Goal: Information Seeking & Learning: Learn about a topic

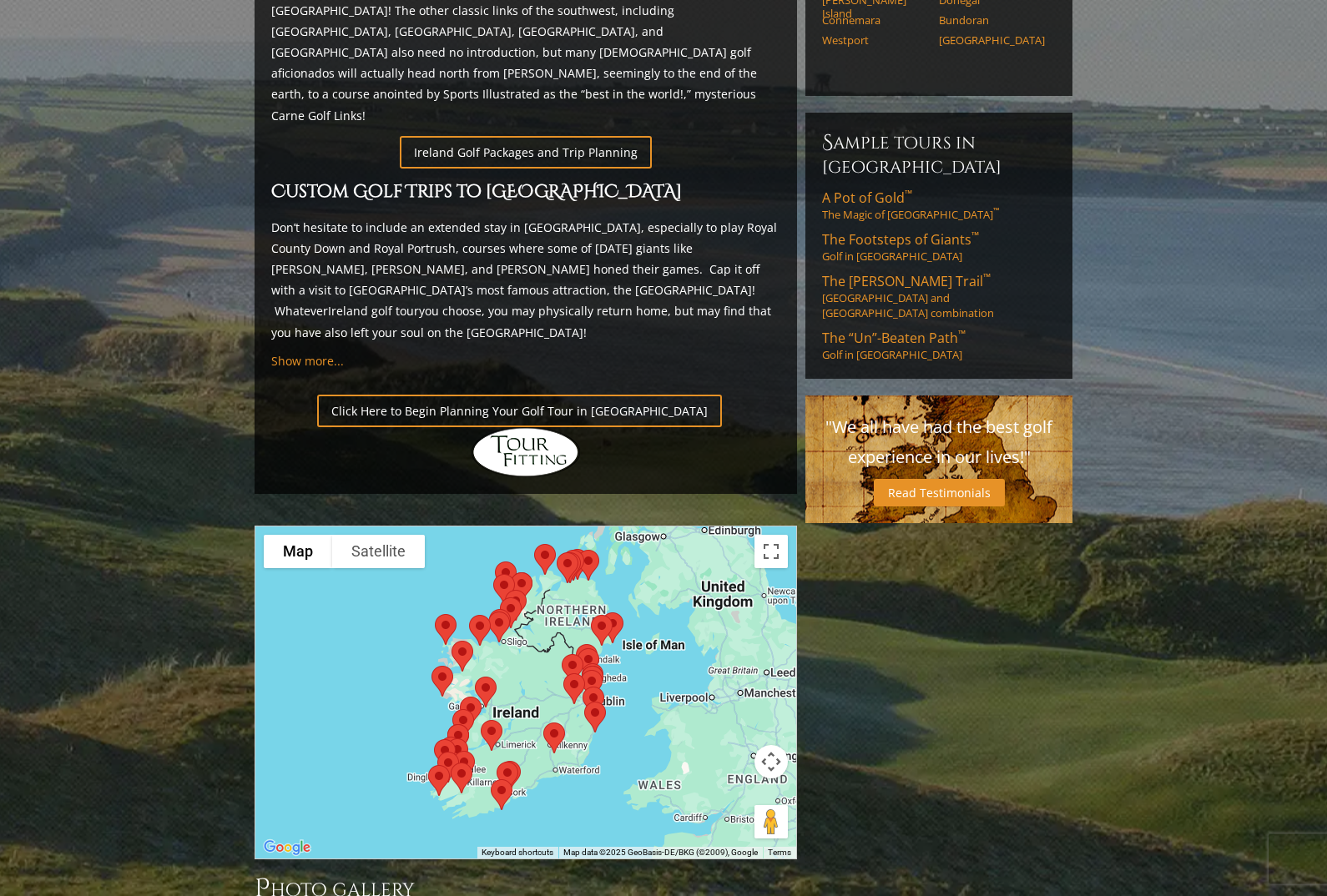
scroll to position [994, 0]
click at [364, 597] on div at bounding box center [525, 690] width 543 height 332
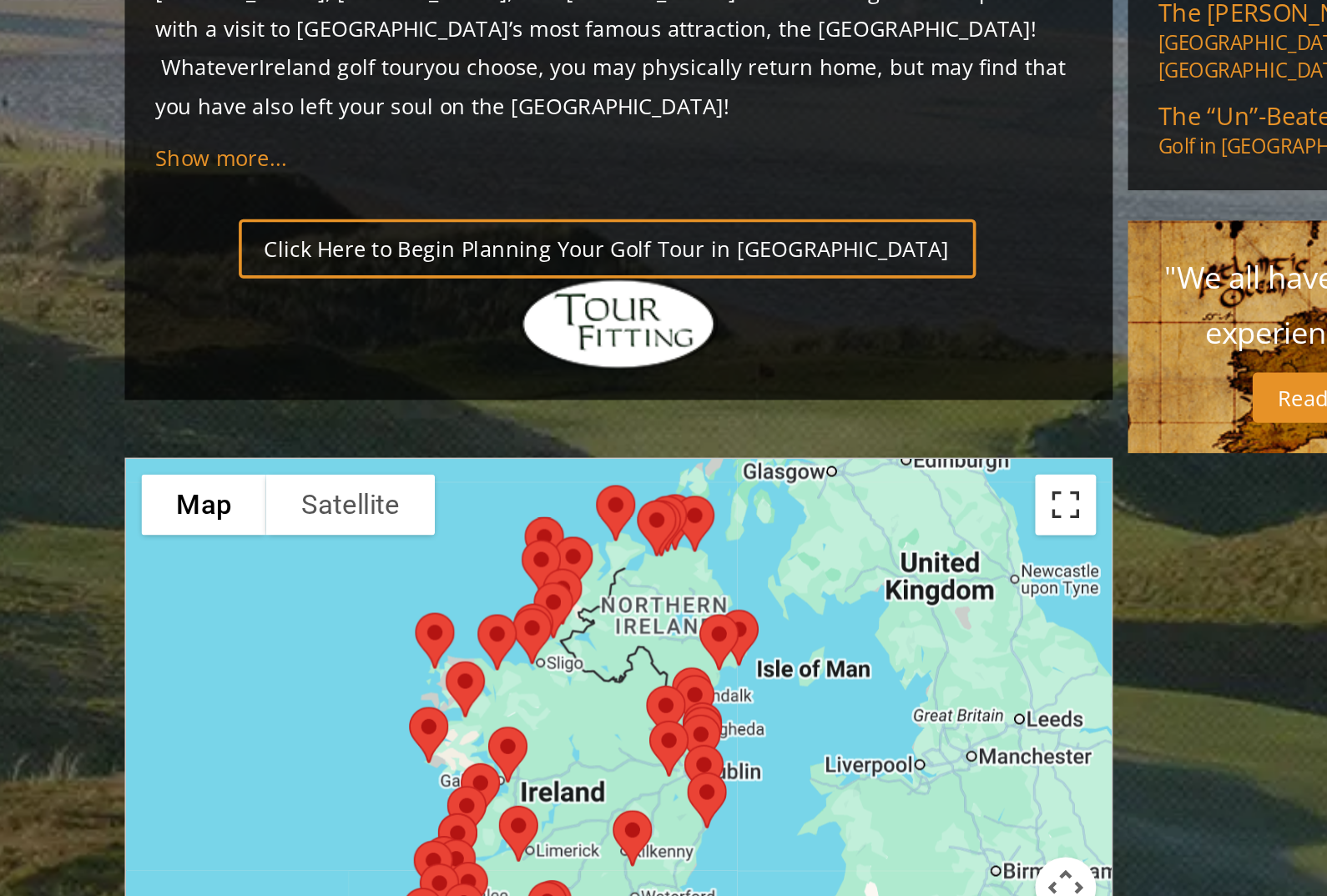
click at [754, 500] on button "Toggle fullscreen view" at bounding box center [770, 516] width 34 height 34
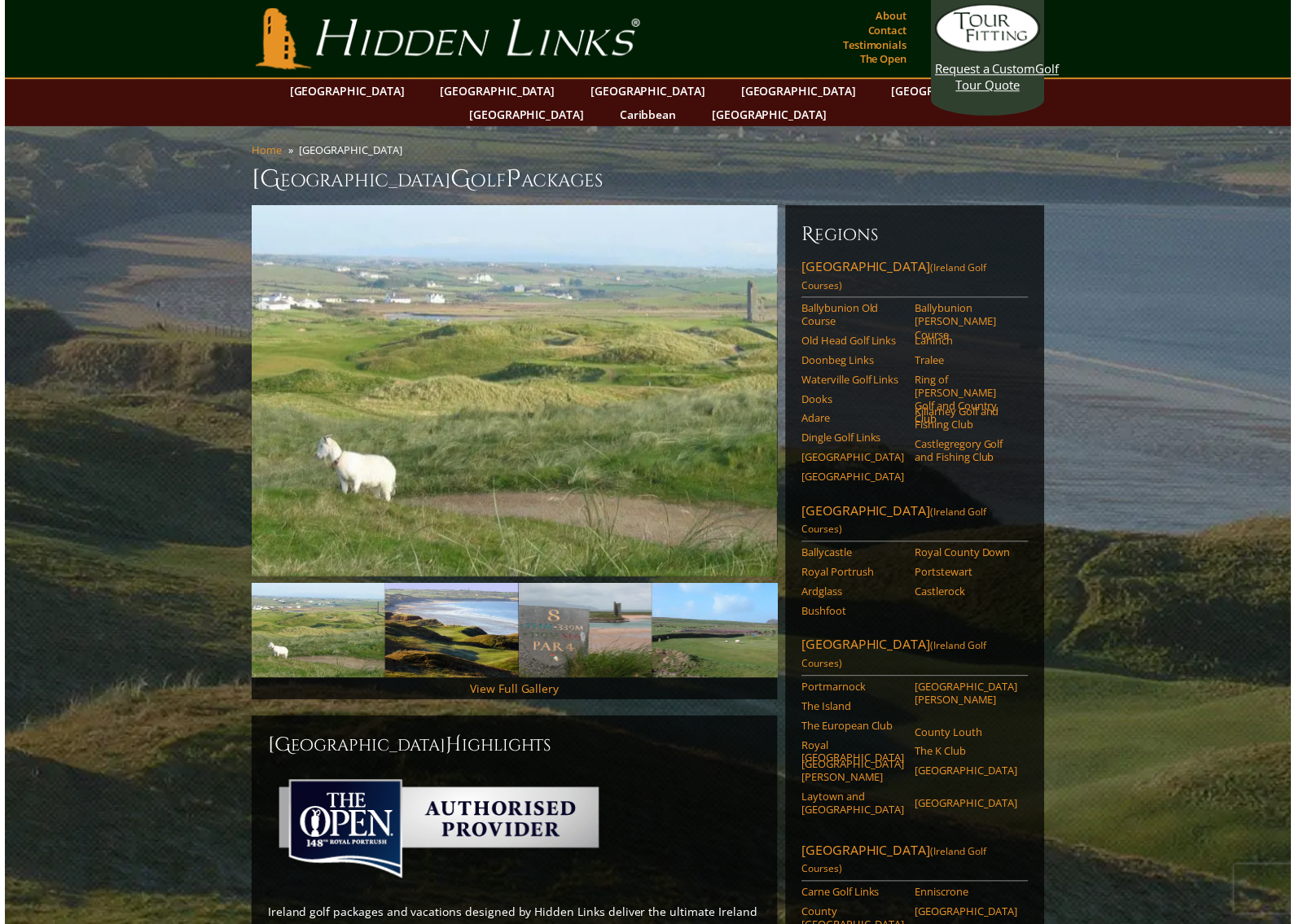
scroll to position [19, 0]
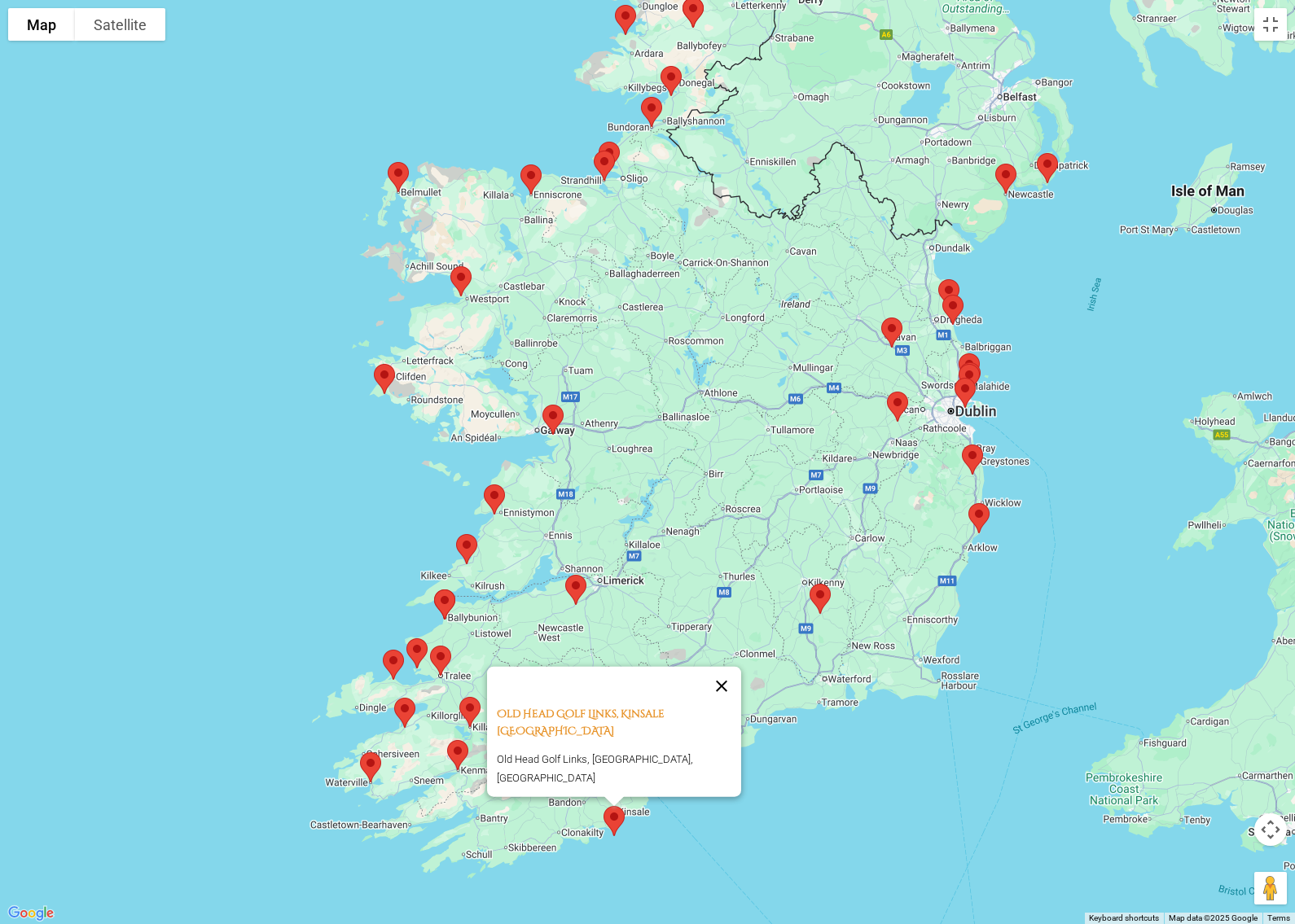
click at [710, 705] on button "Close" at bounding box center [721, 686] width 39 height 39
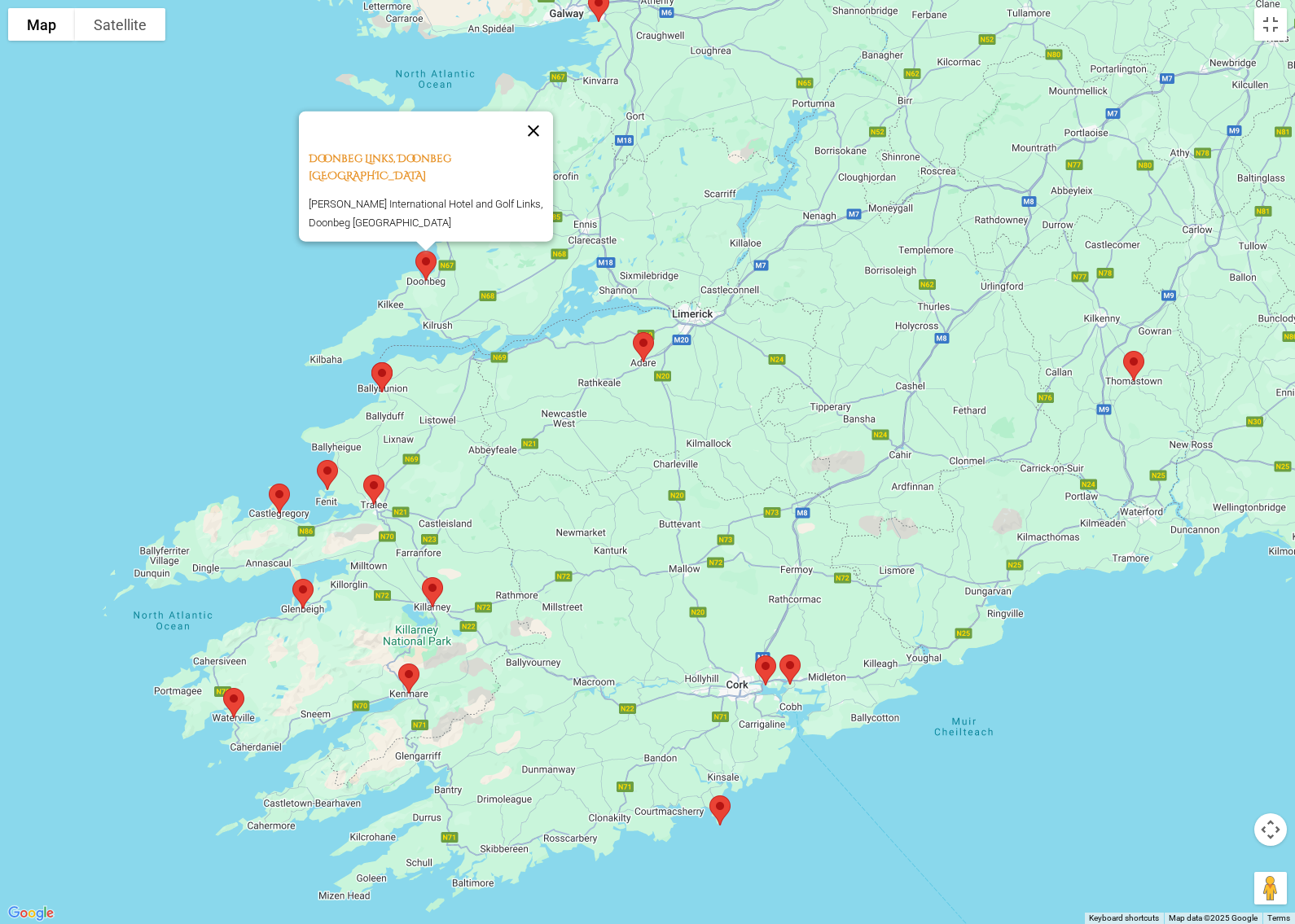
click at [536, 147] on button "Close" at bounding box center [533, 130] width 39 height 39
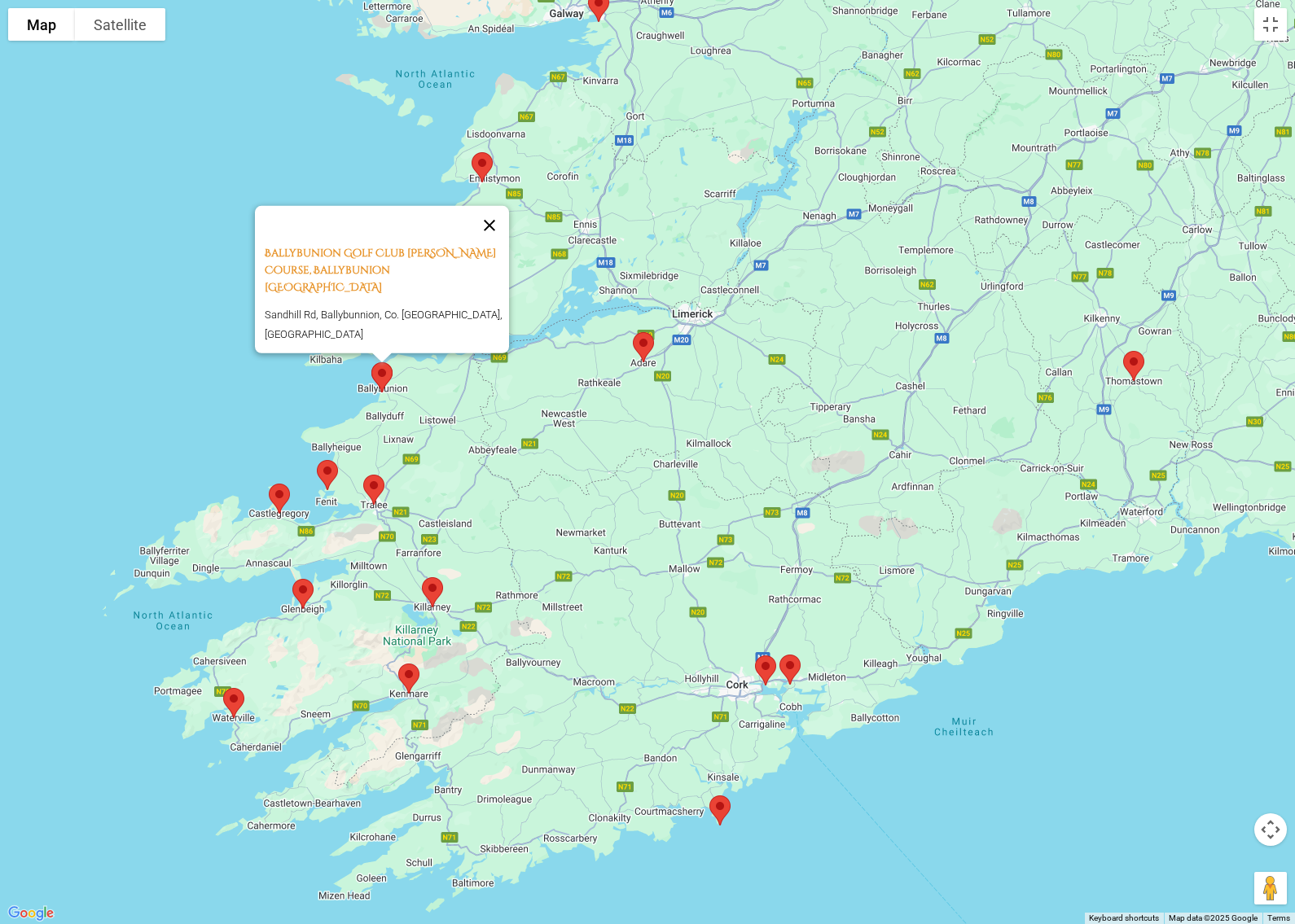
click at [497, 244] on button "Close" at bounding box center [489, 225] width 39 height 39
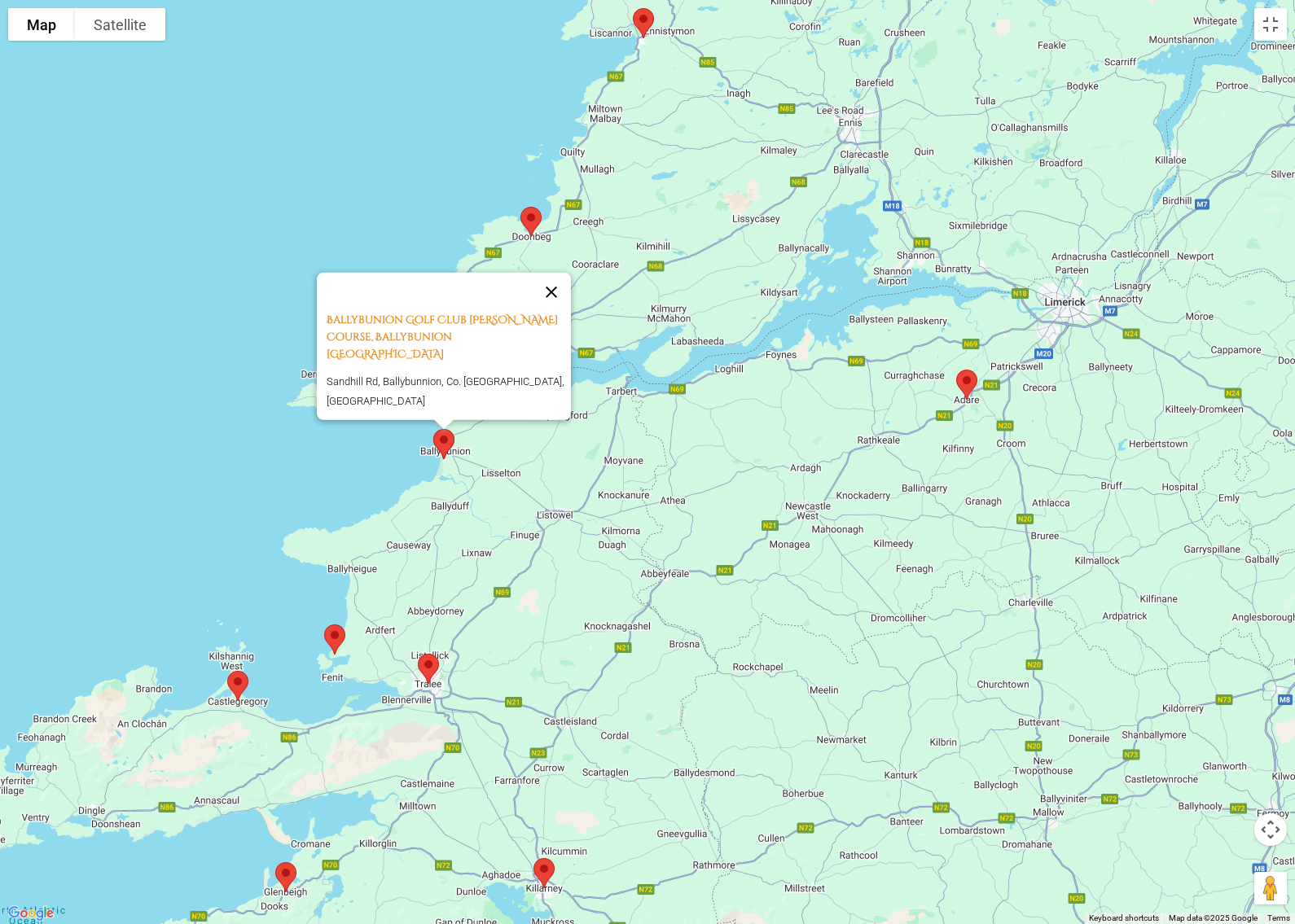
click at [552, 311] on button "Close" at bounding box center [551, 291] width 39 height 39
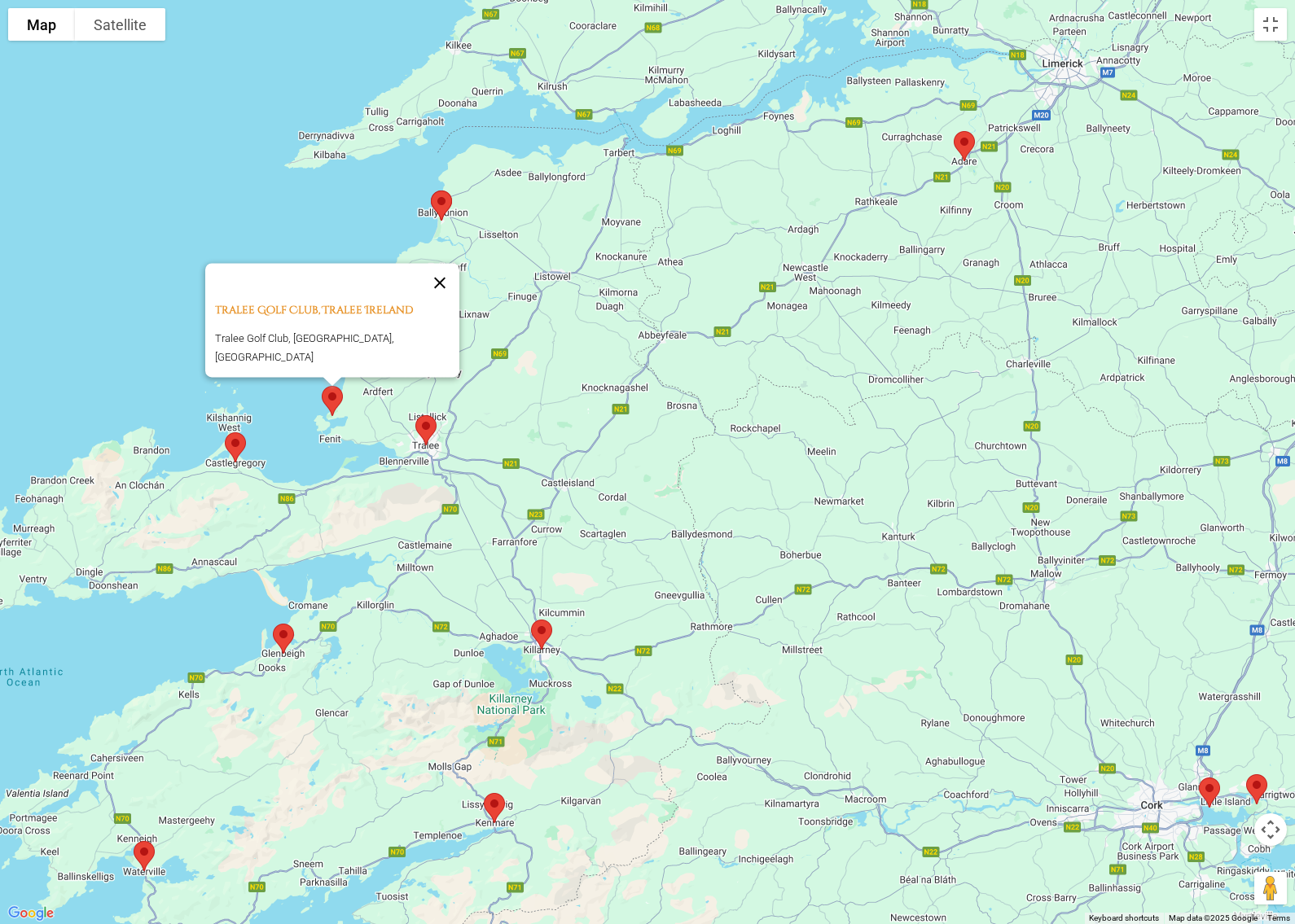
click at [420, 282] on button "Close" at bounding box center [439, 282] width 39 height 39
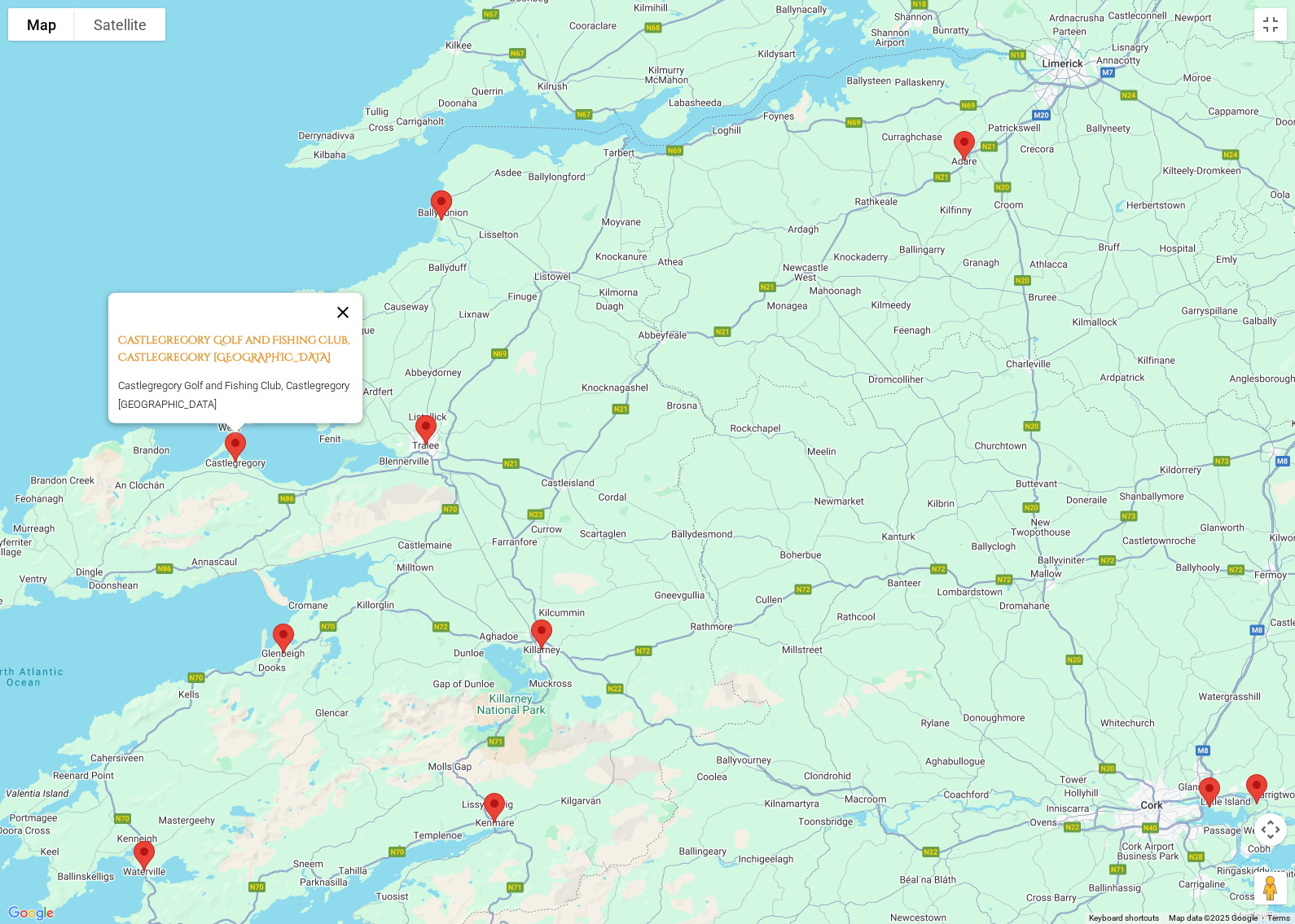
click at [342, 309] on button "Close" at bounding box center [343, 312] width 39 height 39
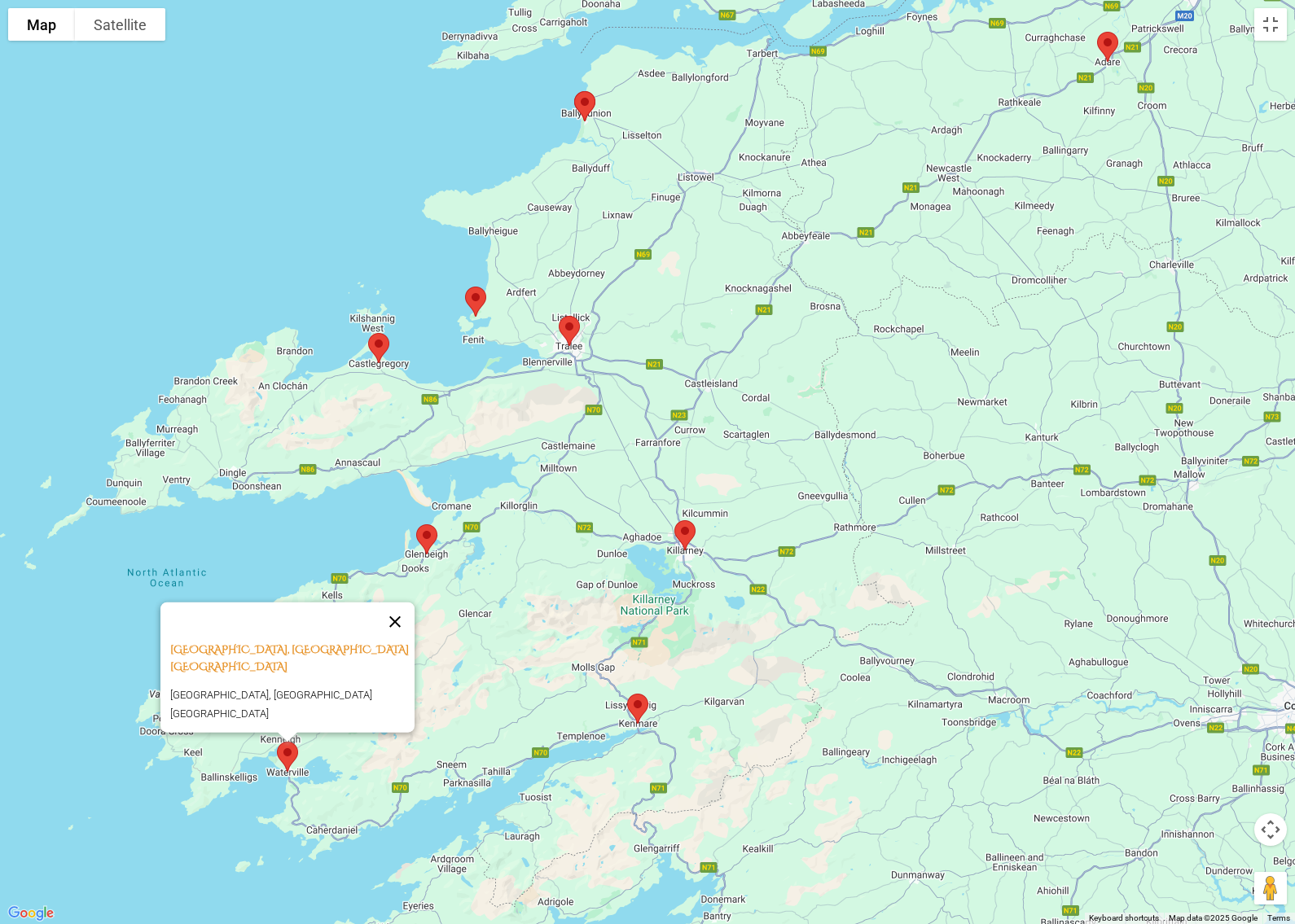
click at [409, 641] on button "Close" at bounding box center [394, 621] width 39 height 39
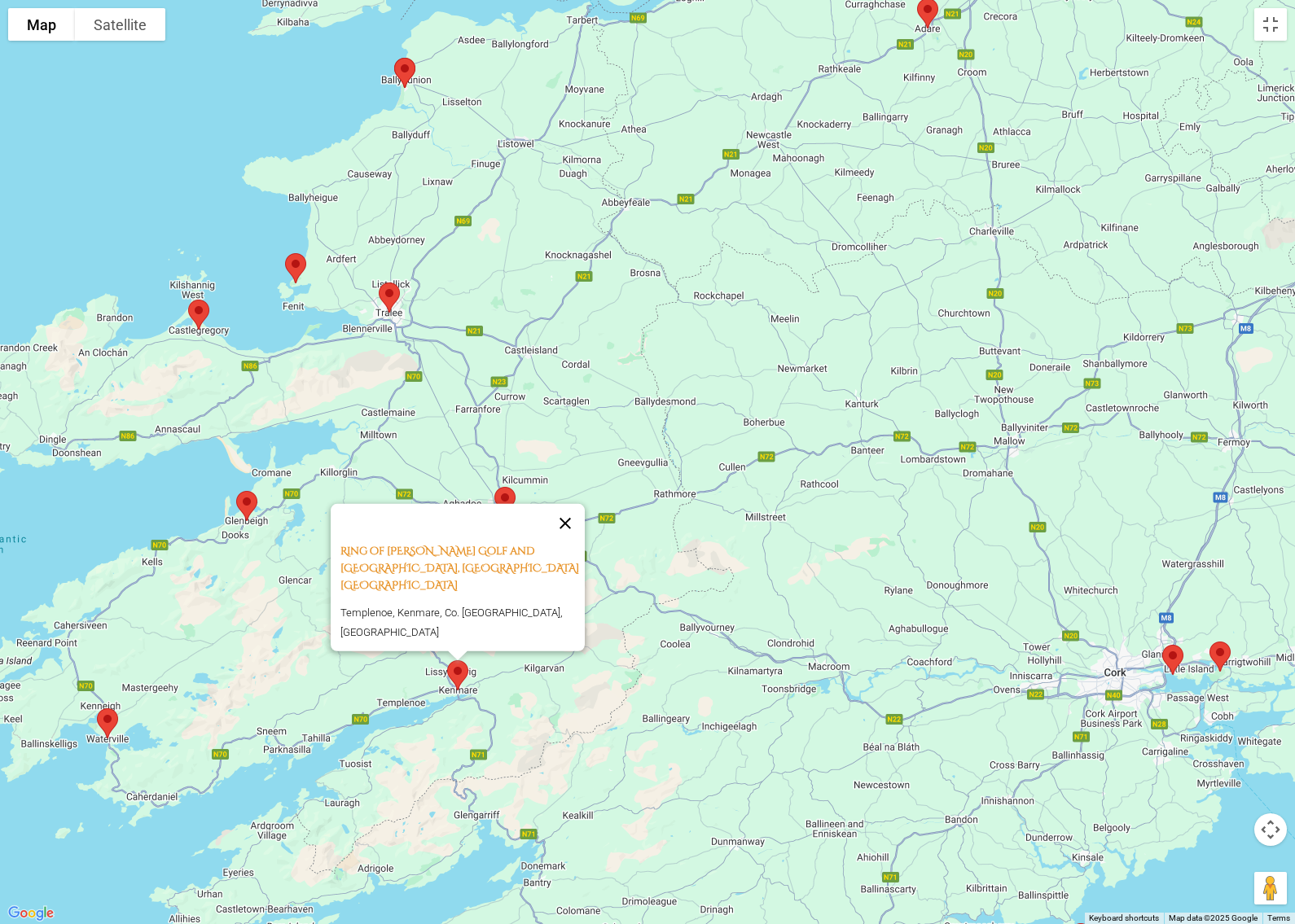
click at [570, 542] on button "Close" at bounding box center [565, 523] width 39 height 39
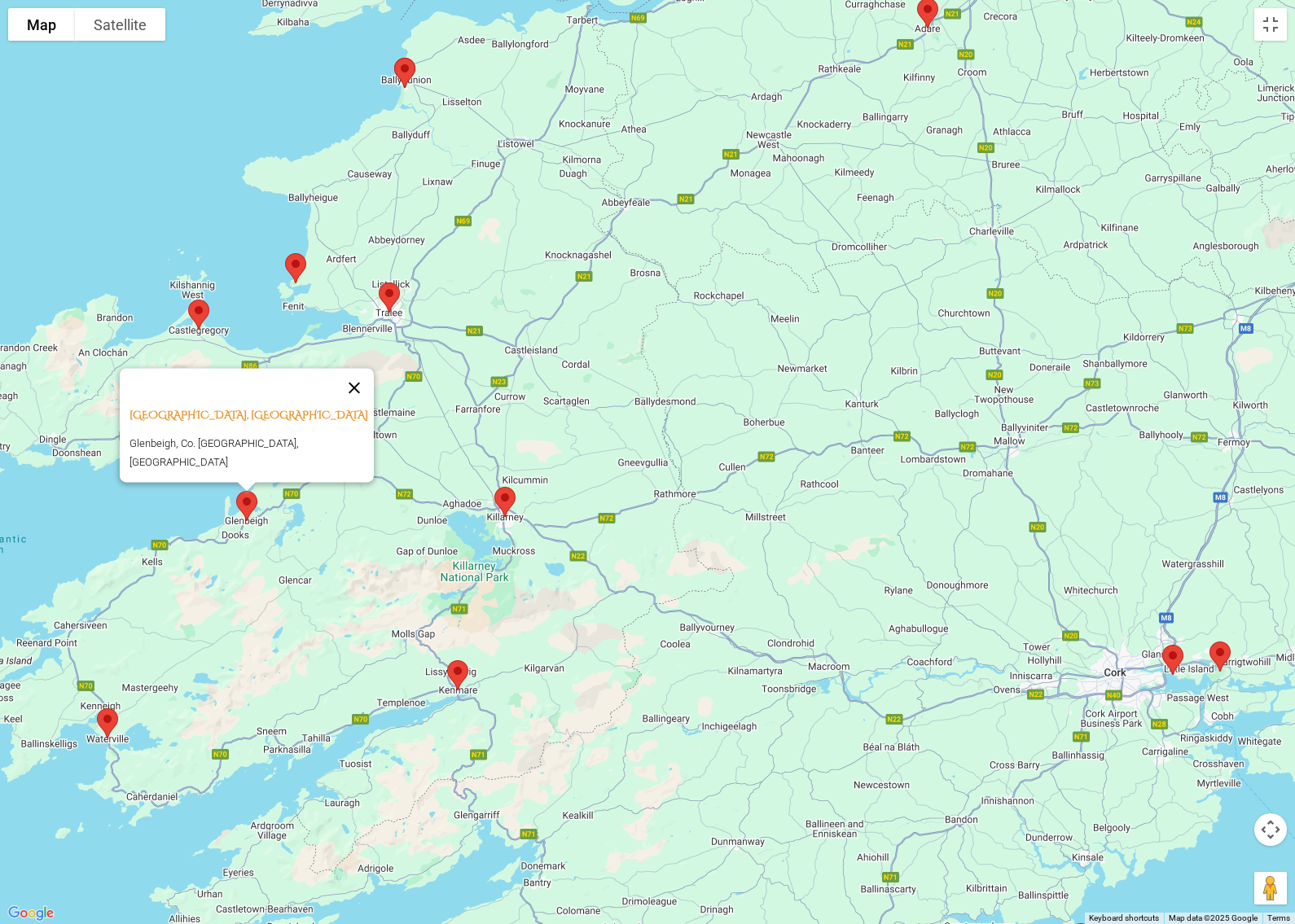
click at [351, 399] on button "Close" at bounding box center [354, 388] width 39 height 39
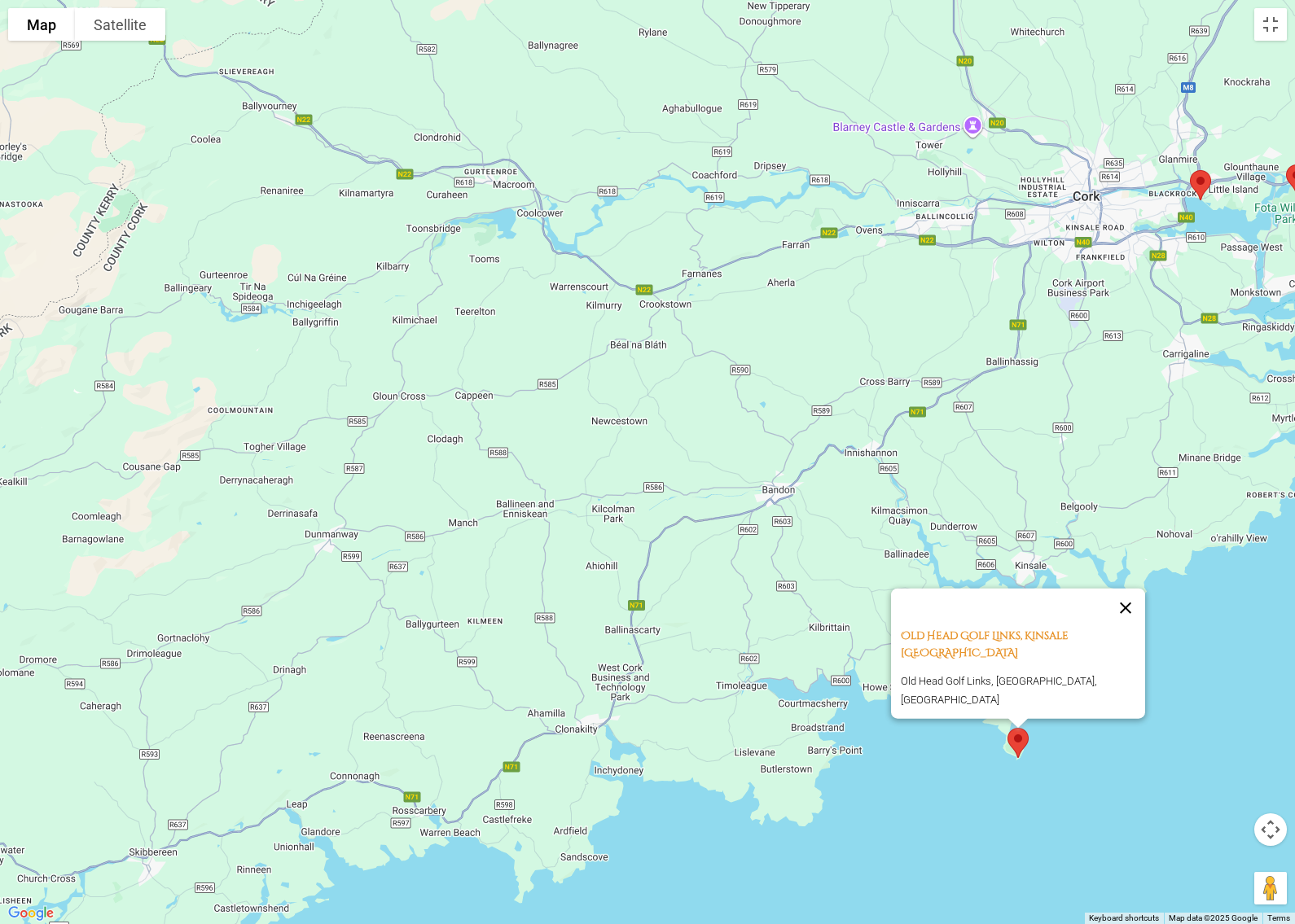
click at [1118, 627] on button "Close" at bounding box center [1125, 607] width 39 height 39
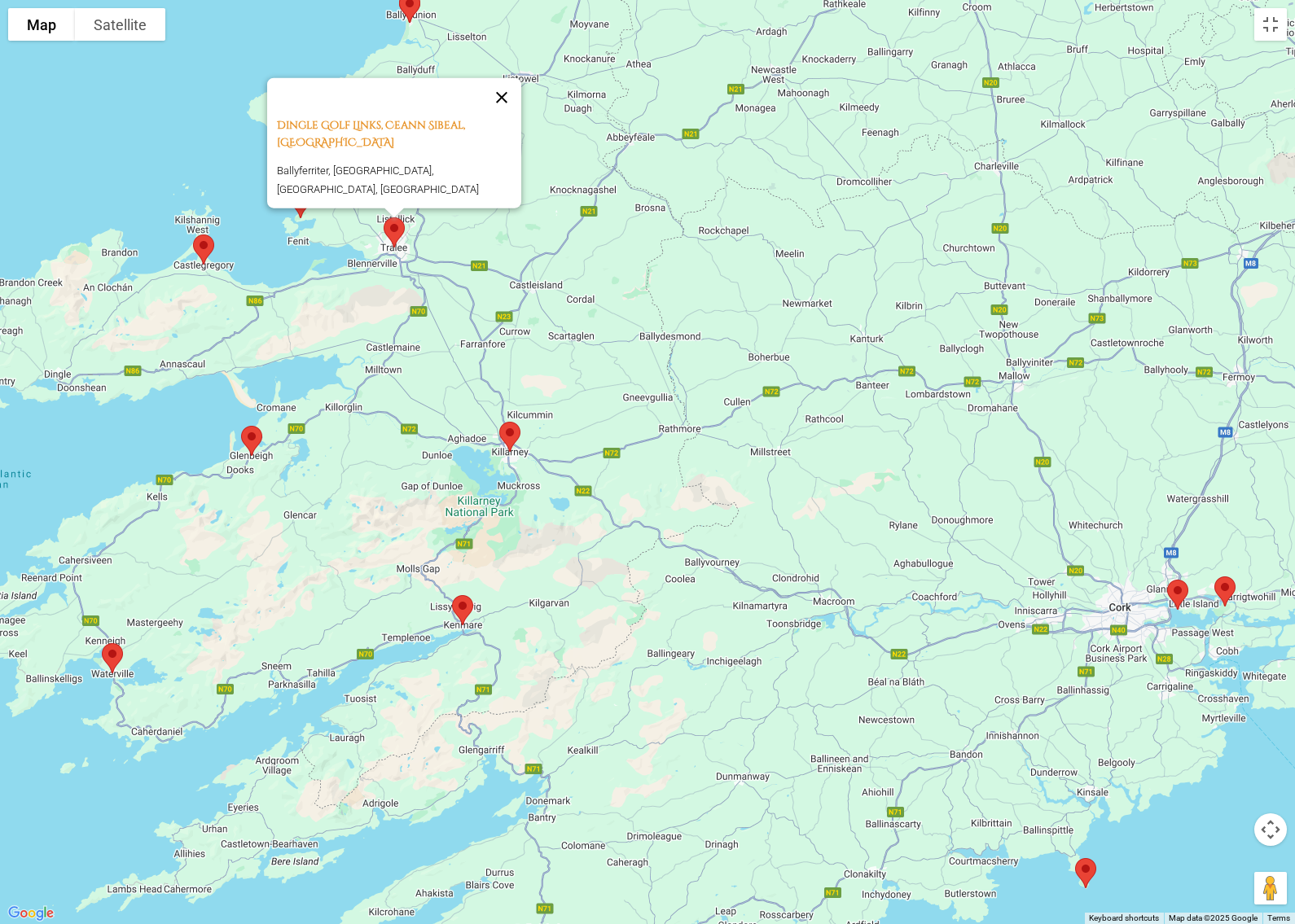
click at [514, 106] on button "Close" at bounding box center [502, 97] width 39 height 39
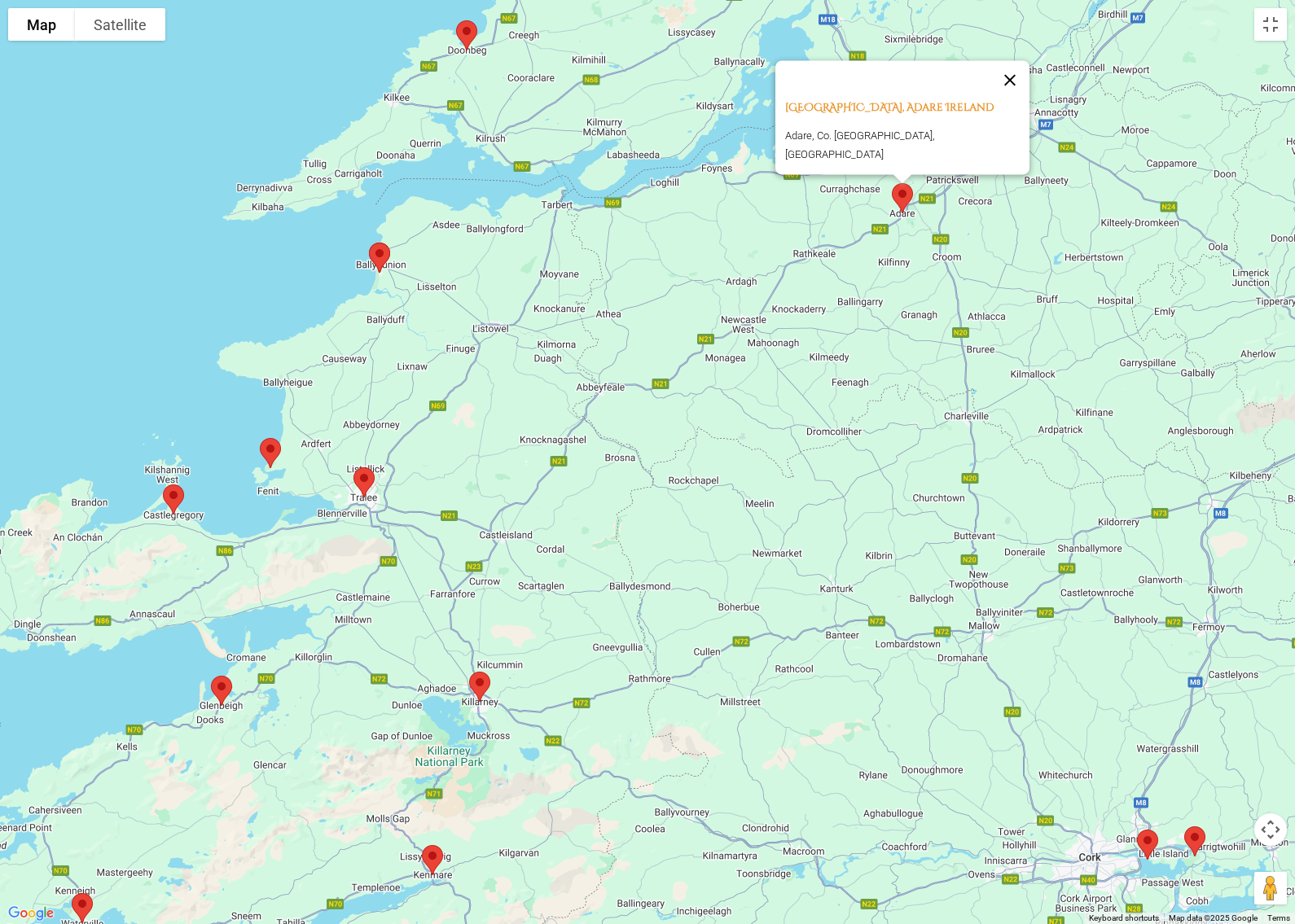
click at [993, 73] on button "Close" at bounding box center [1009, 79] width 39 height 39
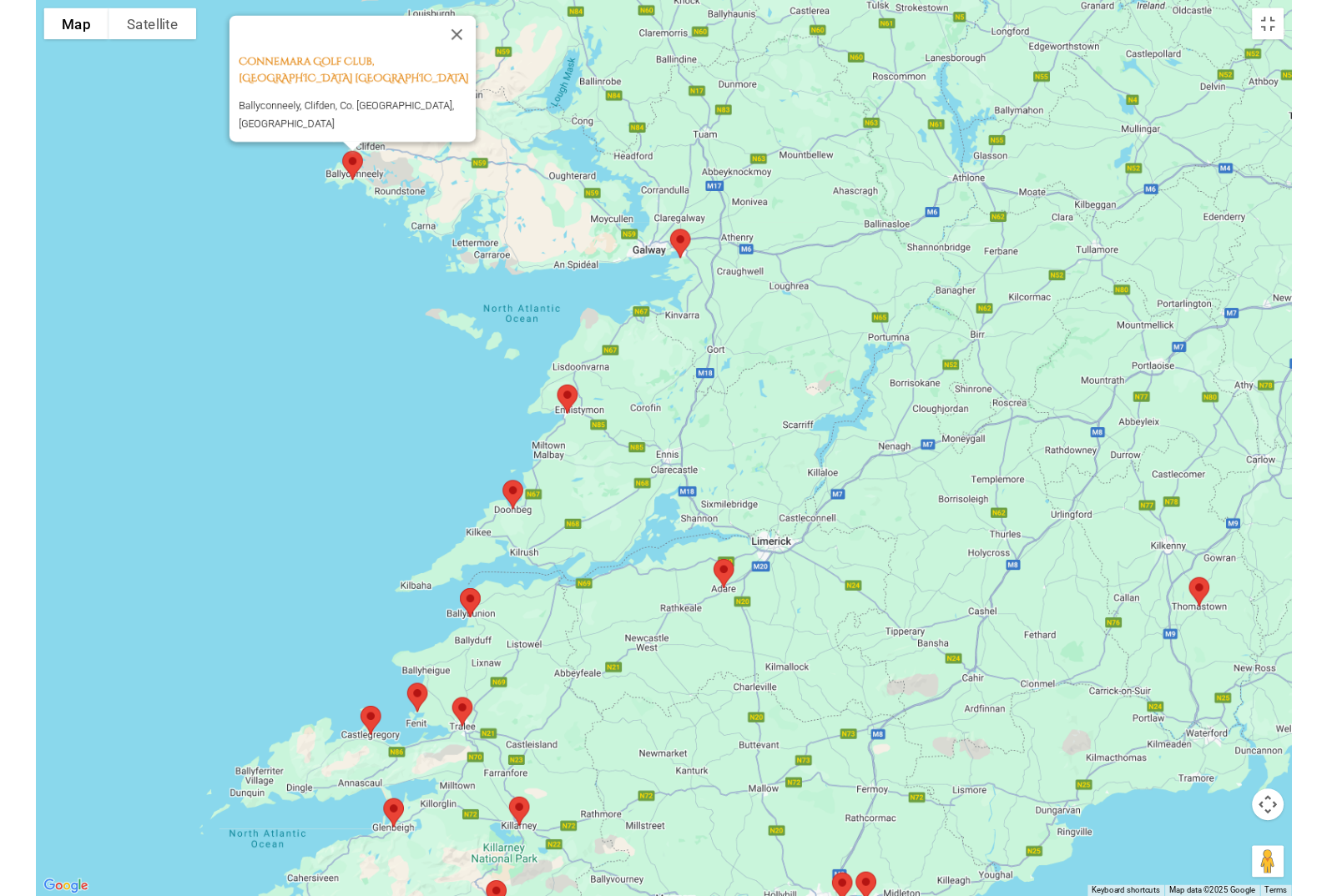
scroll to position [1144, 0]
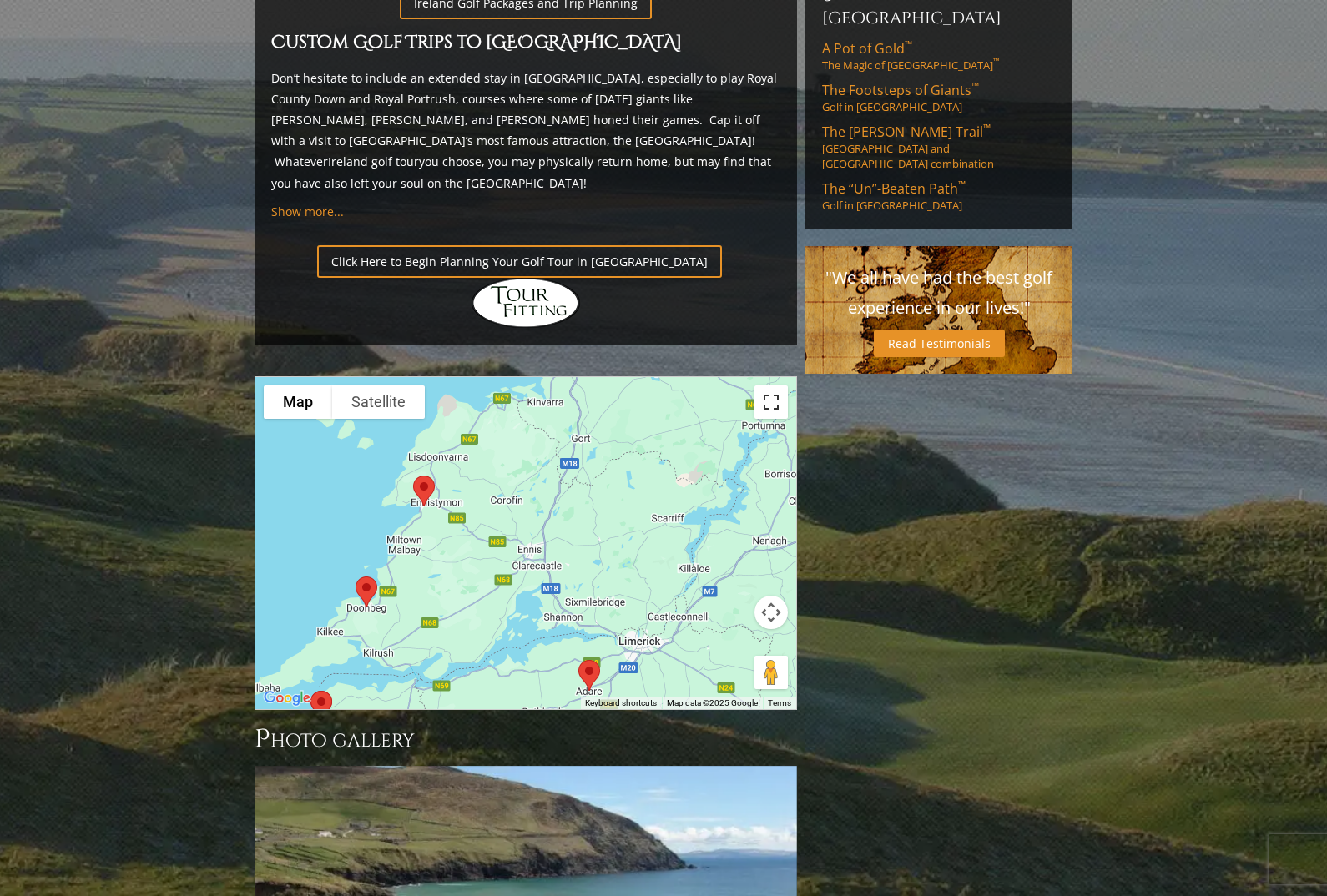
click at [779, 385] on button "Toggle fullscreen view" at bounding box center [770, 402] width 34 height 34
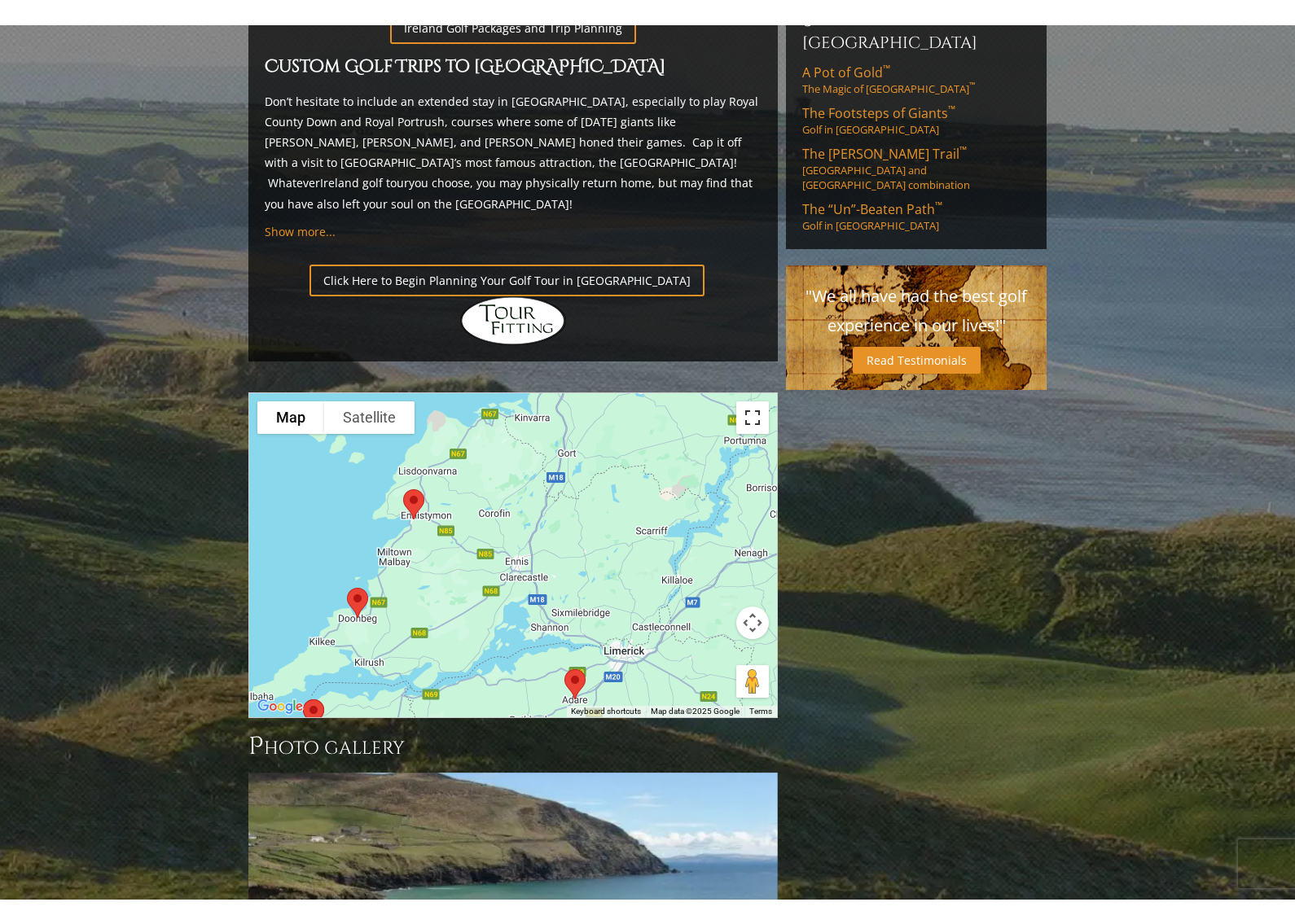
scroll to position [19, 0]
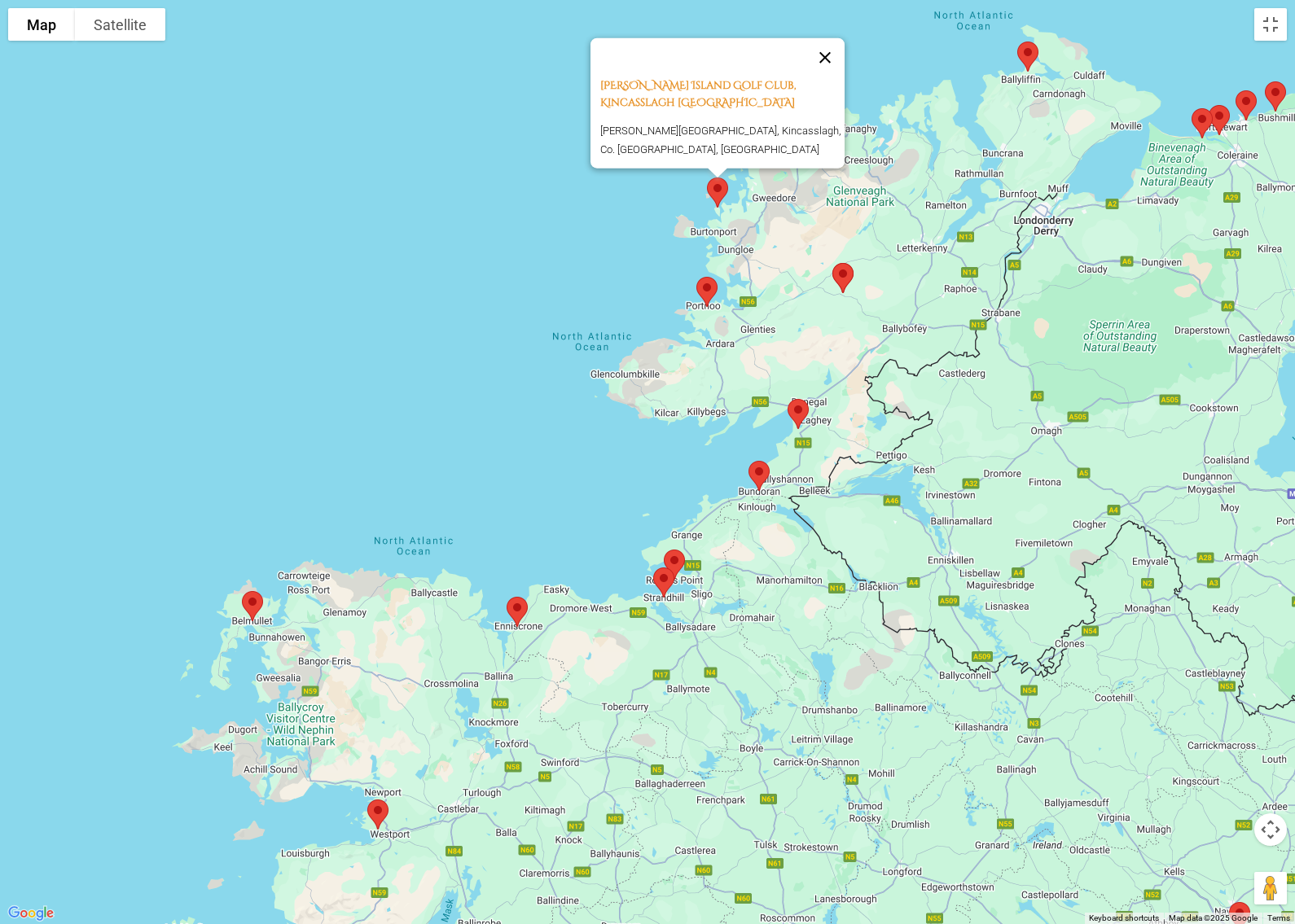
click at [839, 65] on button "Close" at bounding box center [824, 57] width 39 height 39
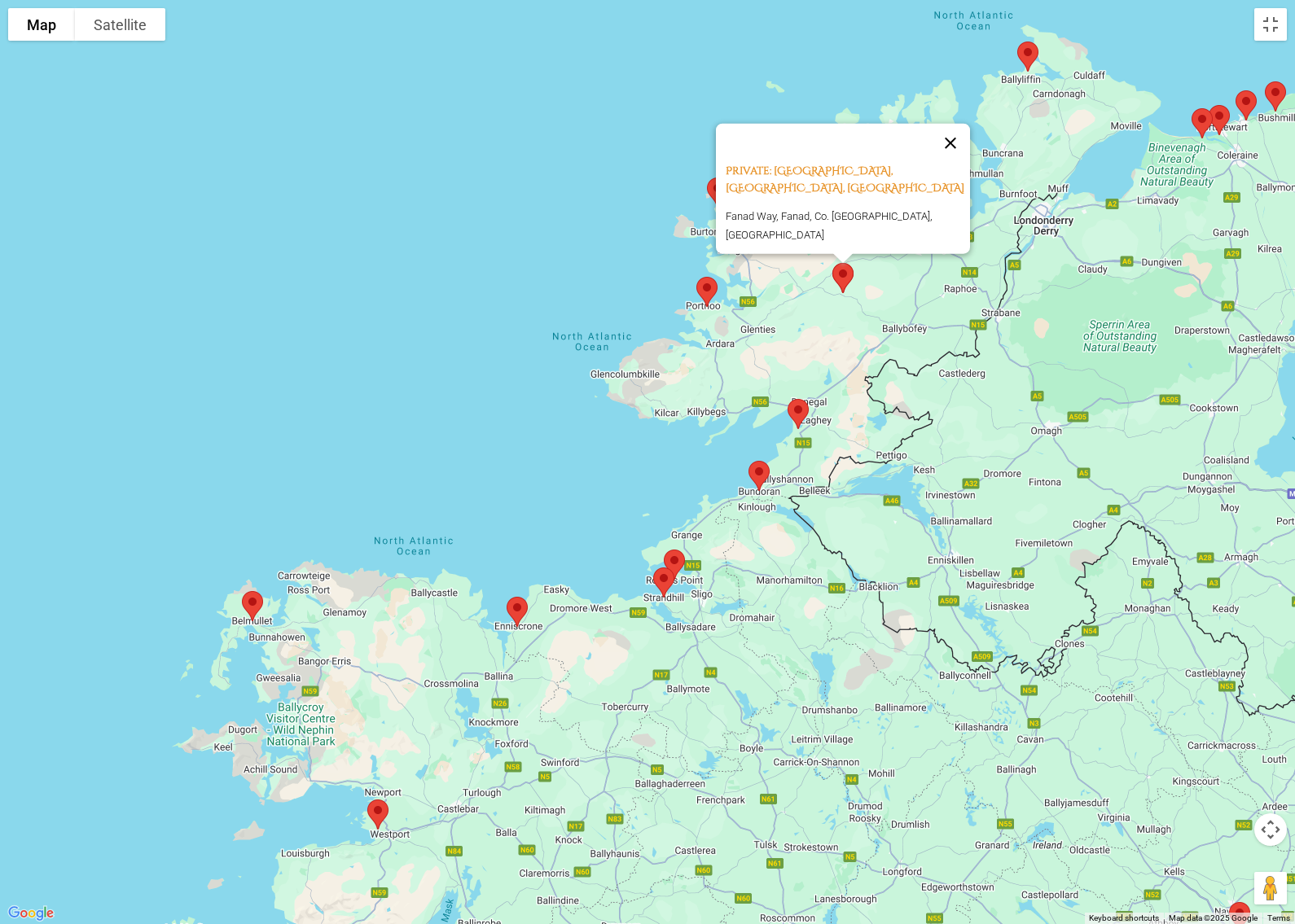
click at [955, 151] on button "Close" at bounding box center [950, 143] width 39 height 39
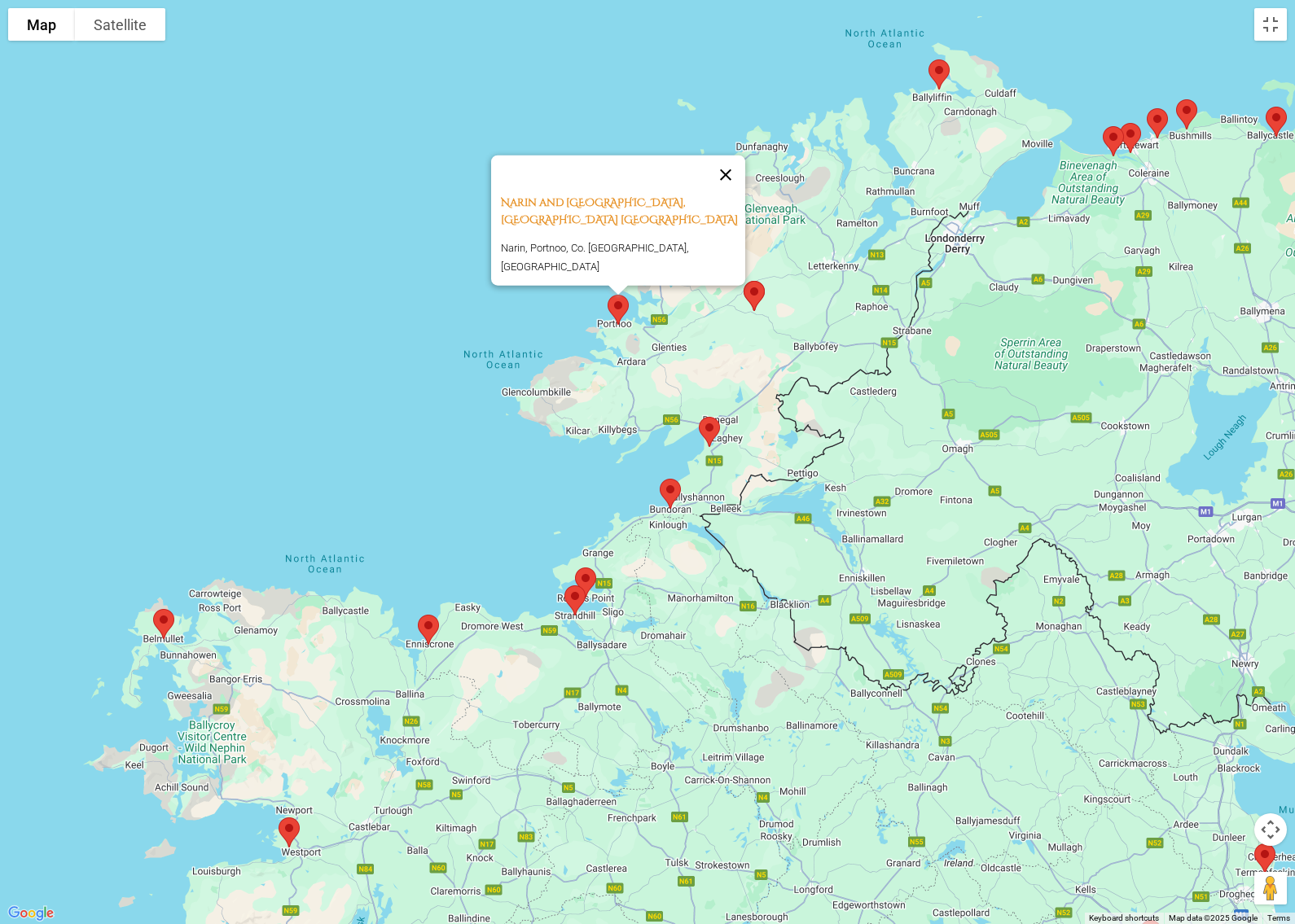
click at [742, 182] on button "Close" at bounding box center [726, 174] width 39 height 39
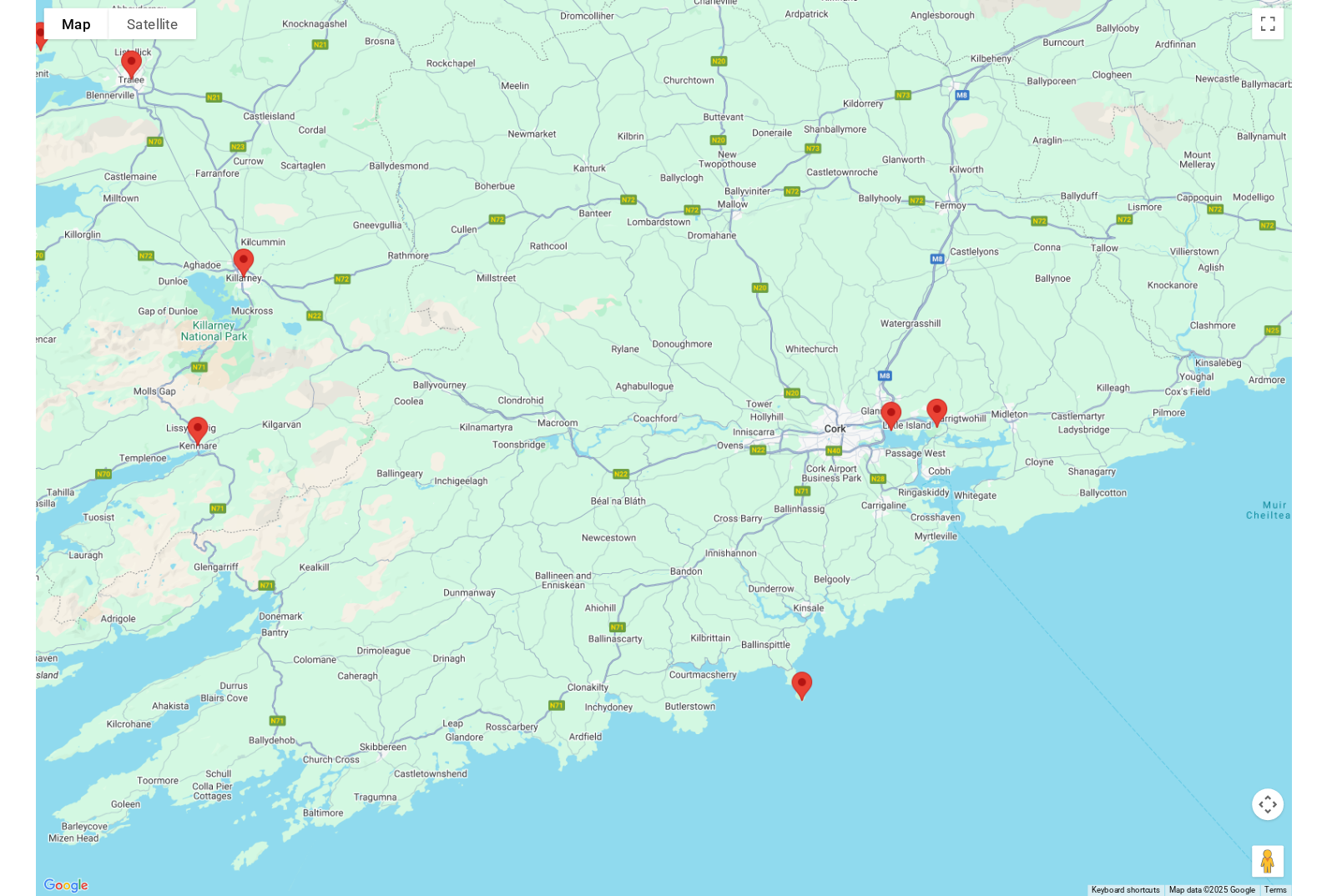
scroll to position [1144, 0]
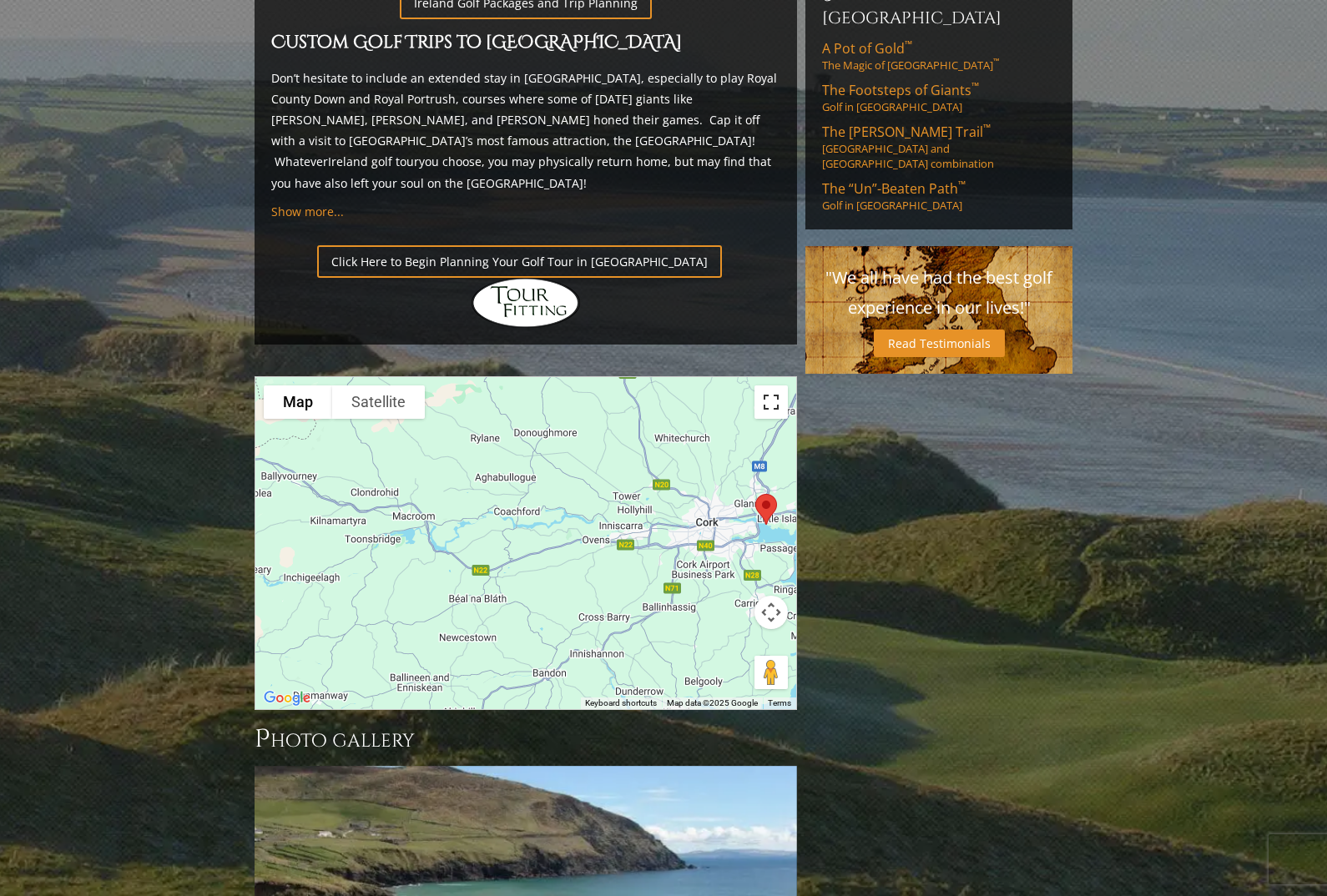
click at [761, 385] on button "Toggle fullscreen view" at bounding box center [770, 402] width 34 height 34
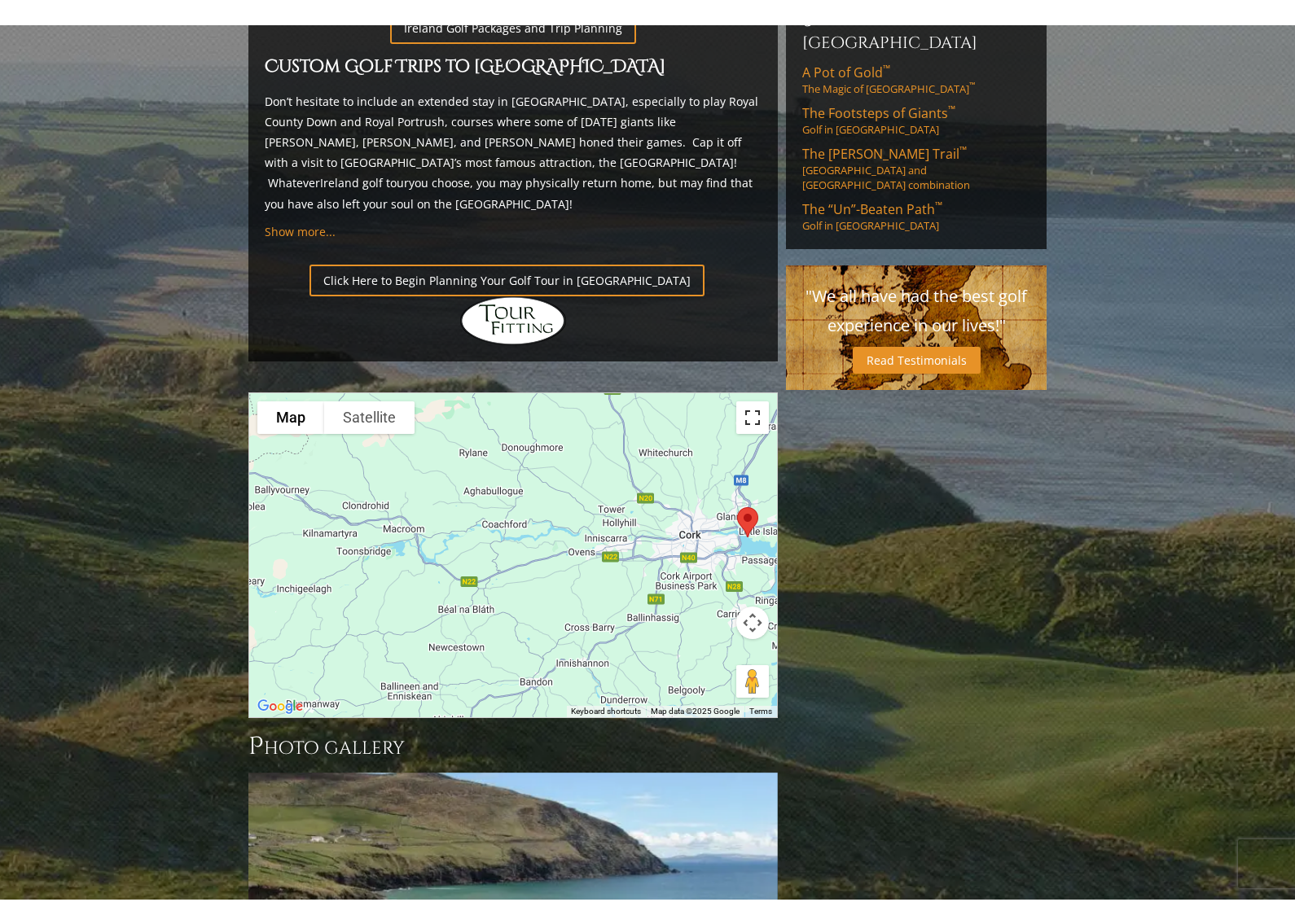
scroll to position [19, 0]
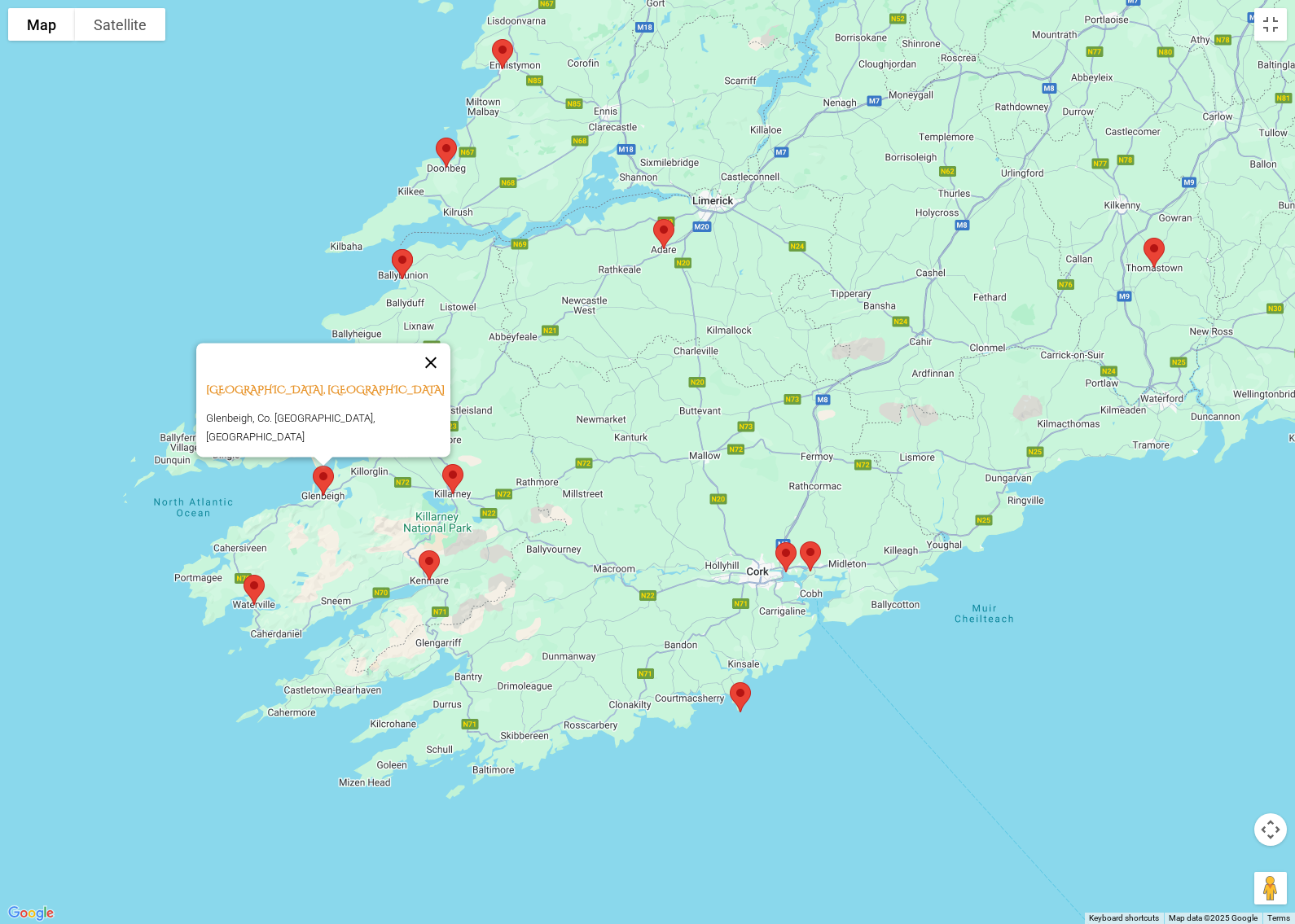
click at [433, 369] on button "Close" at bounding box center [431, 362] width 39 height 39
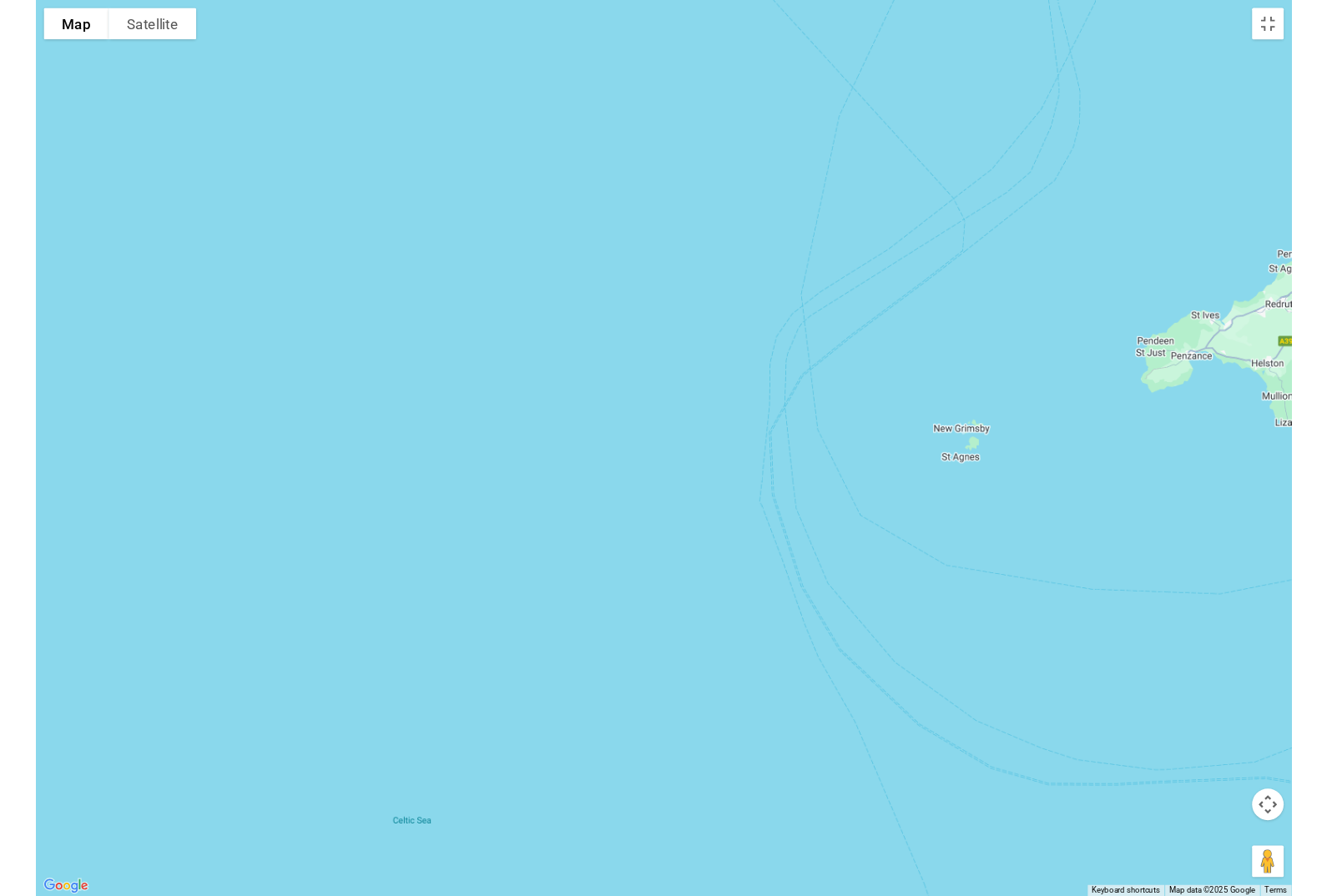
scroll to position [1144, 0]
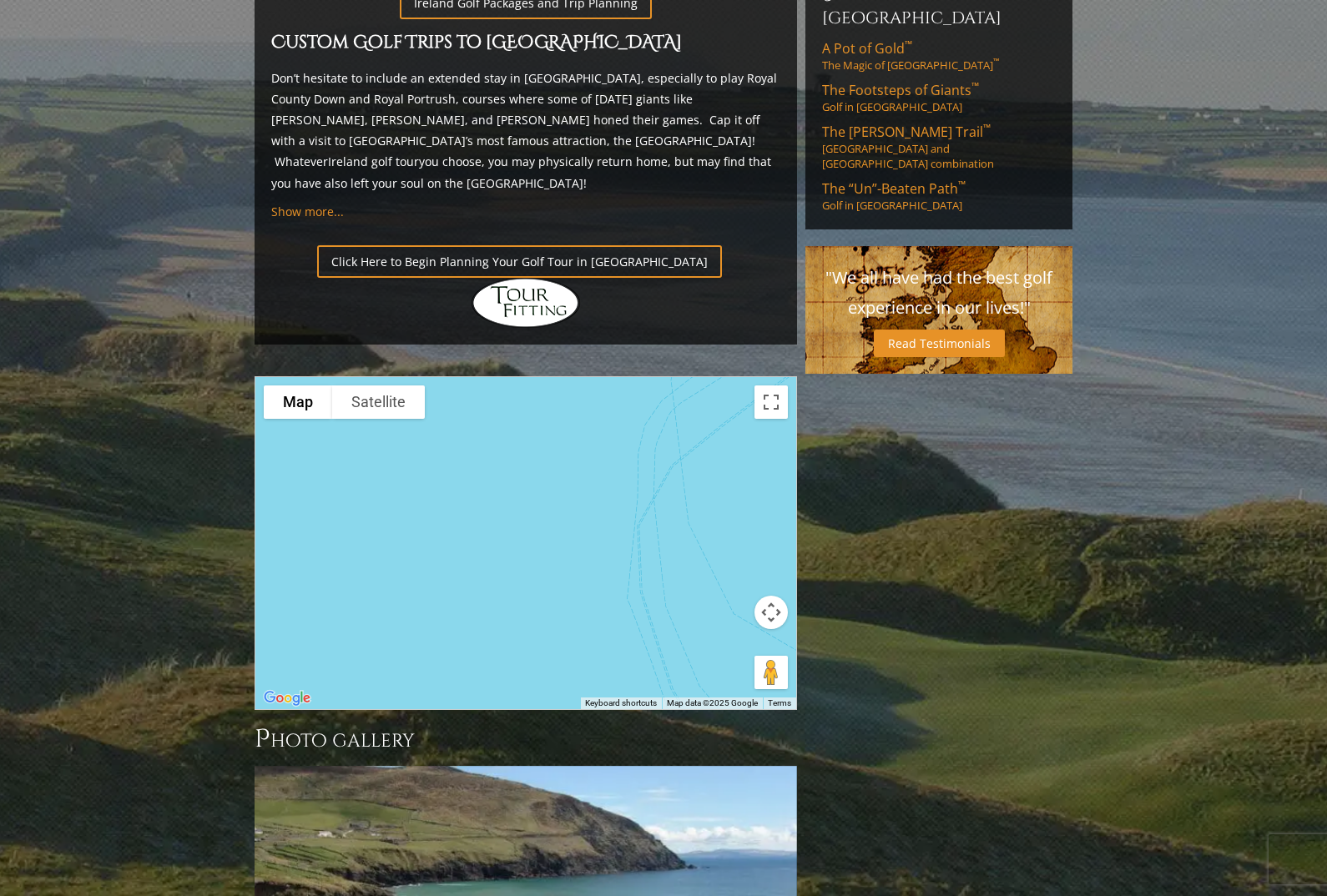
click at [402, 463] on div at bounding box center [525, 544] width 541 height 332
click at [766, 385] on button "Toggle fullscreen view" at bounding box center [770, 402] width 34 height 34
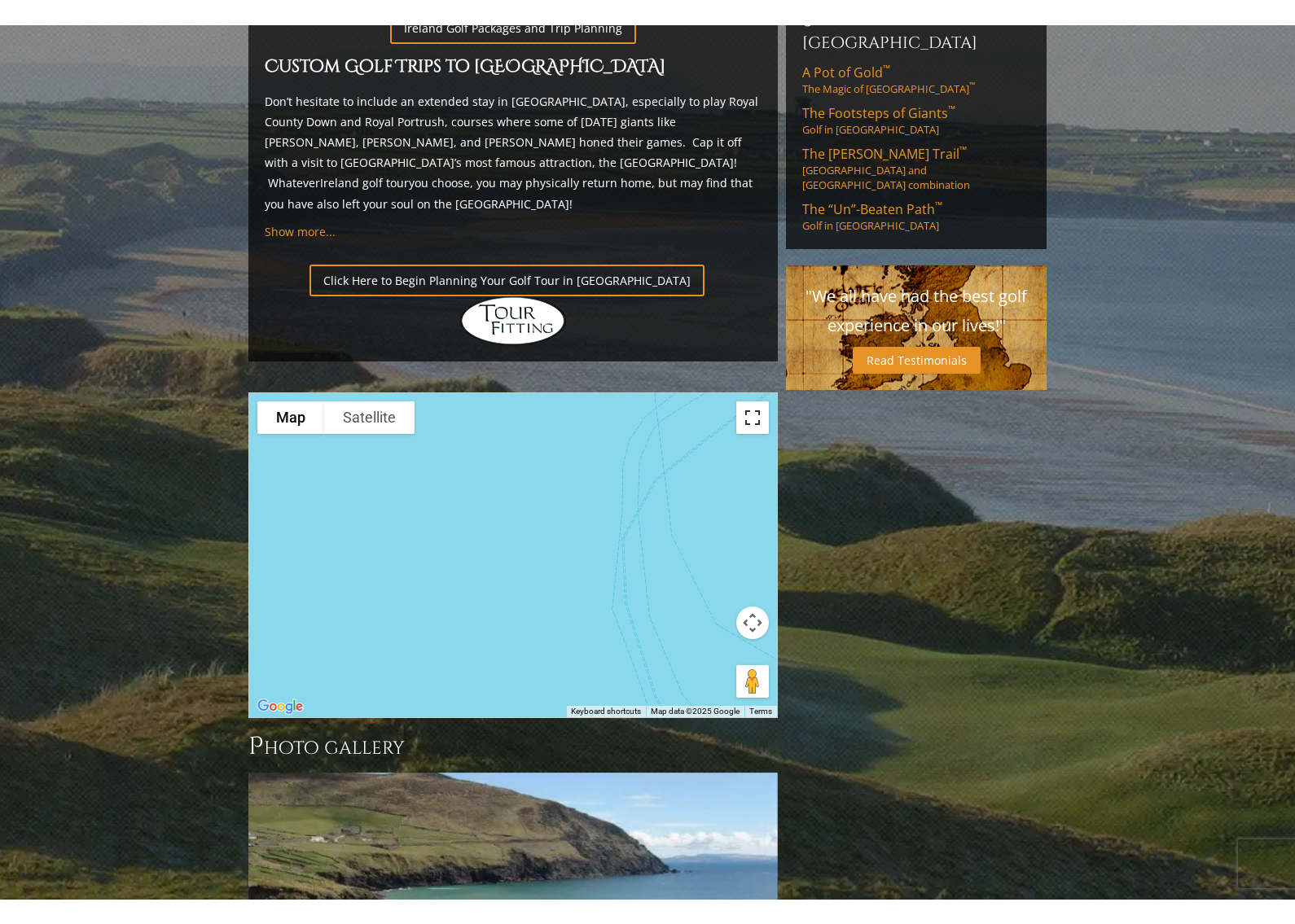
scroll to position [19, 0]
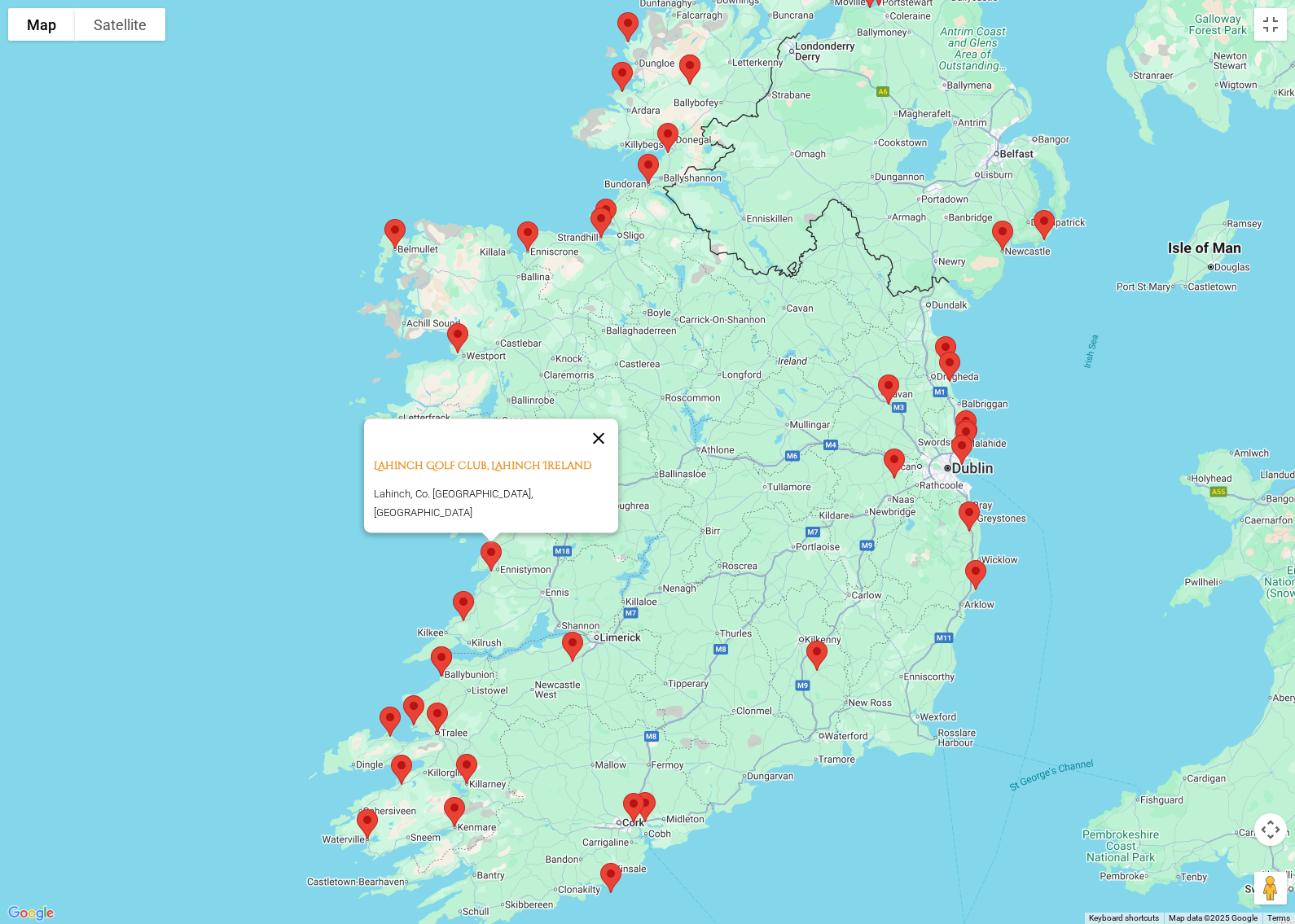
click at [594, 444] on button "Close" at bounding box center [598, 438] width 39 height 39
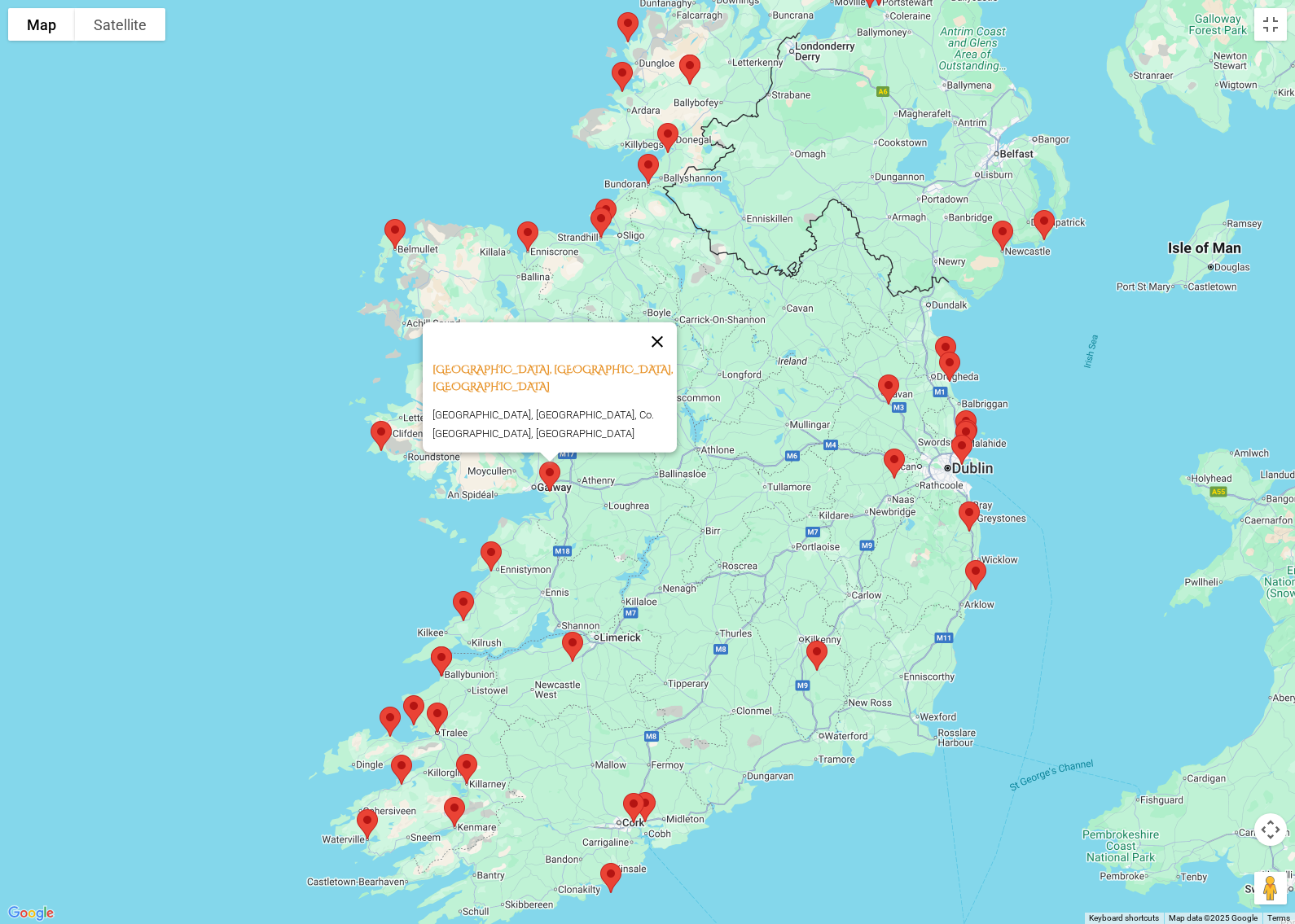
click at [660, 353] on button "Close" at bounding box center [657, 341] width 39 height 39
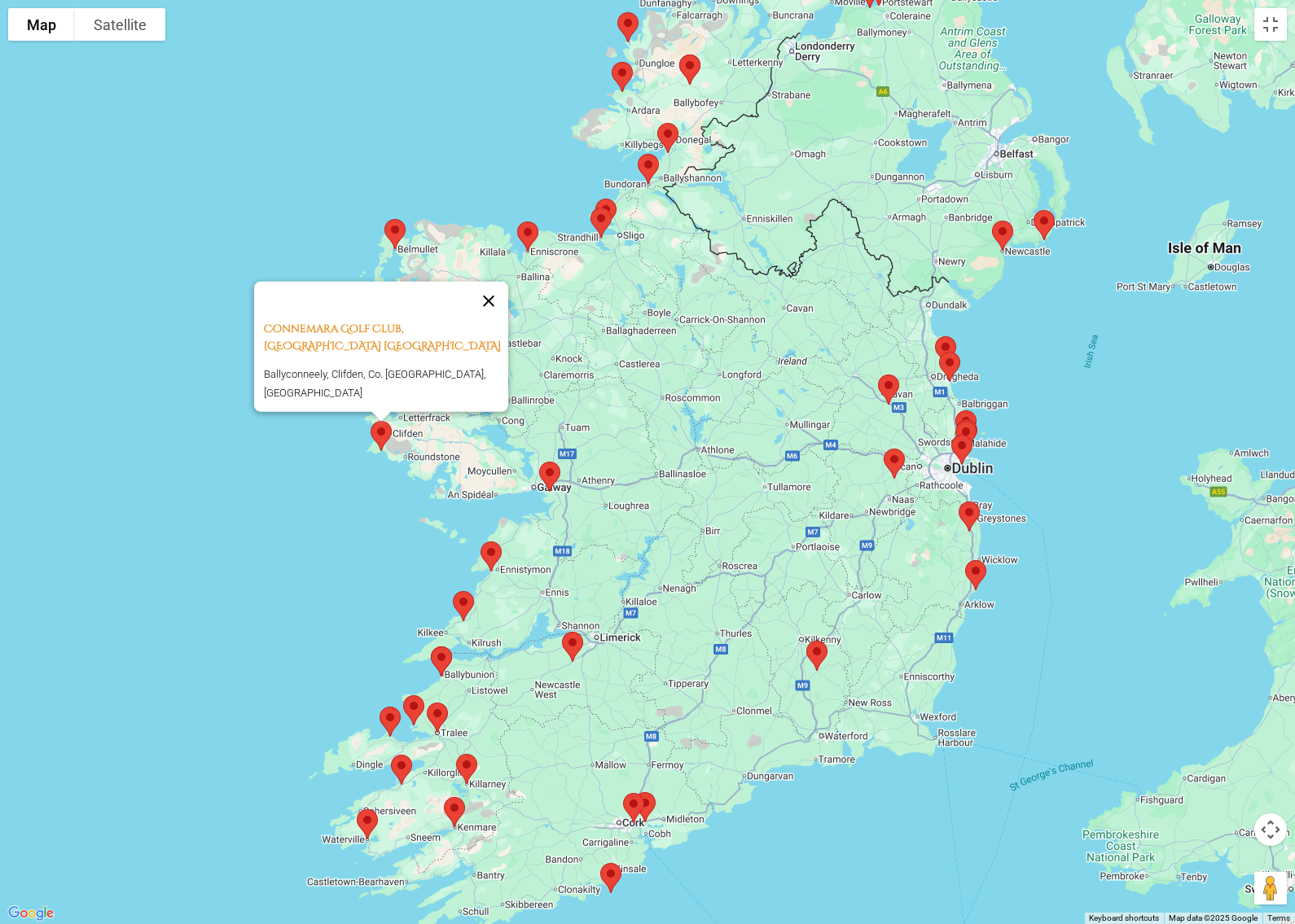
click at [494, 296] on button "Close" at bounding box center [488, 301] width 39 height 39
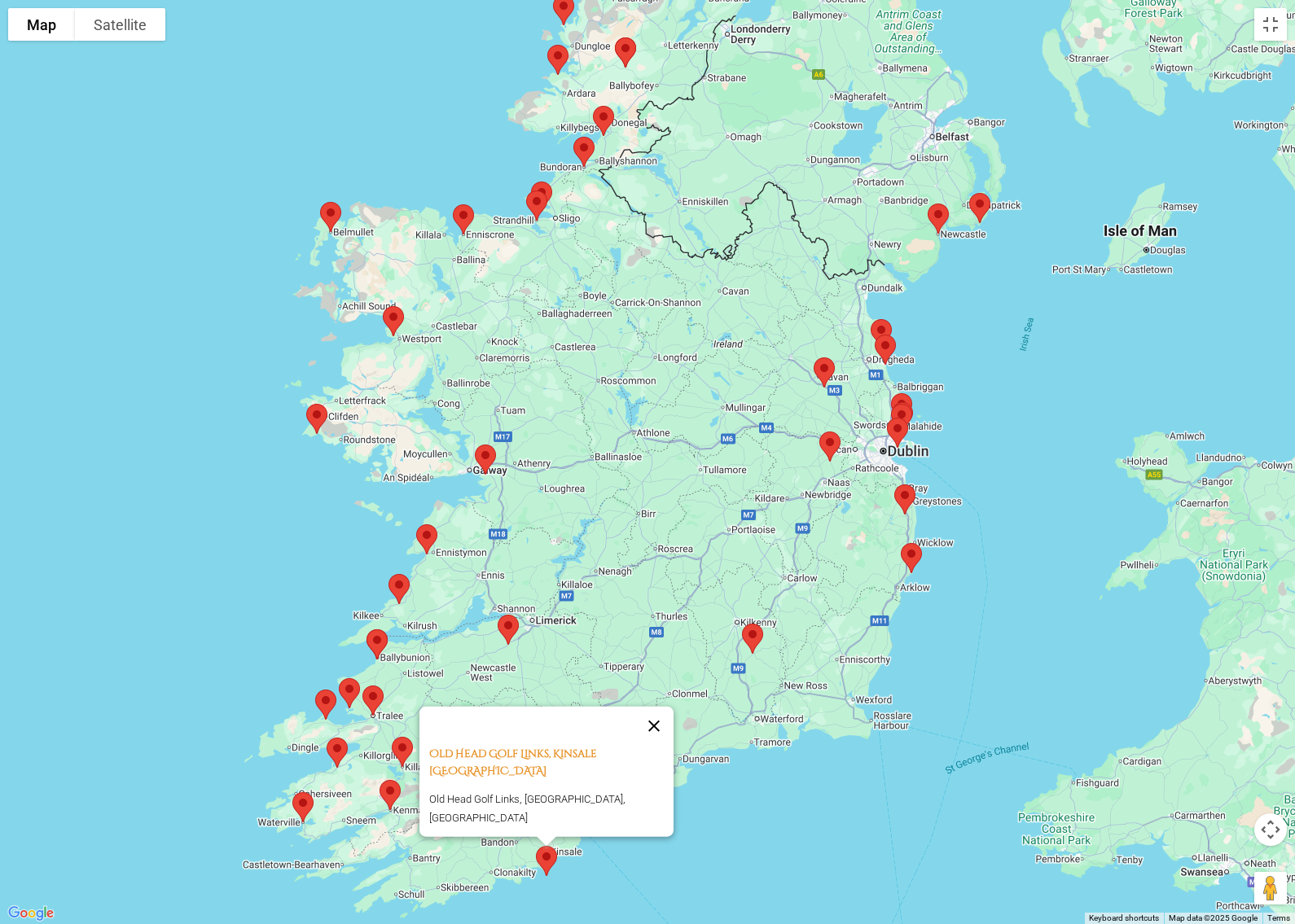
click at [657, 745] on button "Close" at bounding box center [654, 726] width 39 height 39
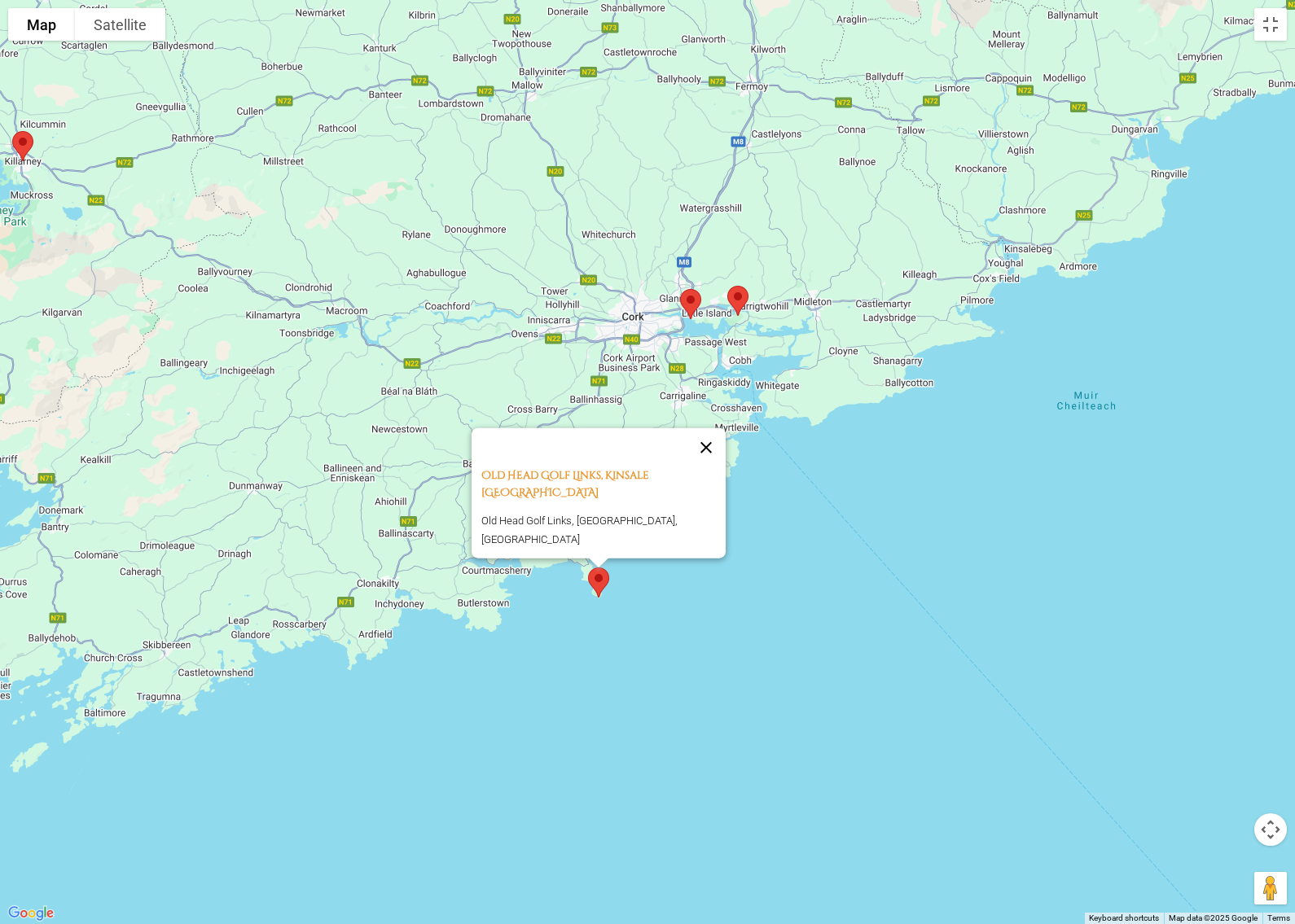
click at [706, 465] on button "Close" at bounding box center [706, 447] width 39 height 39
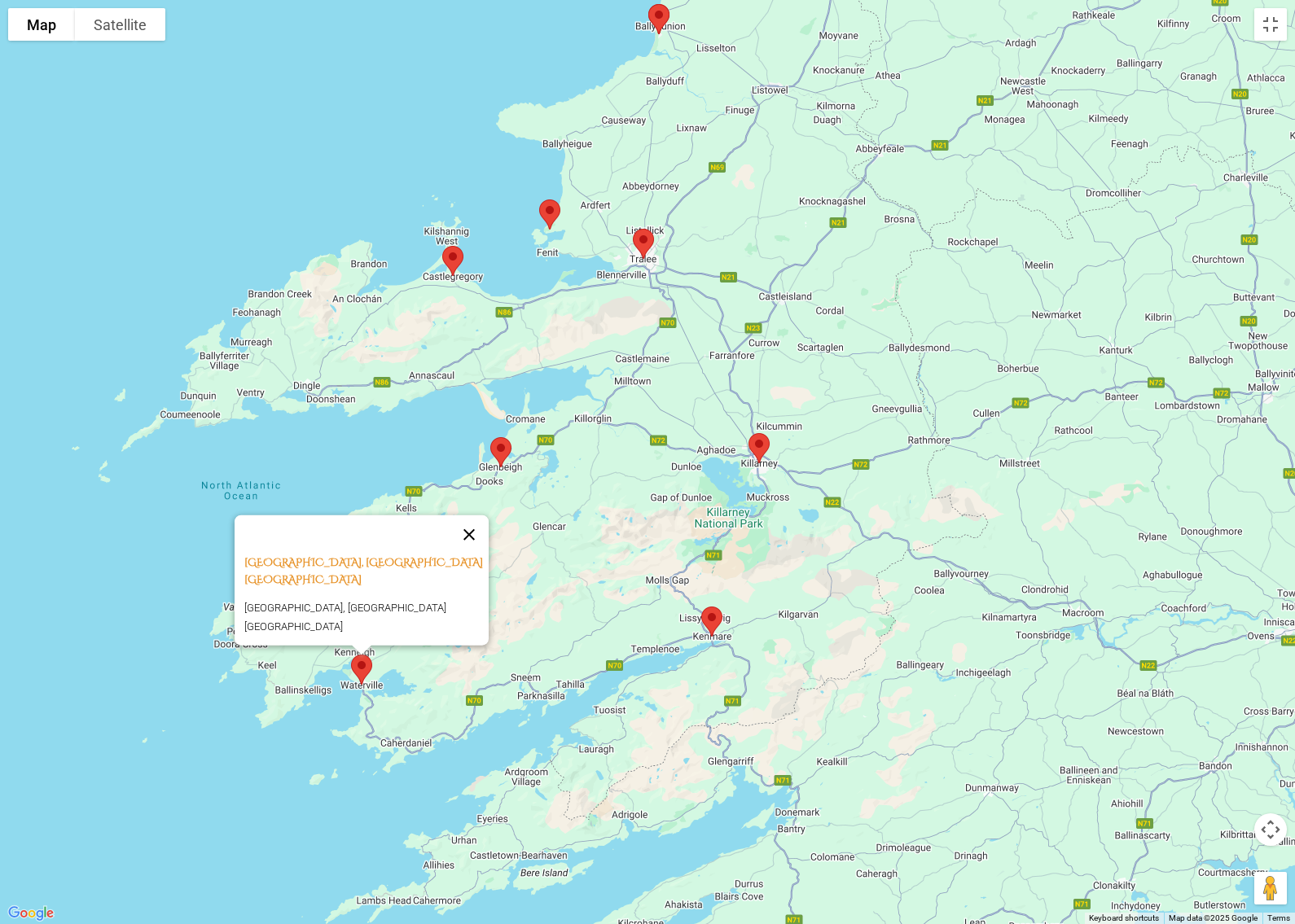
click at [476, 548] on button "Close" at bounding box center [469, 534] width 39 height 39
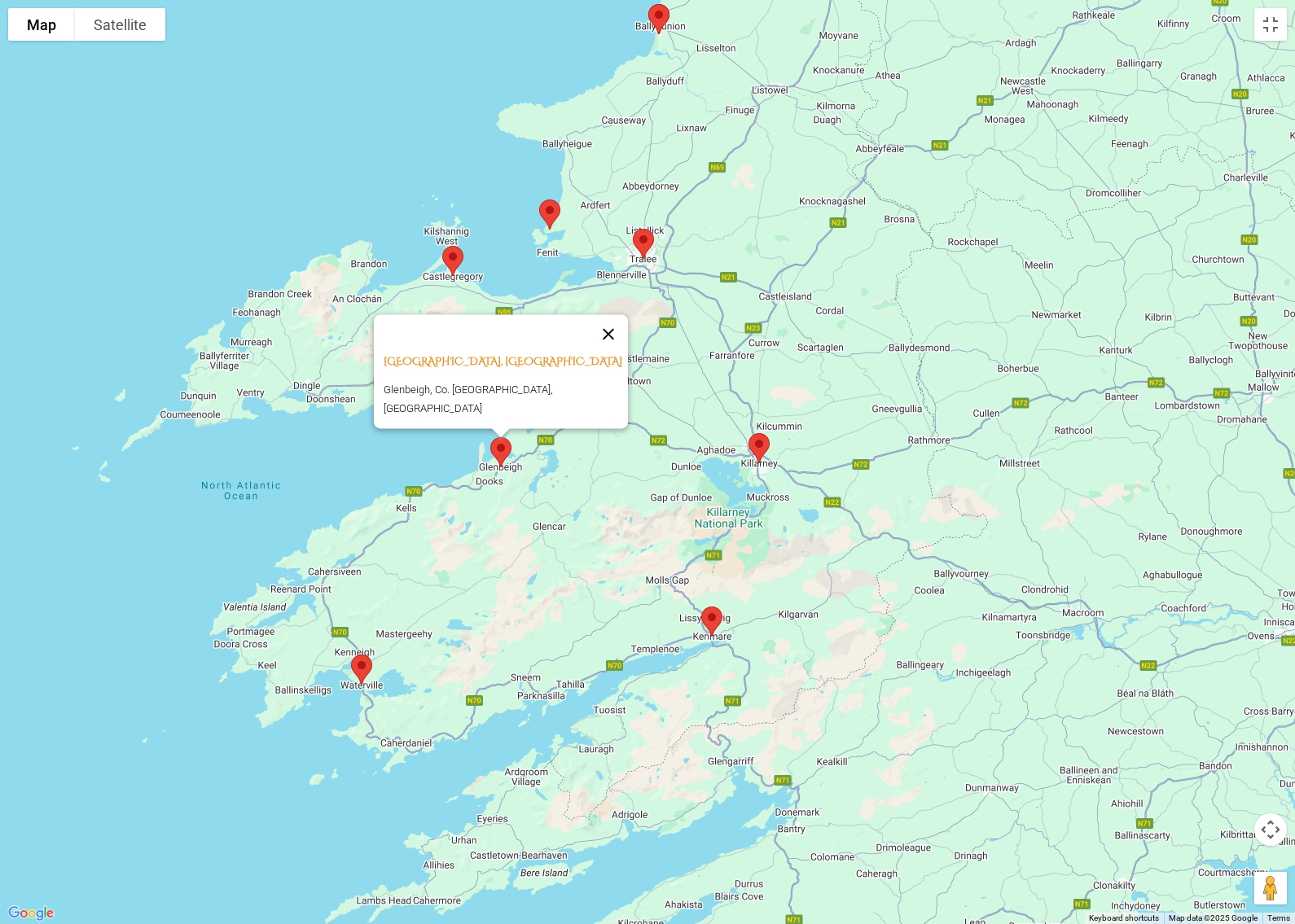
click at [606, 337] on button "Close" at bounding box center [608, 334] width 39 height 39
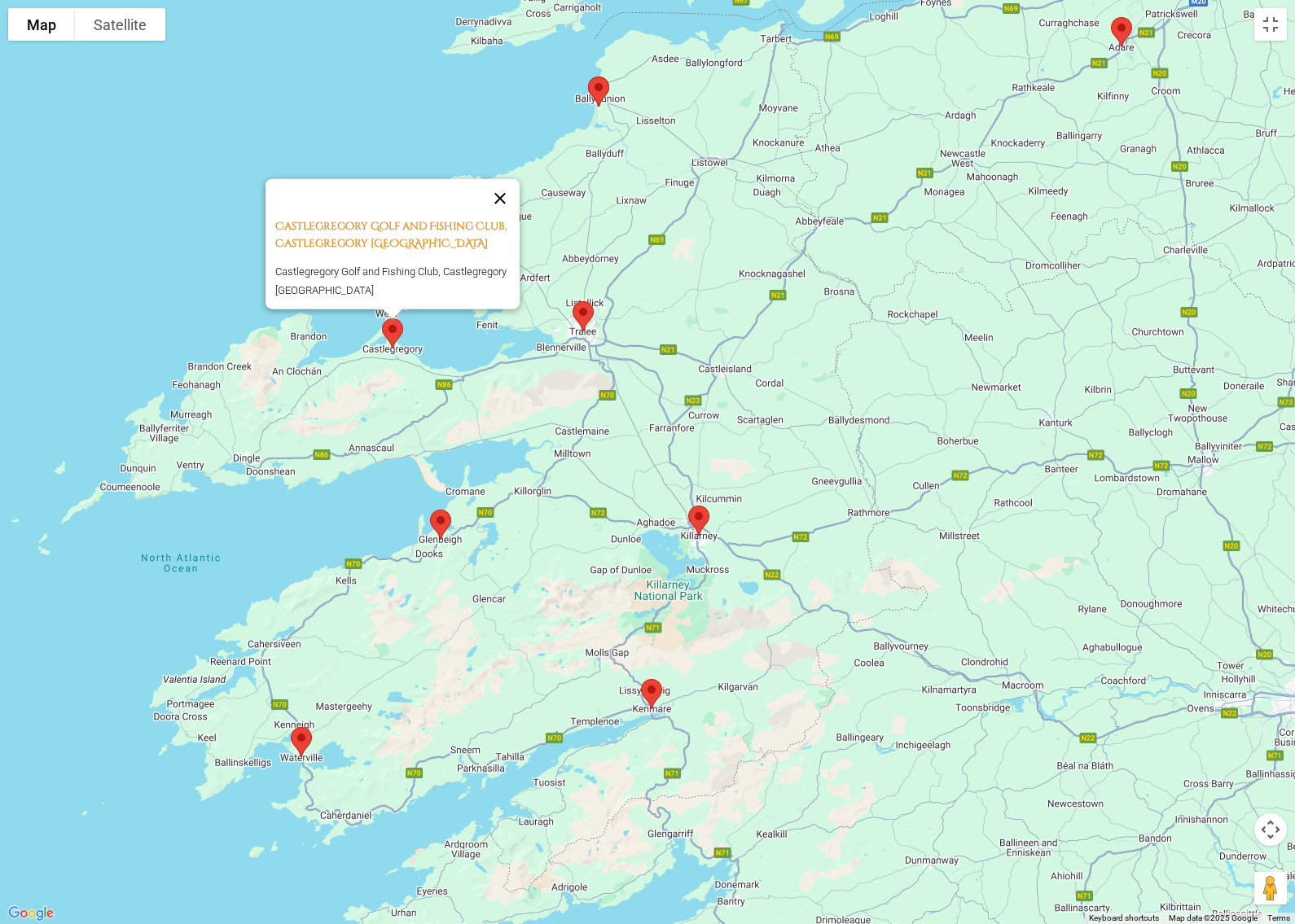
click at [510, 198] on button "Close" at bounding box center [500, 198] width 39 height 39
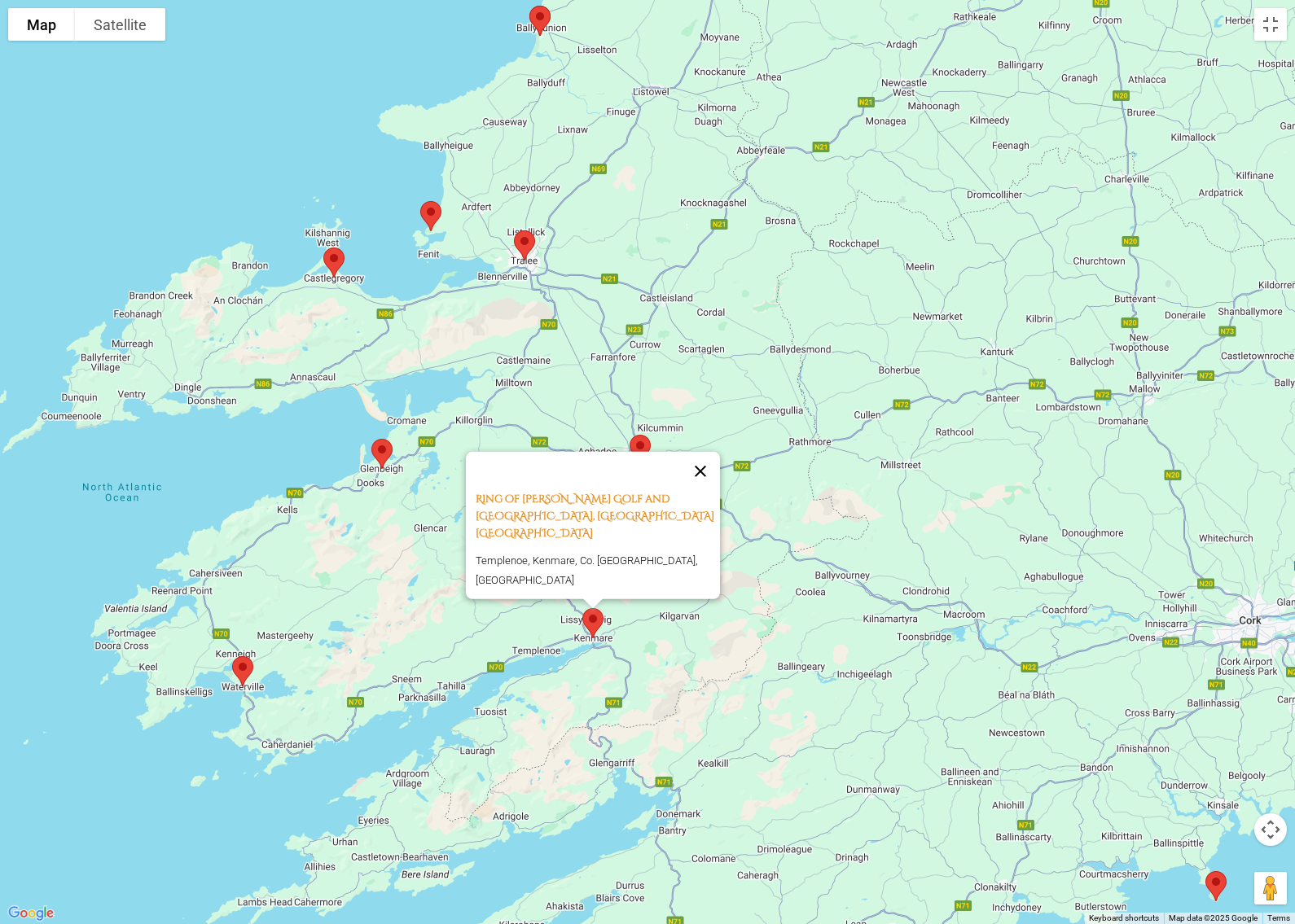
click at [701, 490] on button "Close" at bounding box center [700, 470] width 39 height 39
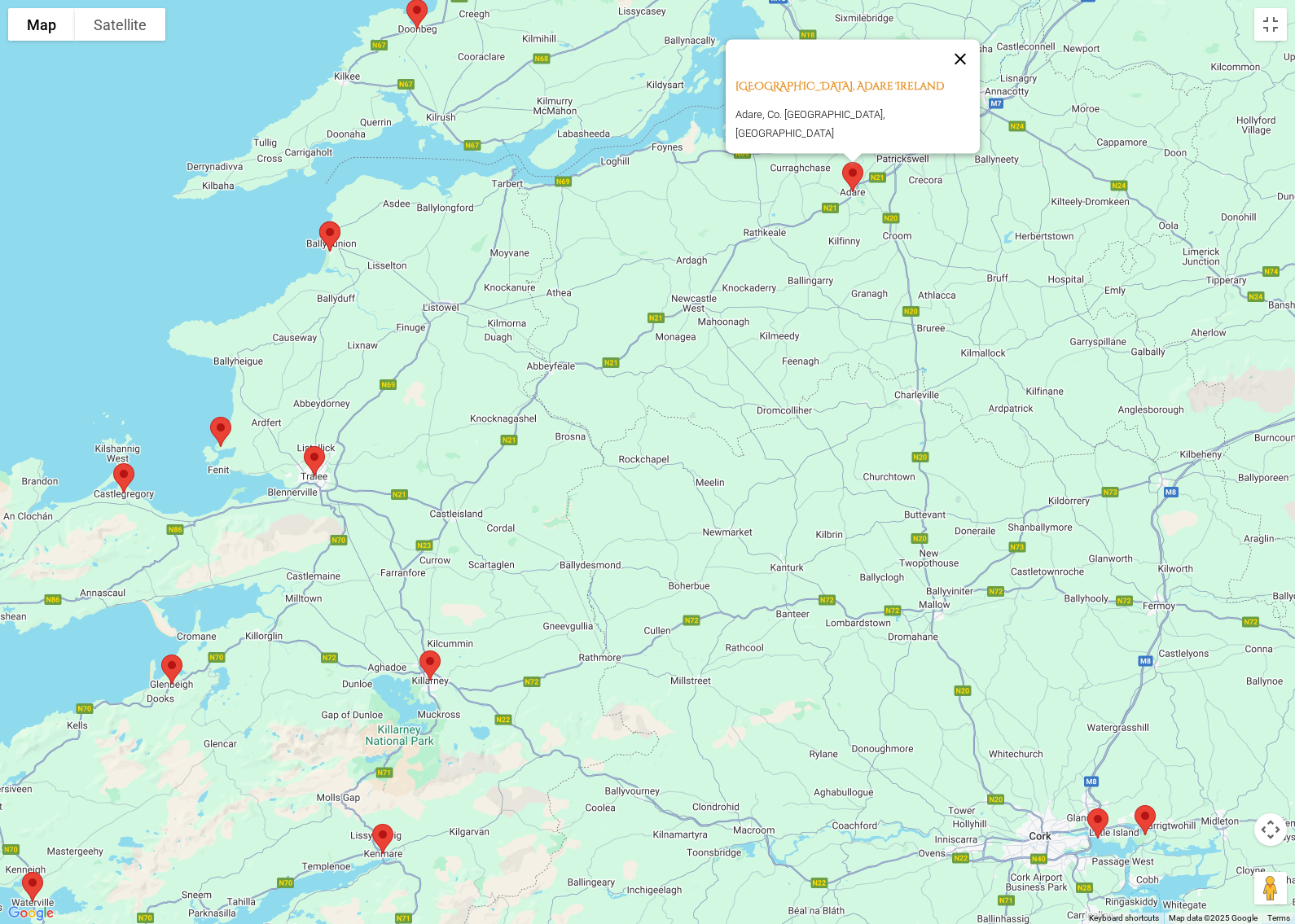
click at [943, 62] on button "Close" at bounding box center [960, 58] width 39 height 39
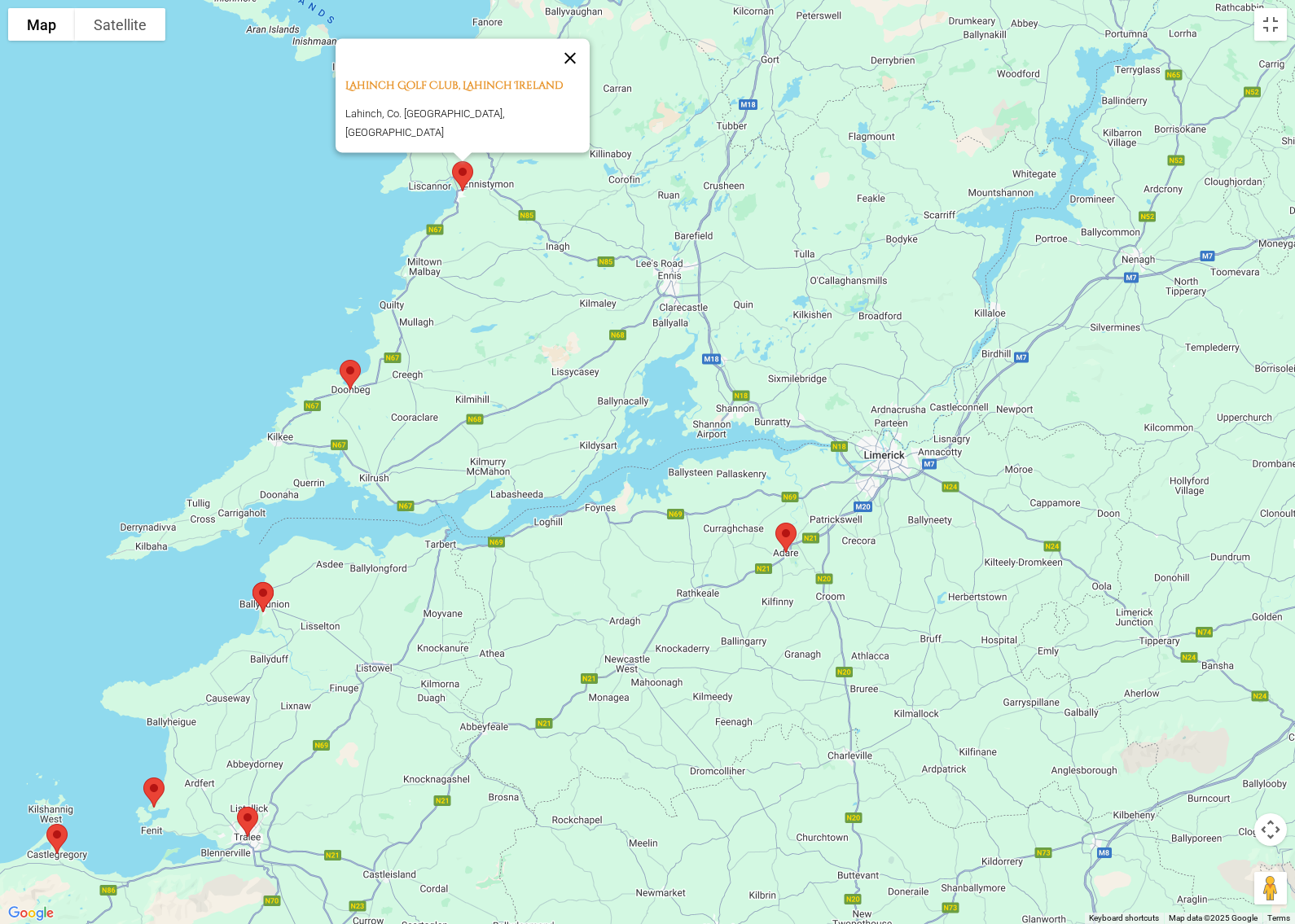
click at [577, 68] on button "Close" at bounding box center [570, 57] width 39 height 39
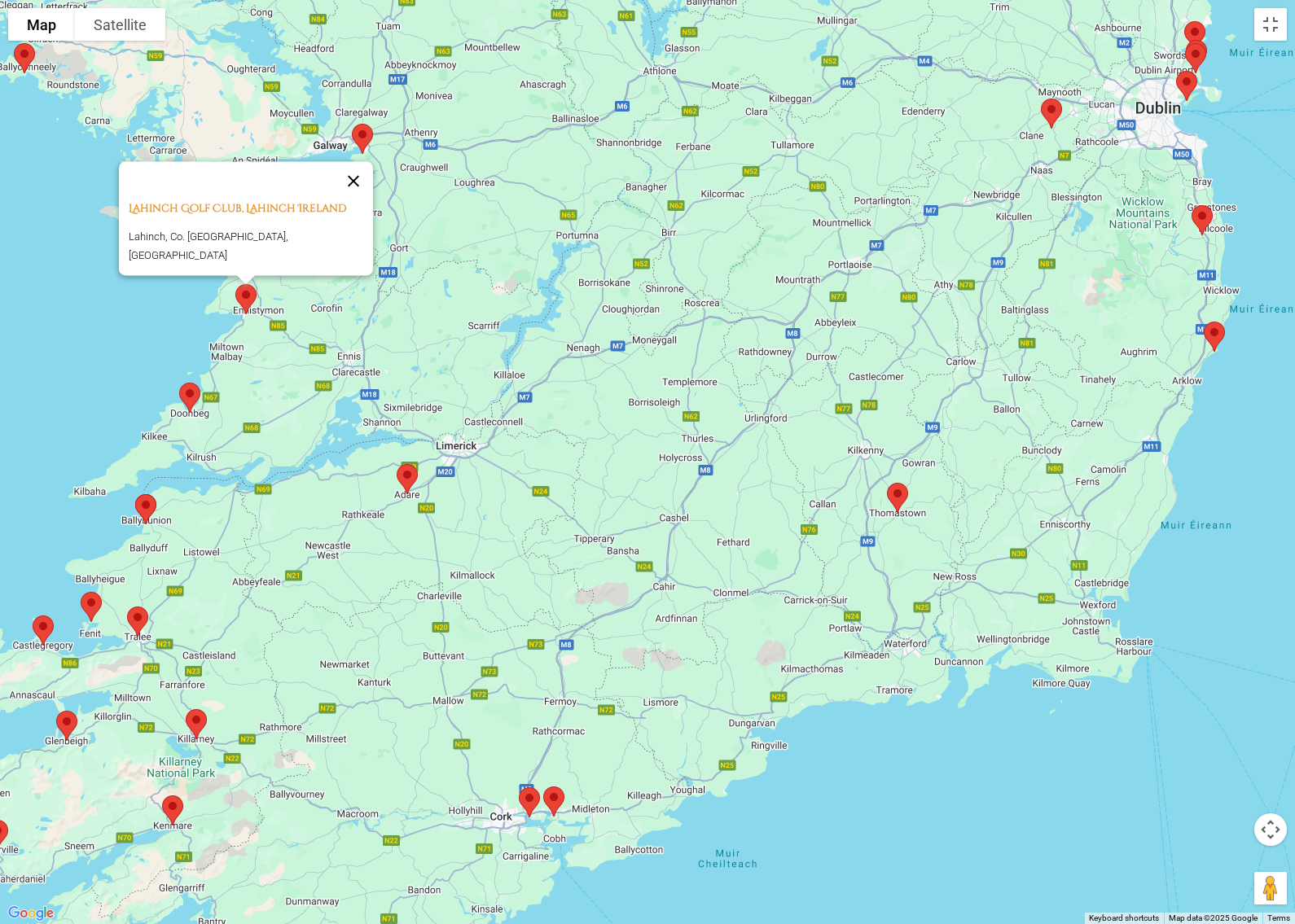
click at [351, 192] on button "Close" at bounding box center [353, 181] width 39 height 39
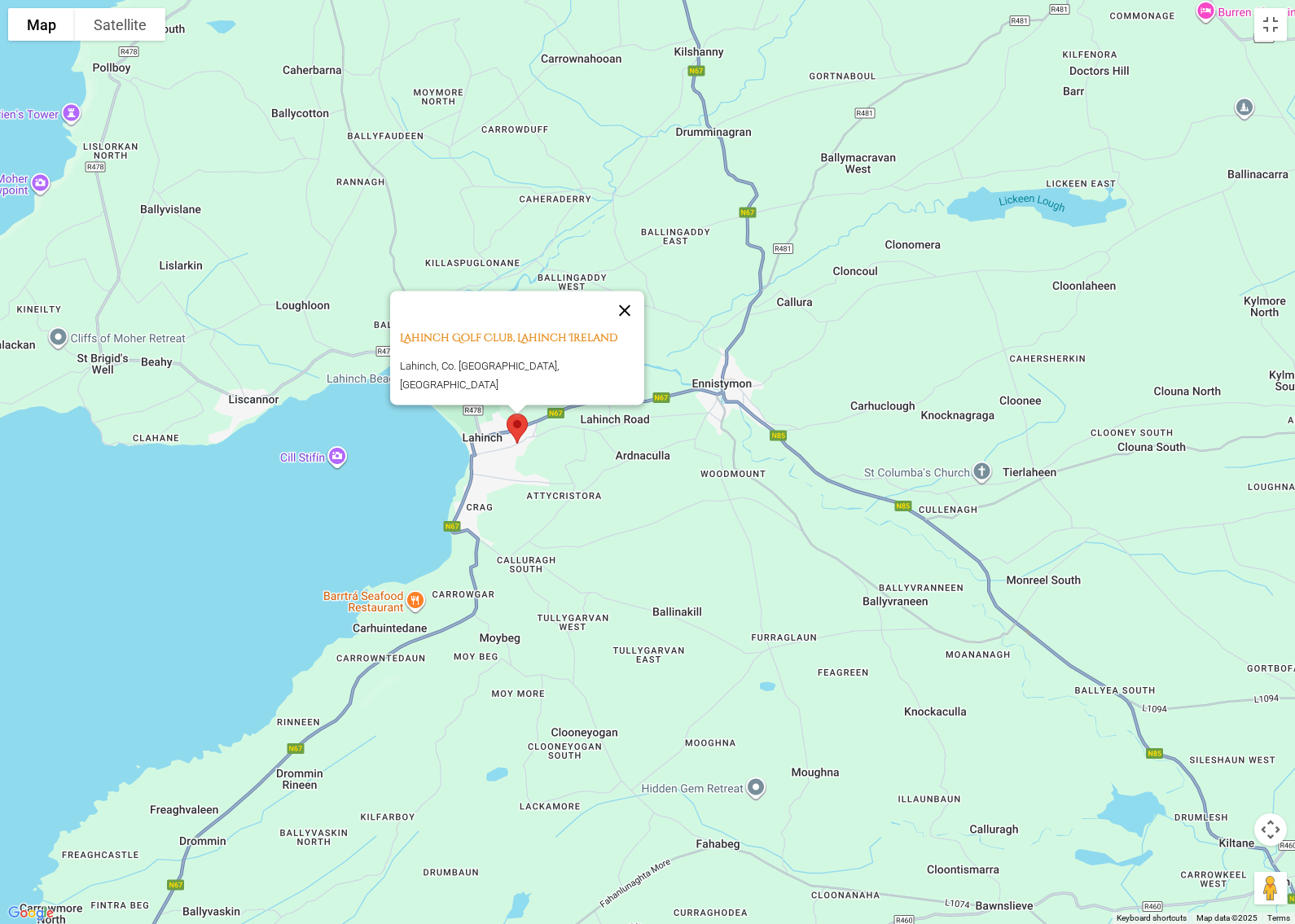
click at [625, 329] on button "Close" at bounding box center [624, 310] width 39 height 39
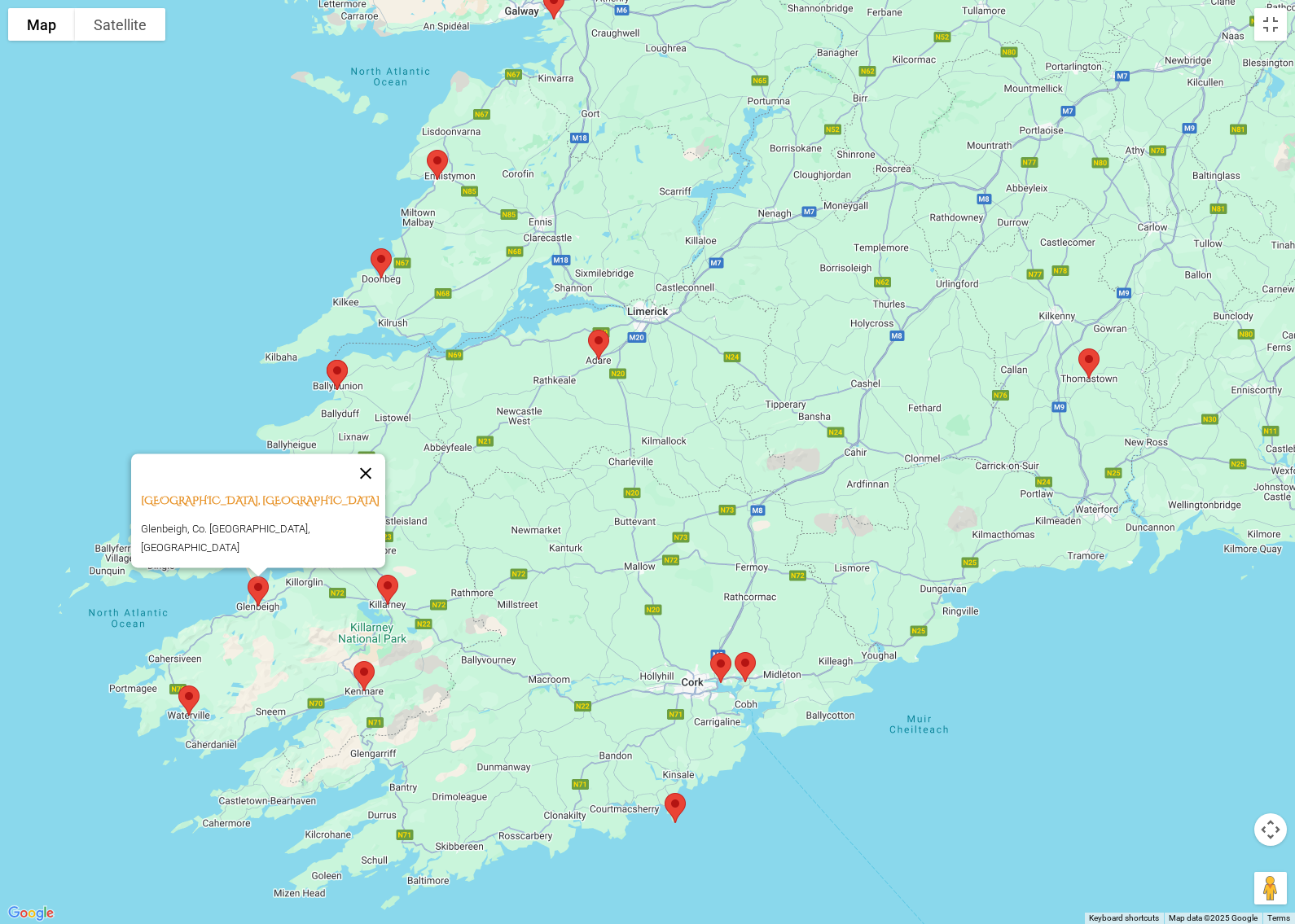
click at [359, 483] on button "Close" at bounding box center [366, 473] width 39 height 39
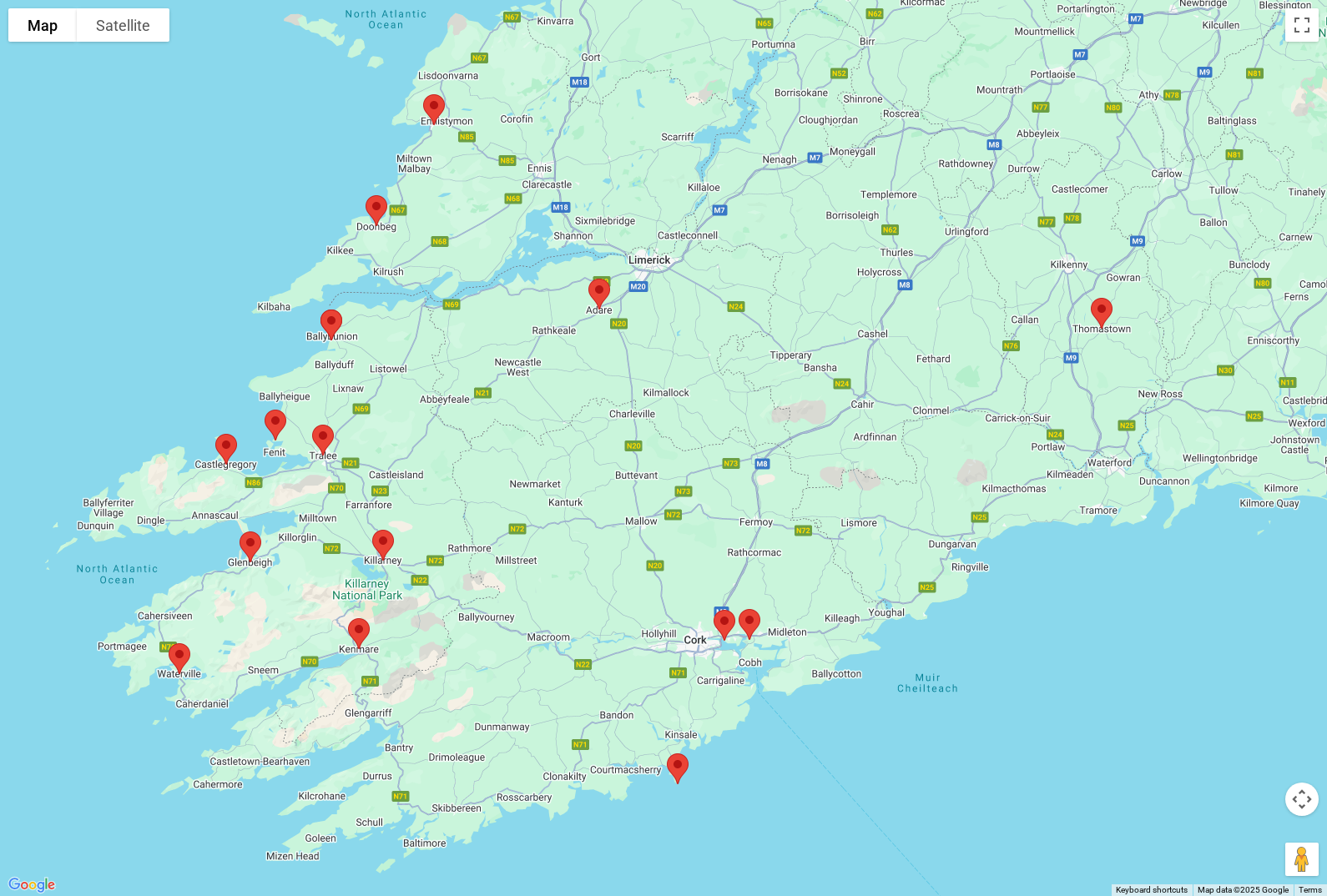
scroll to position [1142, 0]
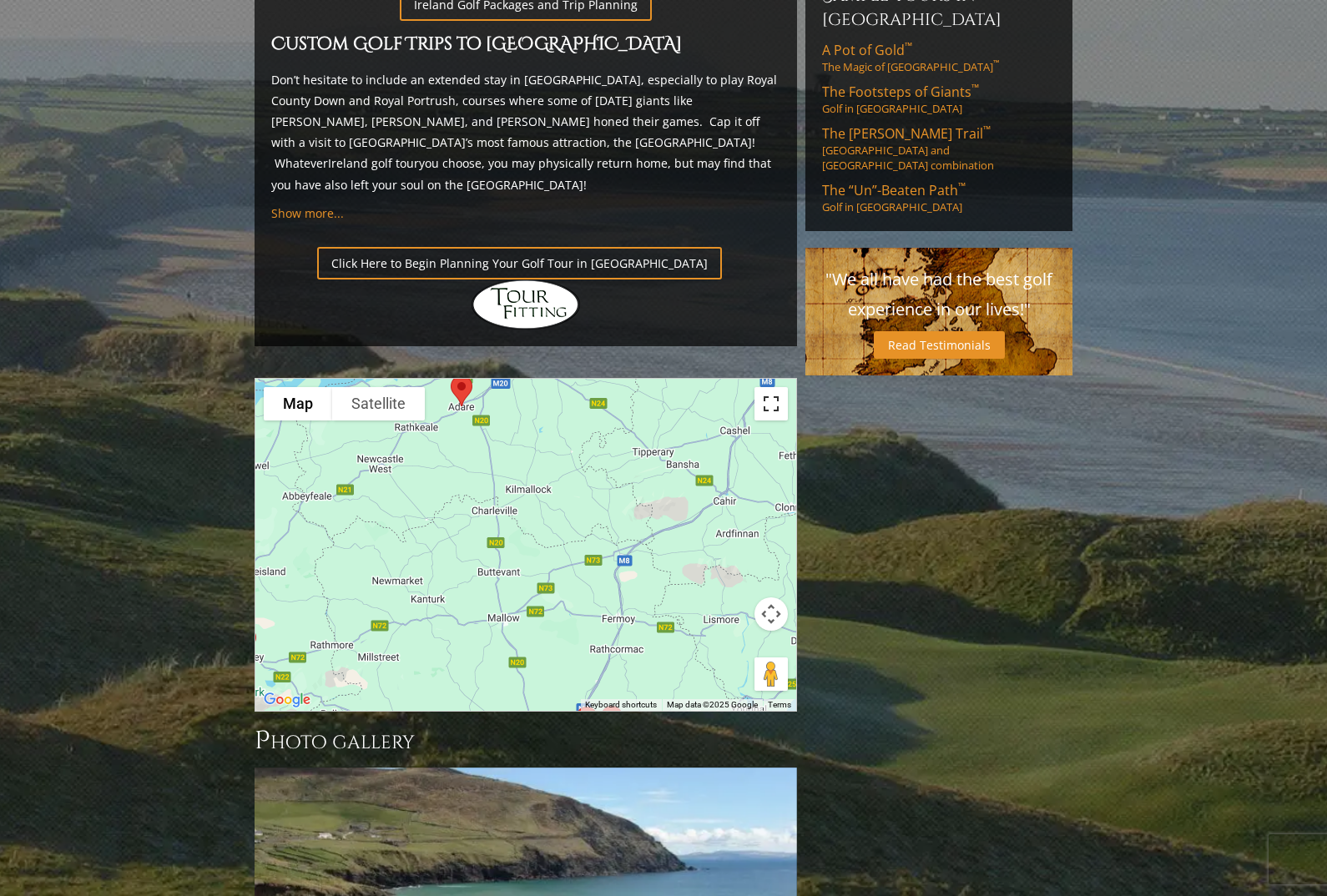
click at [776, 387] on button "Toggle fullscreen view" at bounding box center [770, 403] width 34 height 34
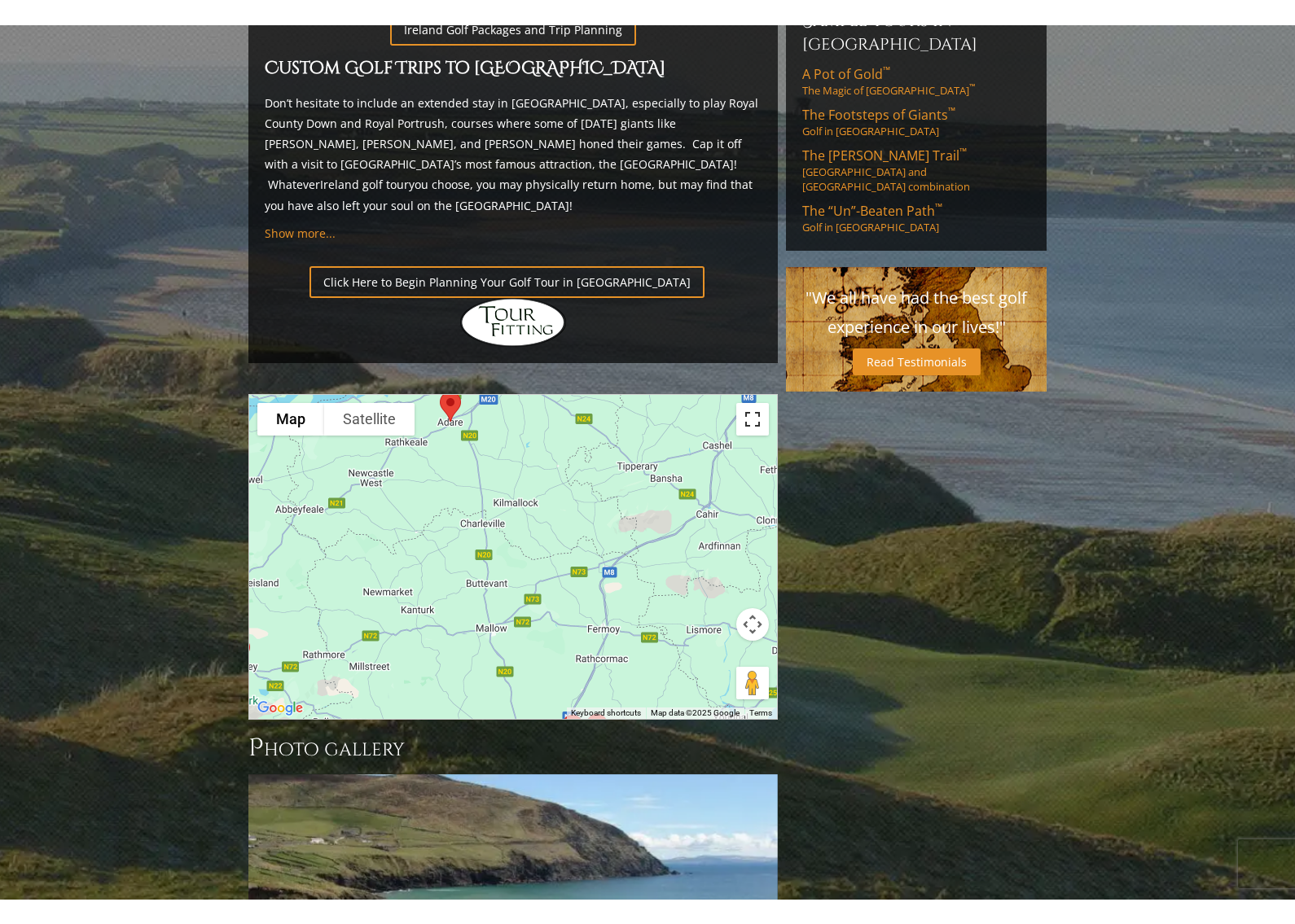
scroll to position [19, 0]
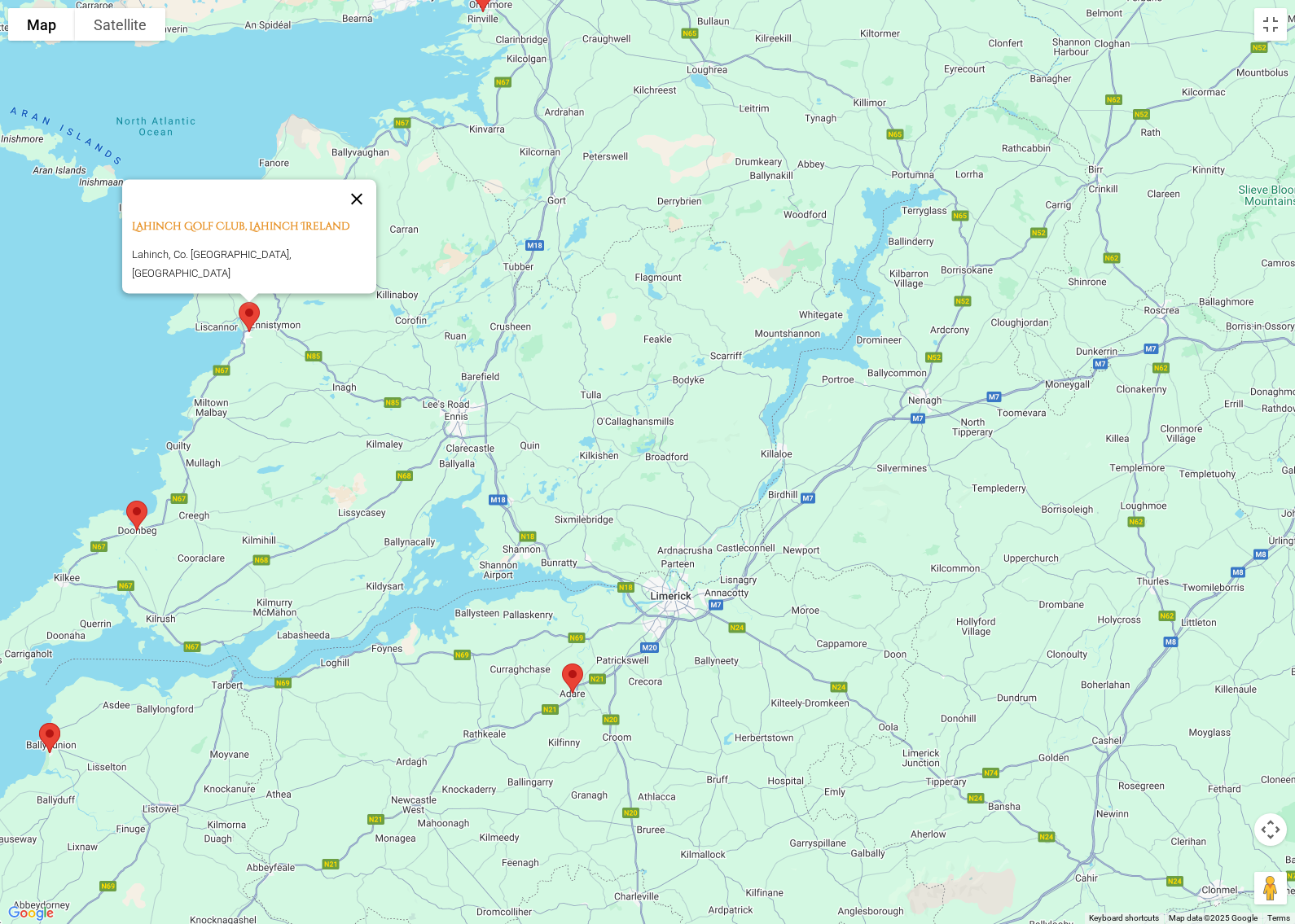
click at [361, 212] on button "Close" at bounding box center [356, 198] width 39 height 39
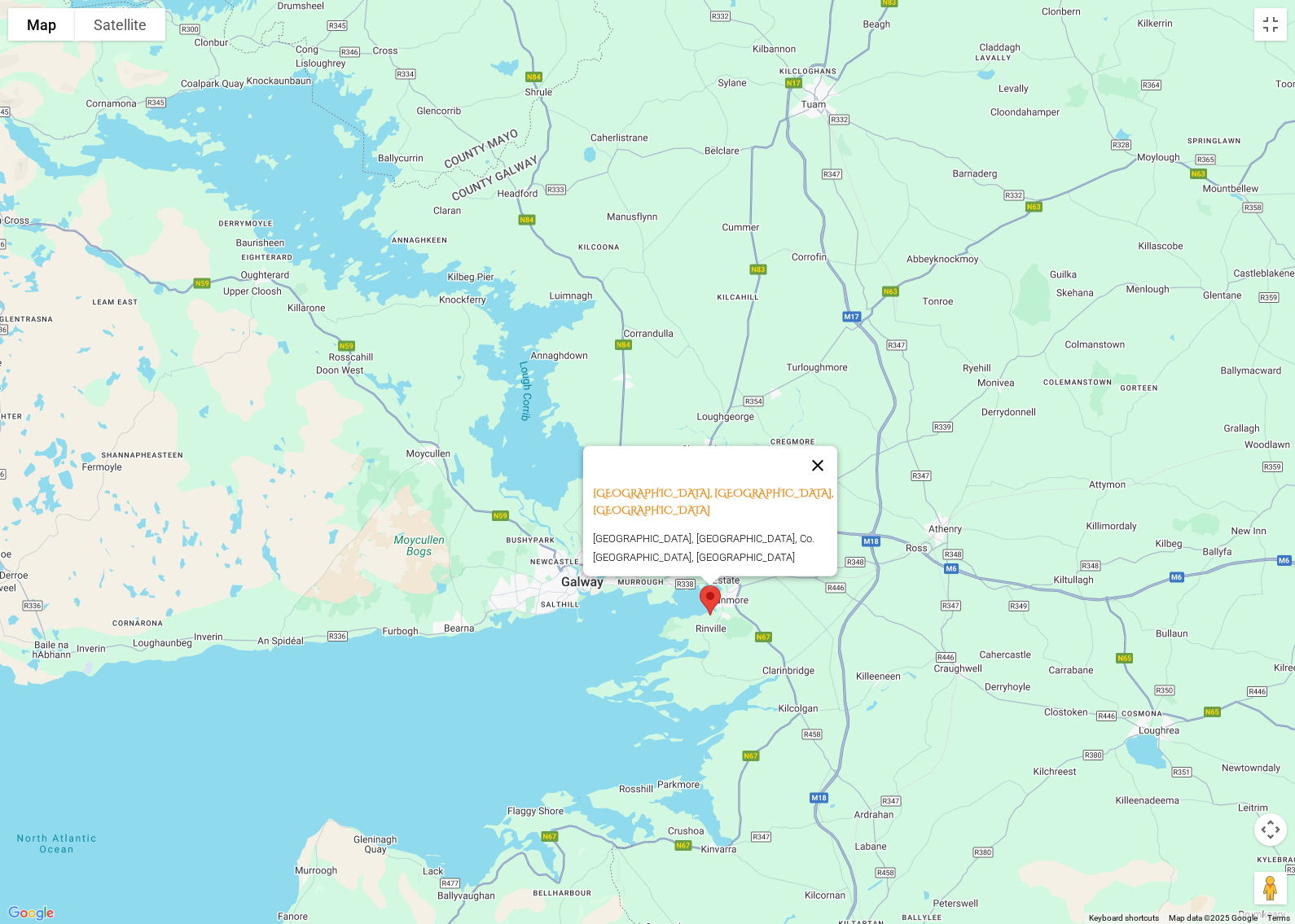
click at [824, 471] on button "Close" at bounding box center [818, 465] width 39 height 39
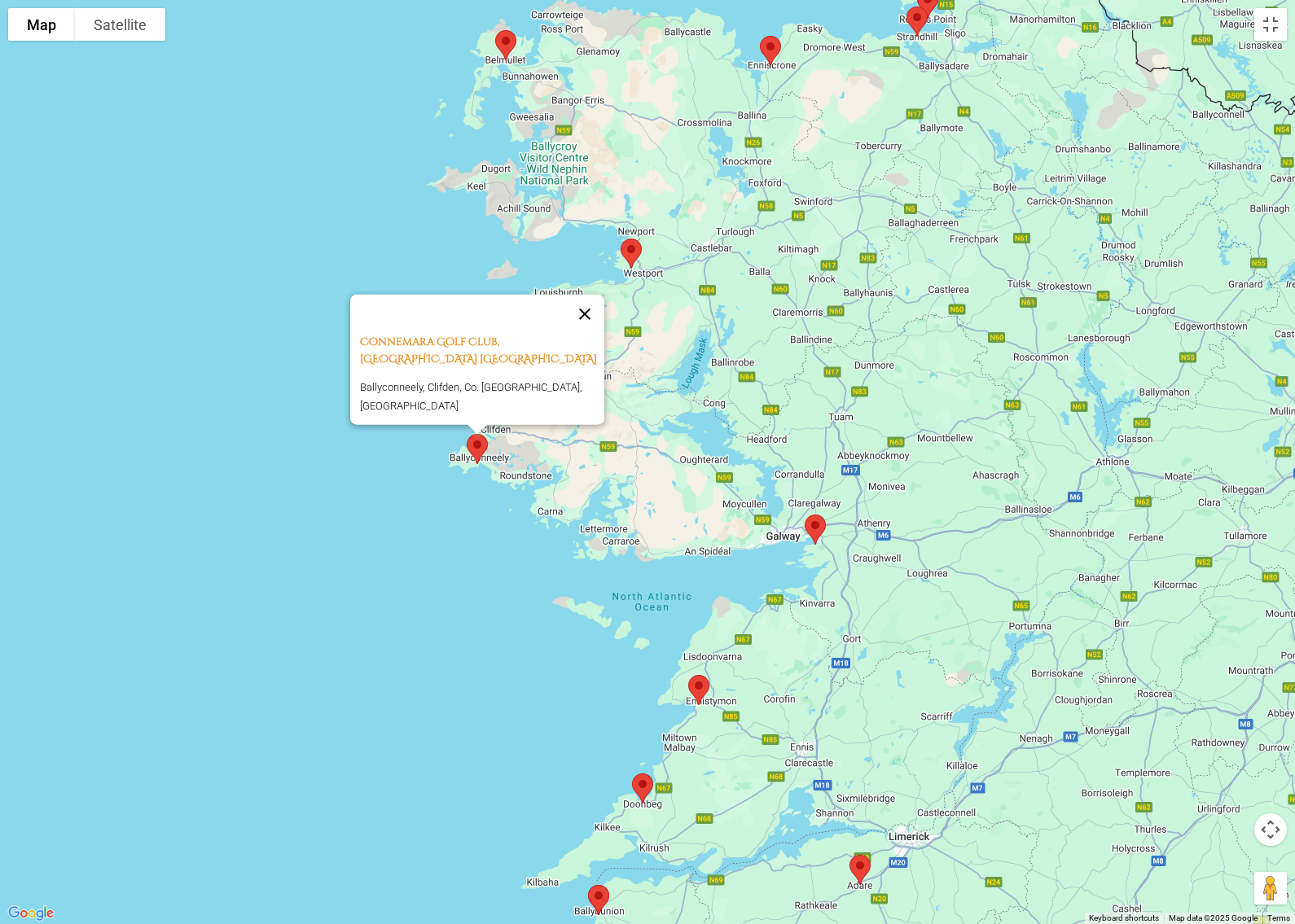
click at [604, 313] on button "Close" at bounding box center [585, 313] width 39 height 39
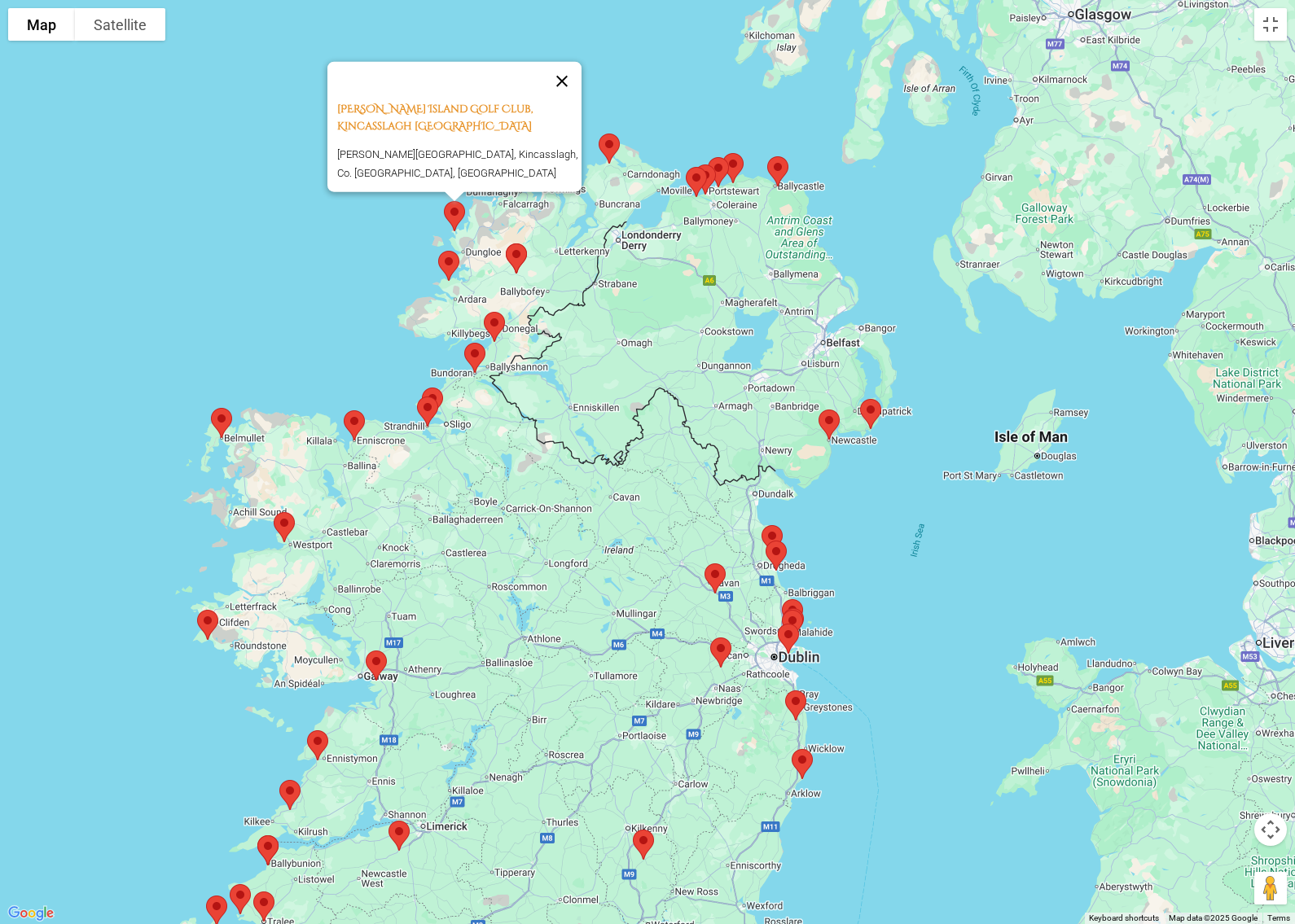
click at [579, 98] on button "Close" at bounding box center [562, 80] width 39 height 39
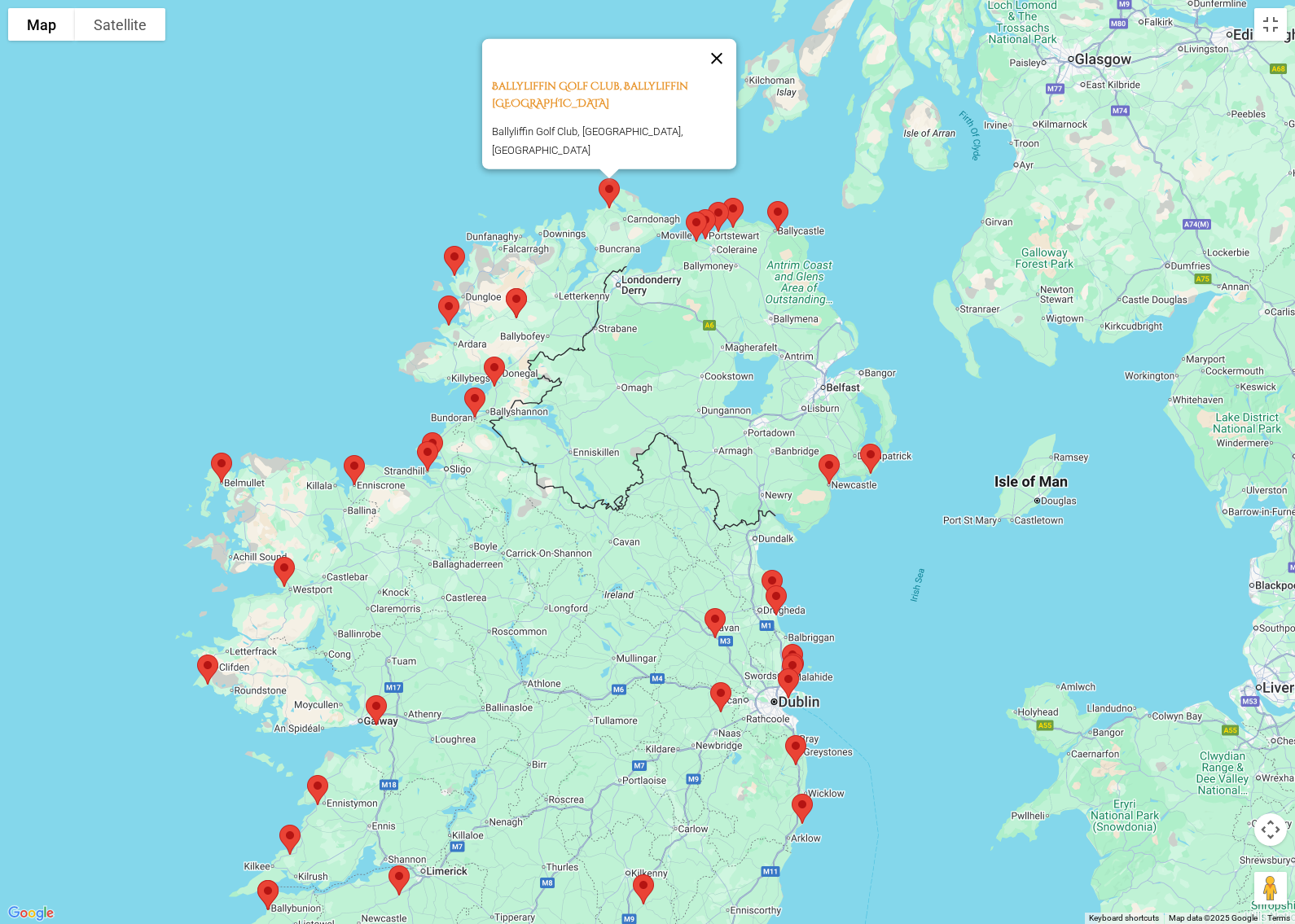
click at [730, 73] on button "Close" at bounding box center [716, 57] width 39 height 39
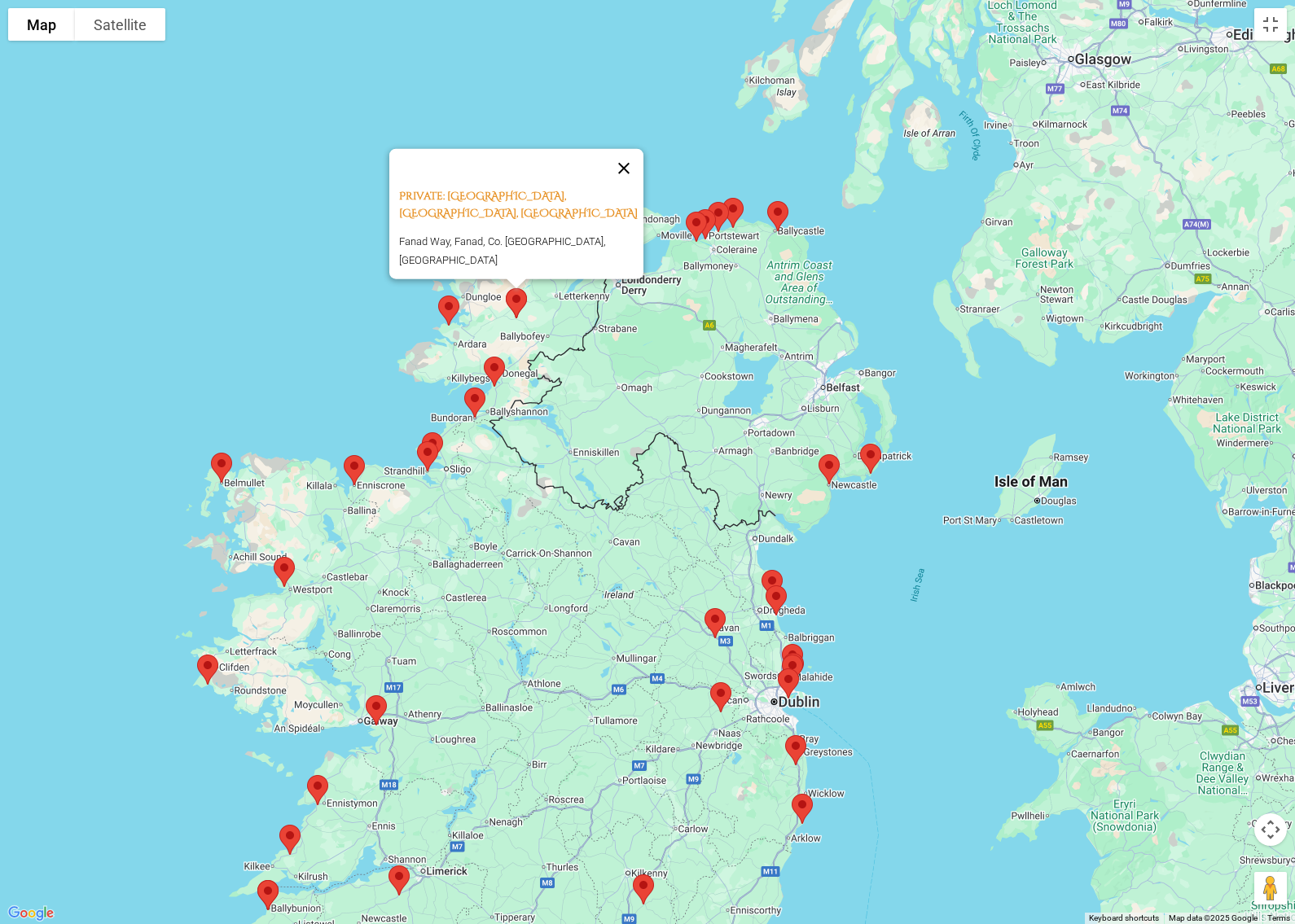
click at [625, 176] on button "Close" at bounding box center [623, 167] width 39 height 39
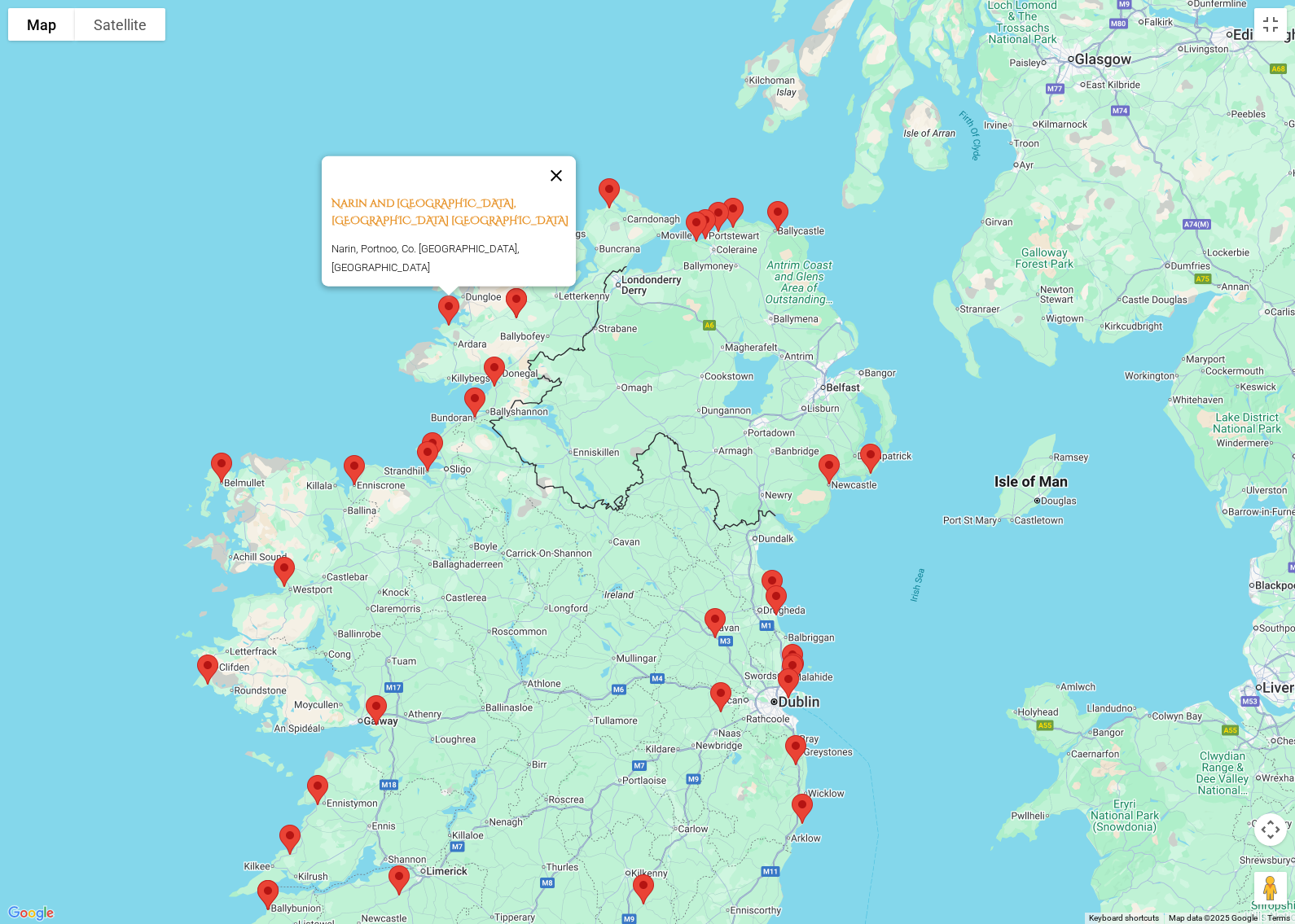
click at [555, 188] on button "Close" at bounding box center [556, 175] width 39 height 39
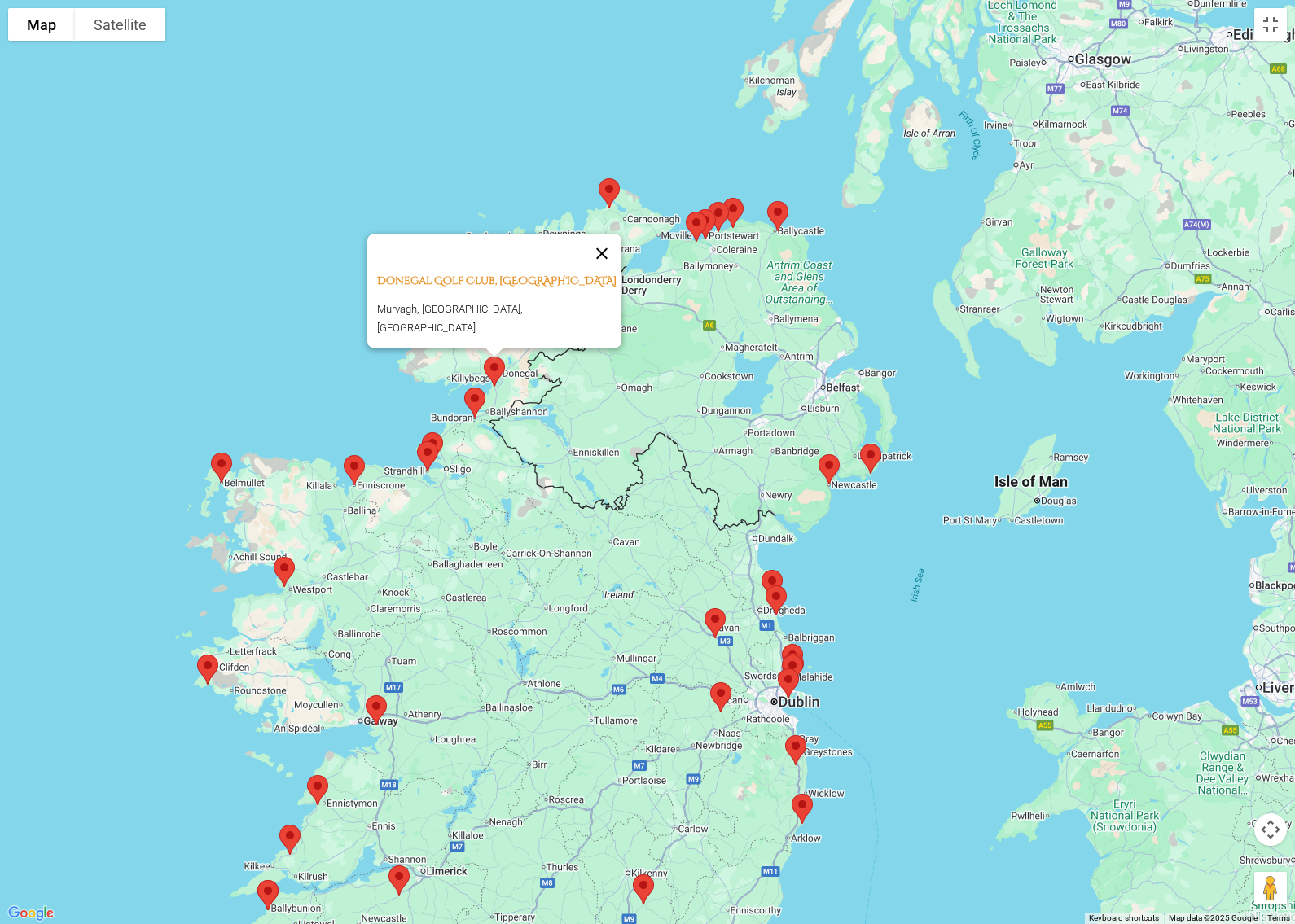
click at [608, 258] on button "Close" at bounding box center [601, 253] width 39 height 39
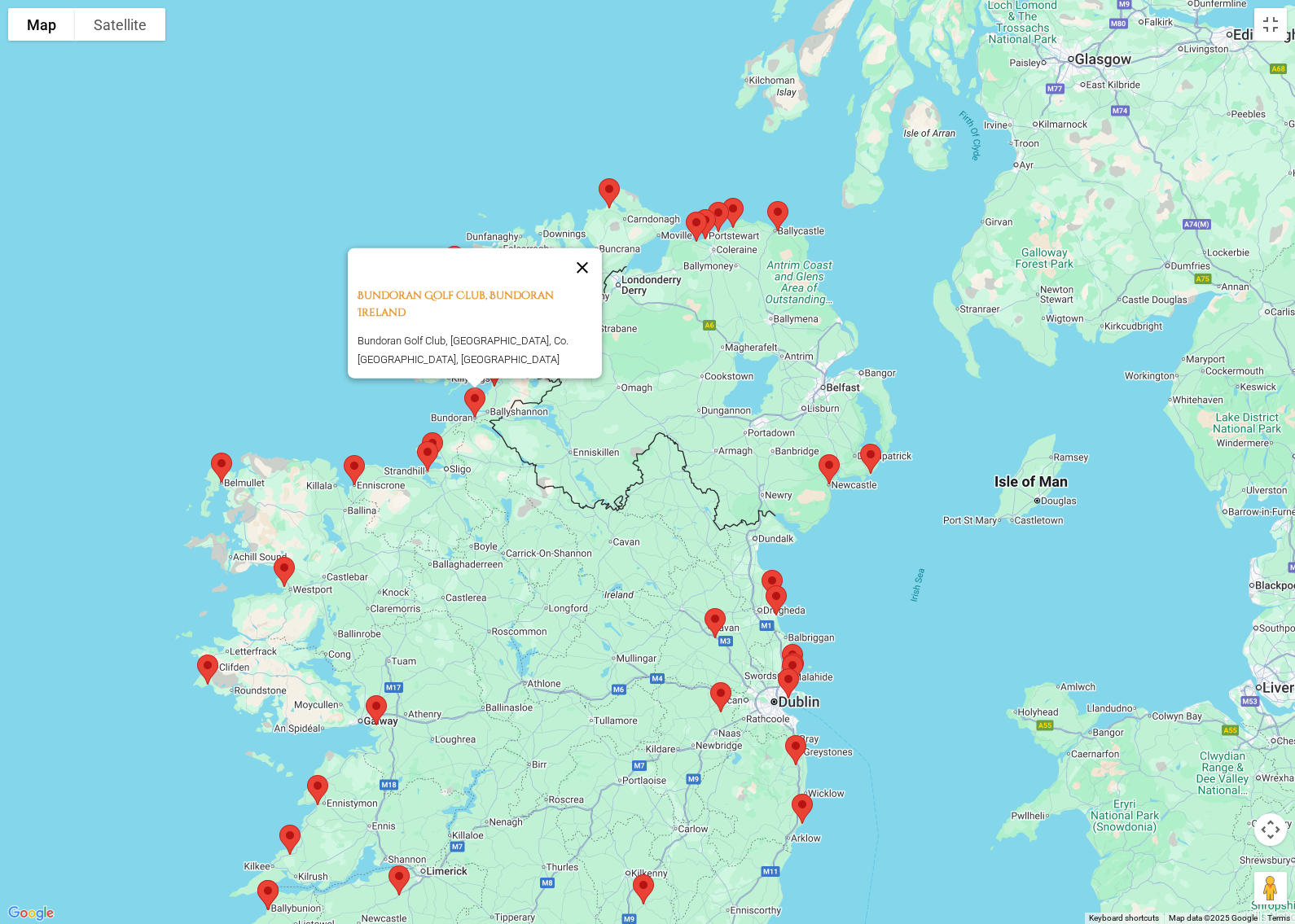
click at [596, 286] on button "Close" at bounding box center [582, 267] width 39 height 39
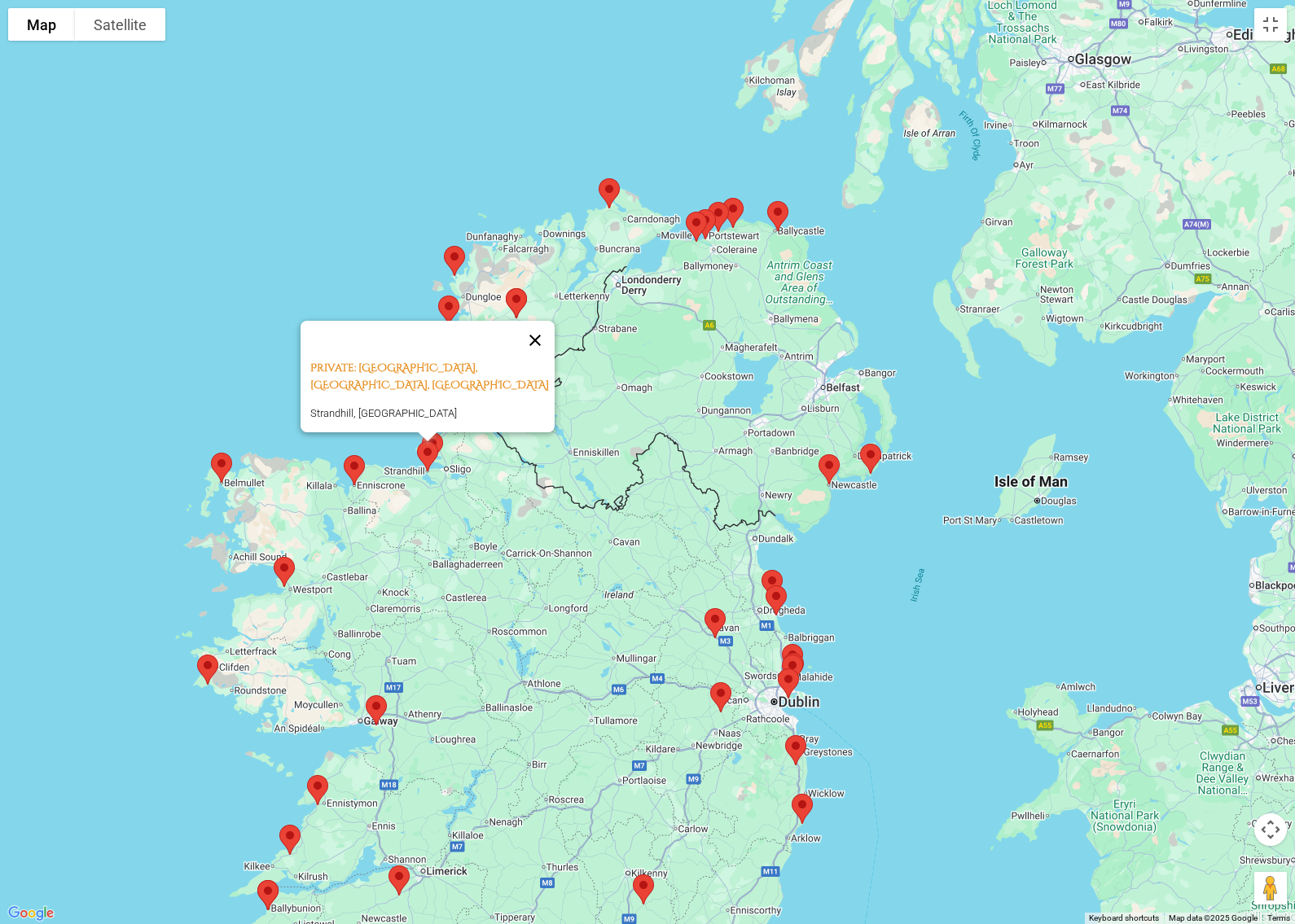
click at [538, 328] on button "Close" at bounding box center [535, 340] width 39 height 39
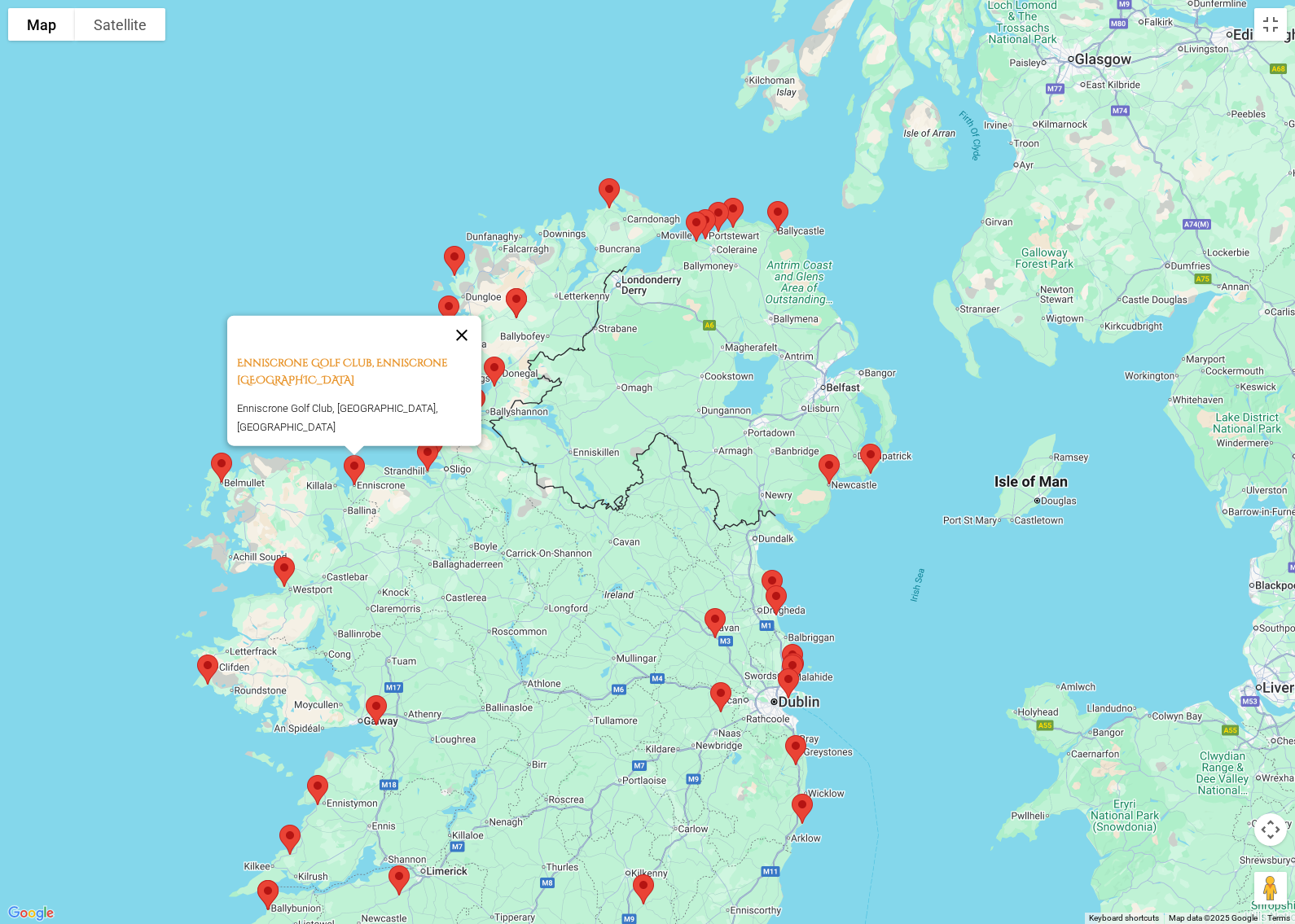
click at [468, 346] on button "Close" at bounding box center [461, 334] width 39 height 39
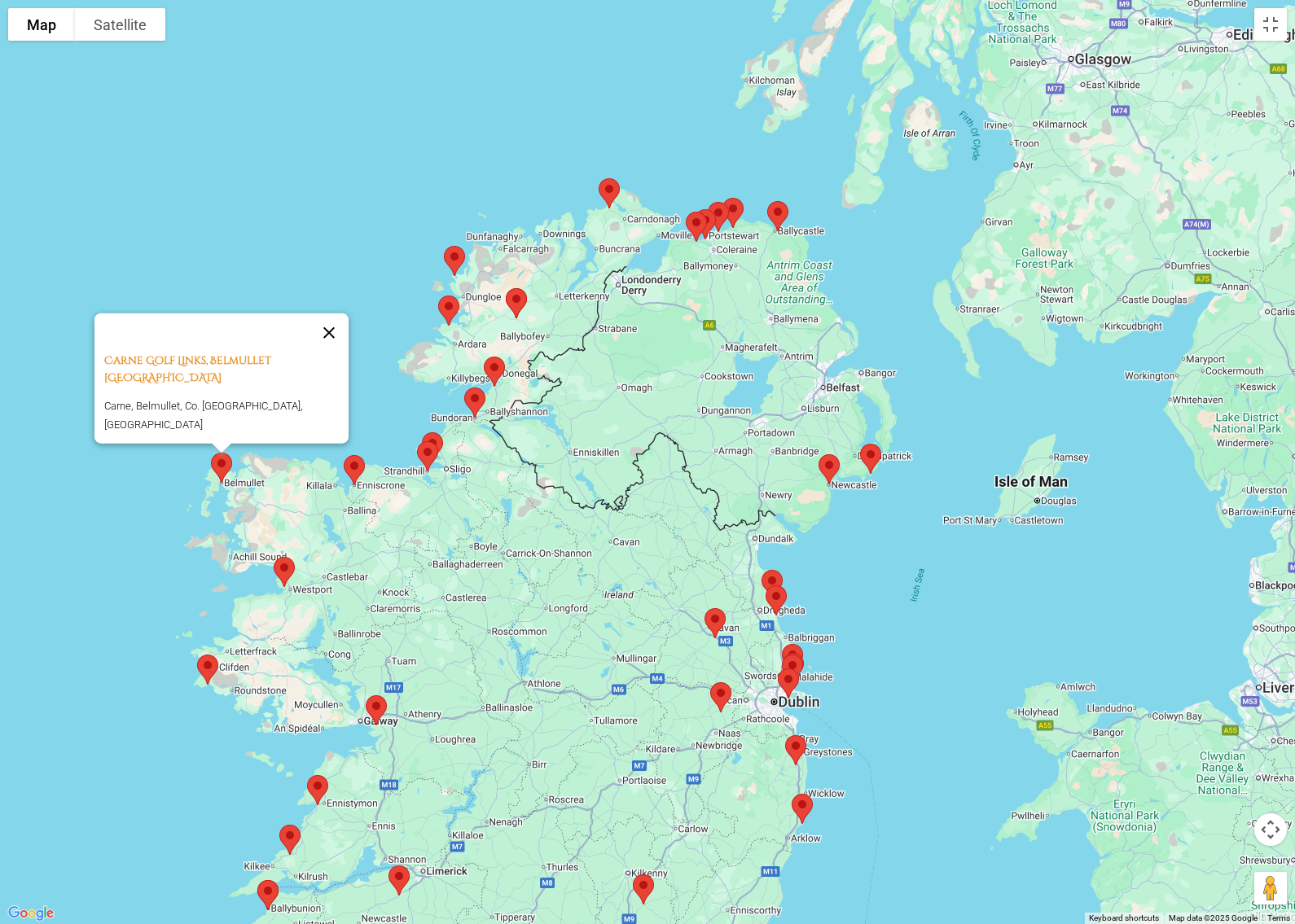
click at [332, 351] on button "Close" at bounding box center [329, 332] width 39 height 39
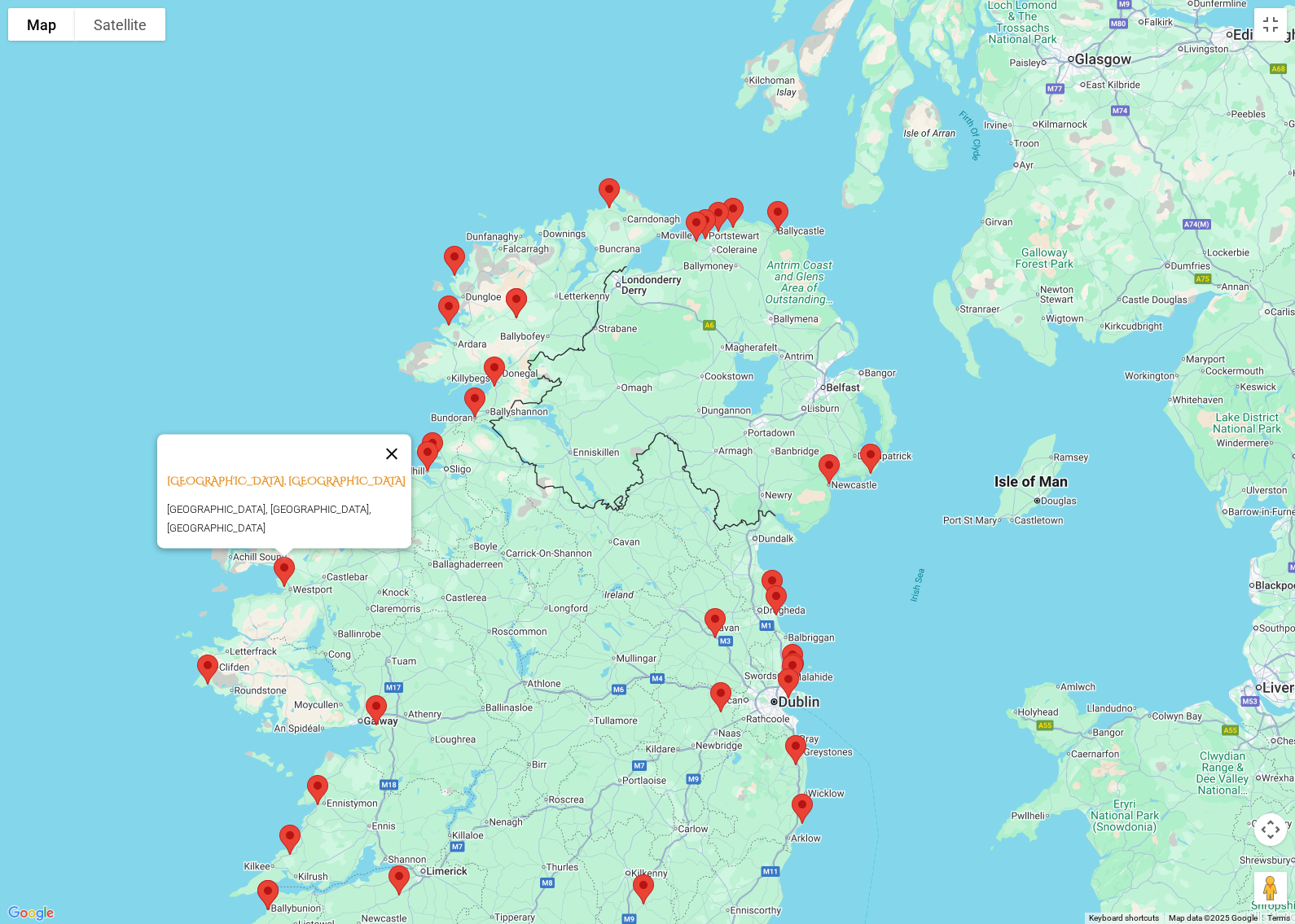
click at [405, 461] on button "Close" at bounding box center [392, 454] width 39 height 39
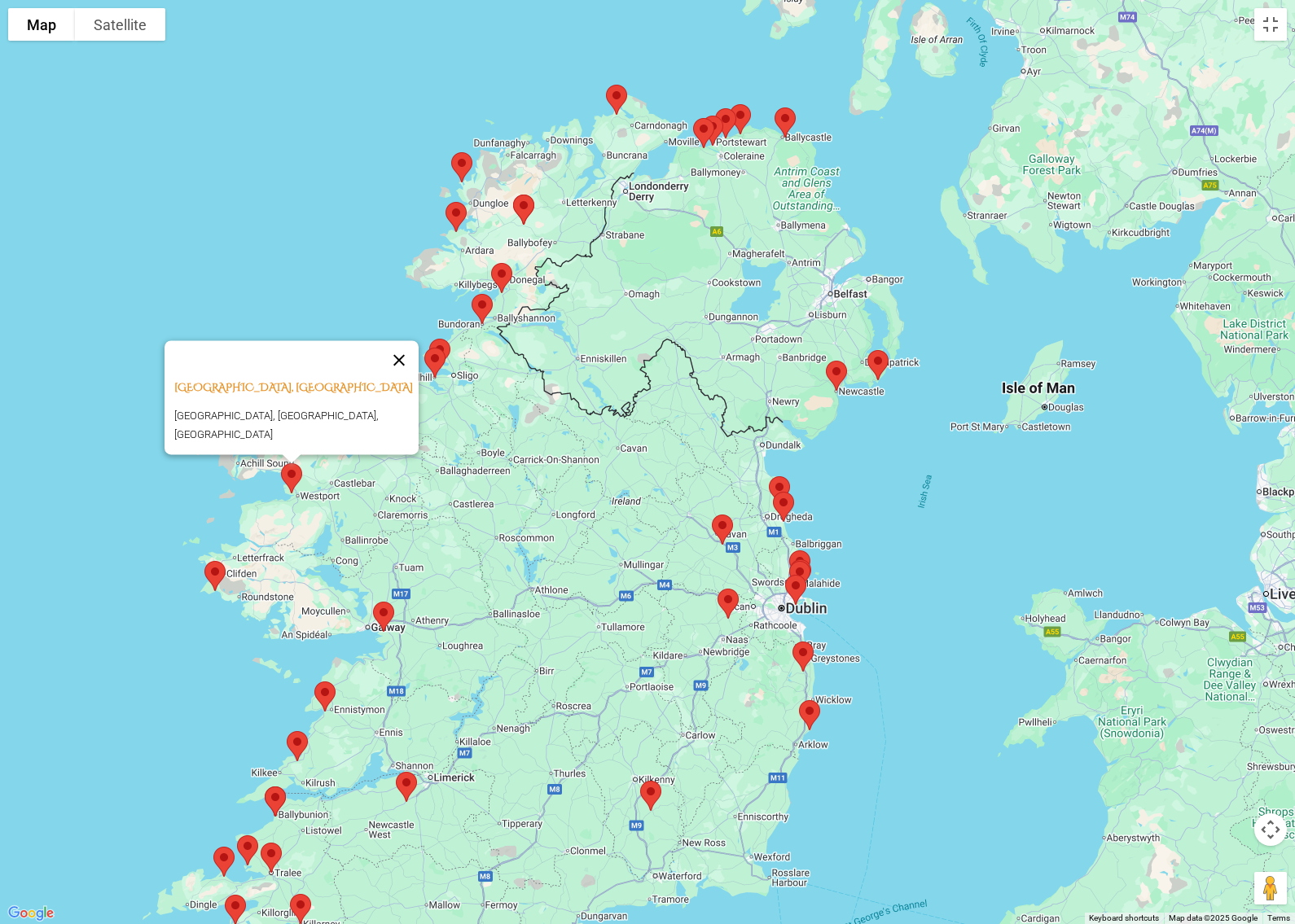
click at [413, 367] on button "Close" at bounding box center [399, 360] width 39 height 39
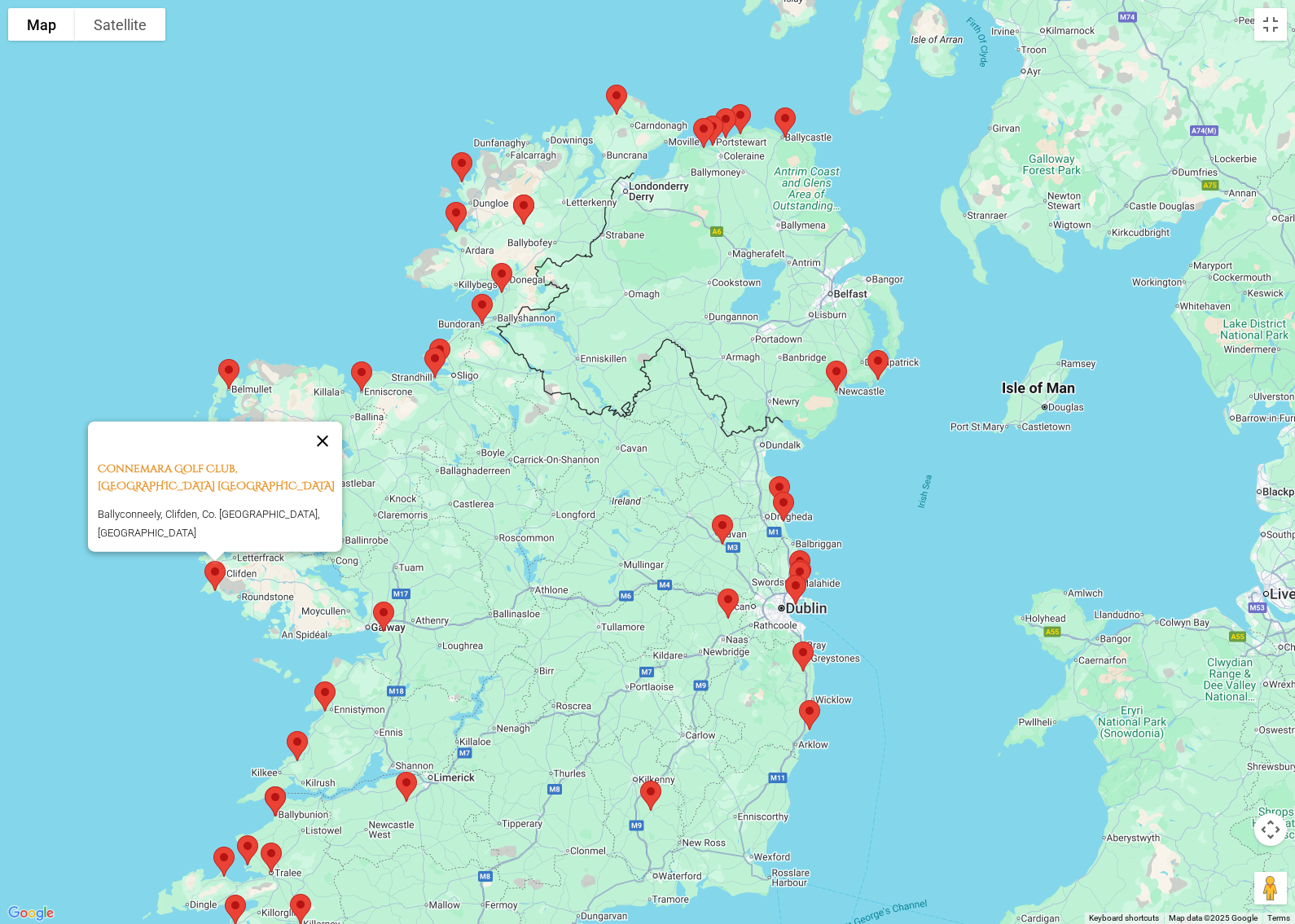
click at [332, 445] on button "Close" at bounding box center [323, 440] width 39 height 39
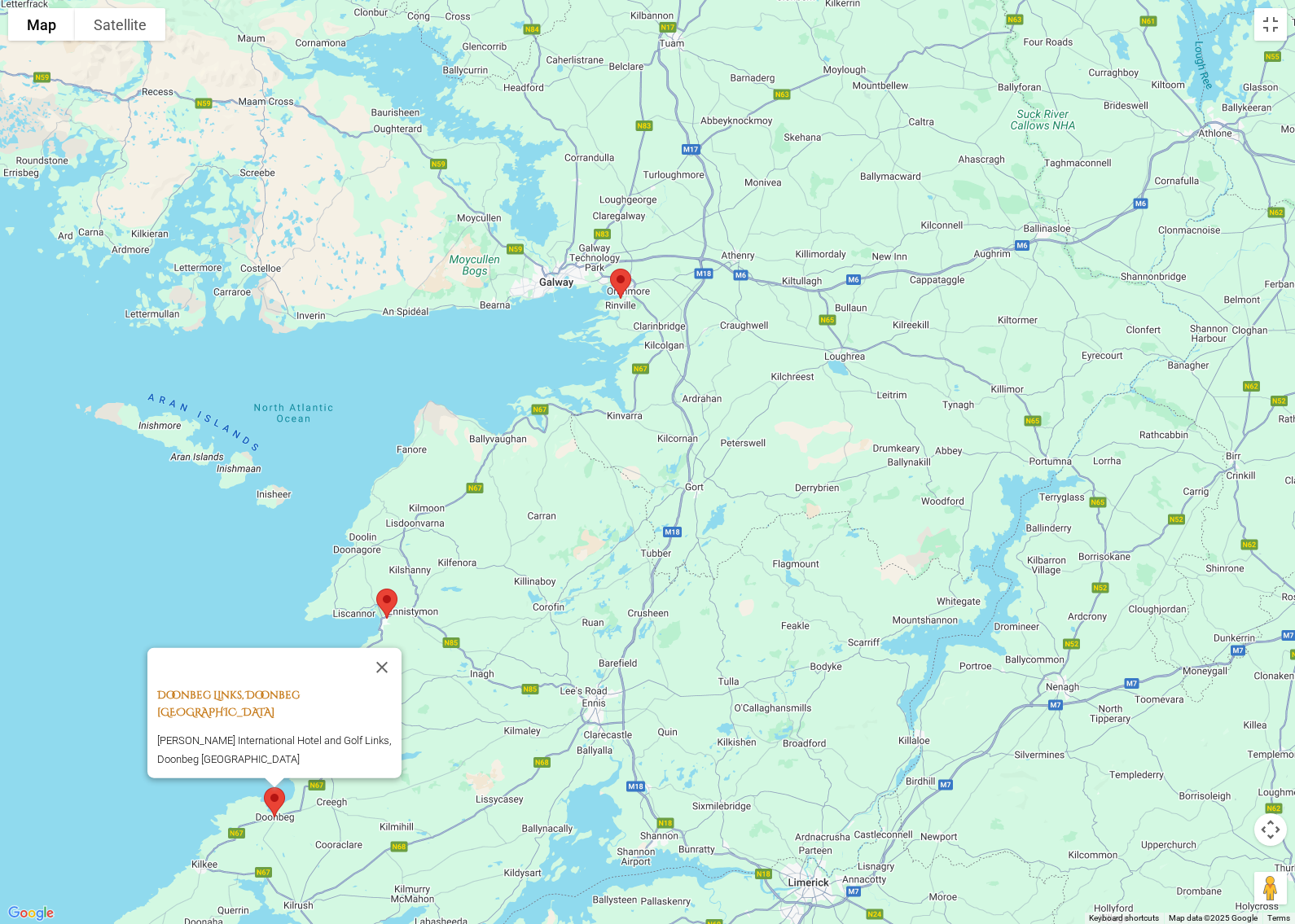
click at [161, 701] on link "Doonbeg Links, Doonbeg [GEOGRAPHIC_DATA]" at bounding box center [228, 704] width 143 height 32
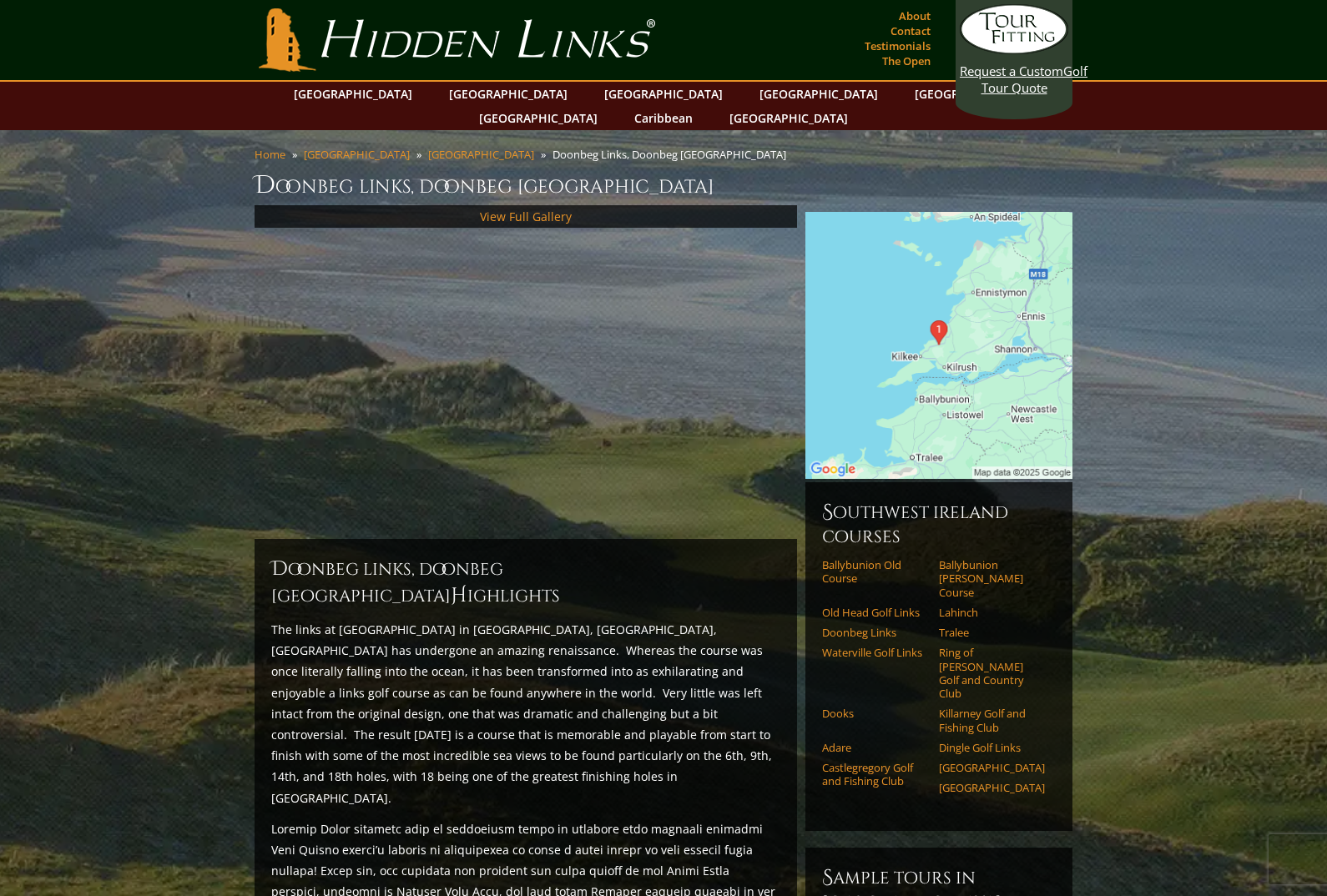
scroll to position [-20, 0]
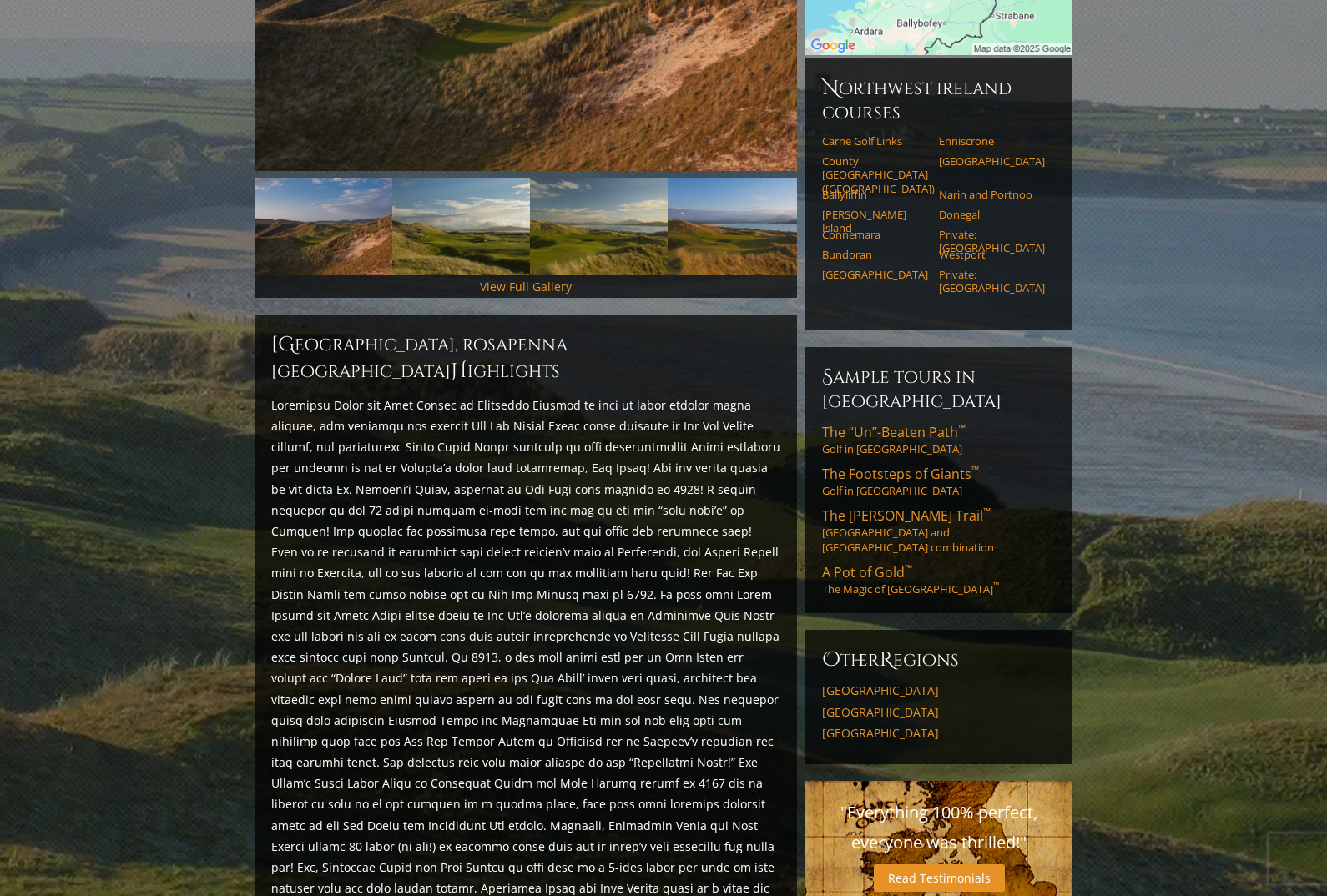
scroll to position [424, 0]
click at [235, 468] on section "Home Ireland Northwest Ireland Rosapenna Hotel and Golf Resort, Rosapenna Irela…" at bounding box center [663, 669] width 1327 height 1925
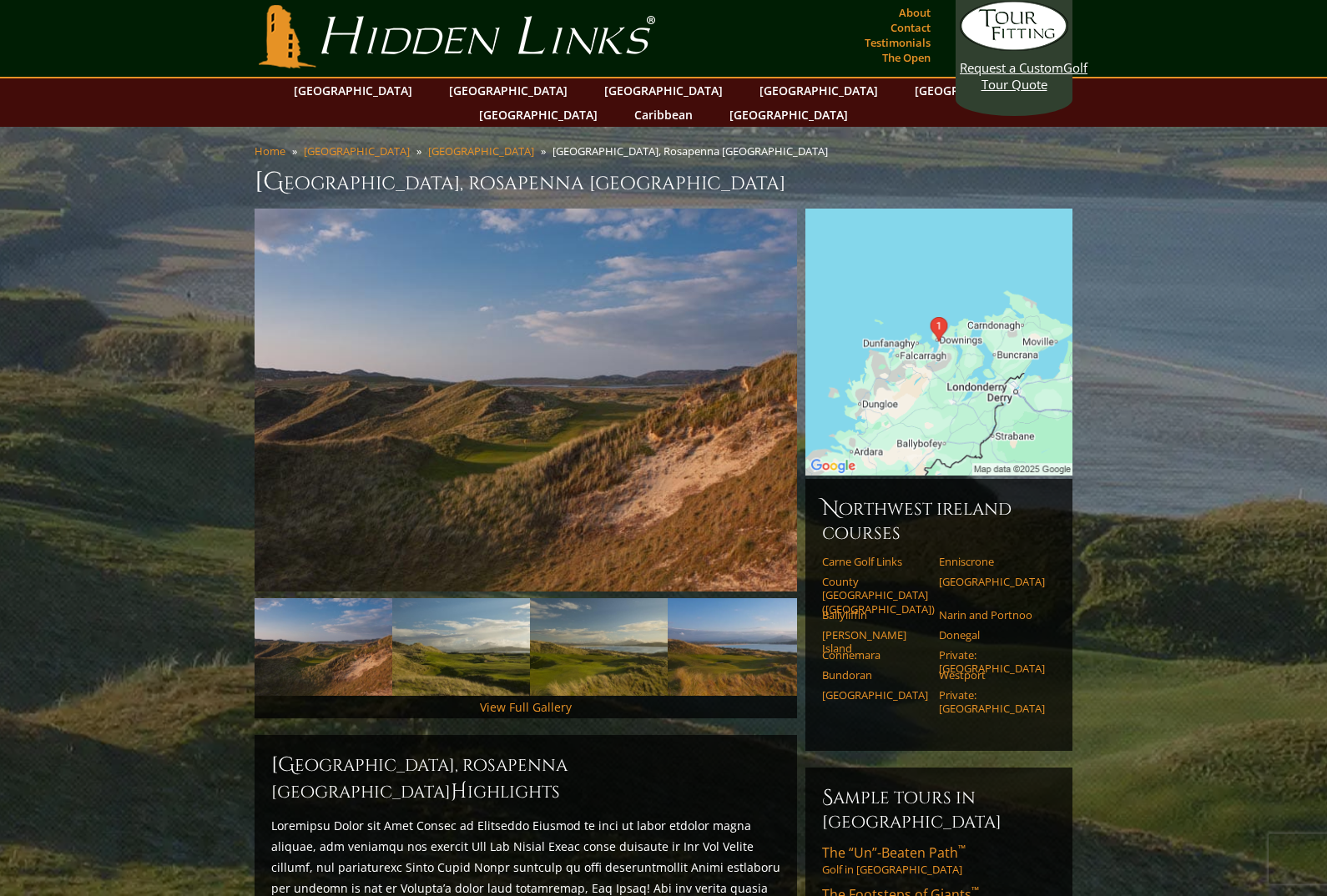
scroll to position [0, 0]
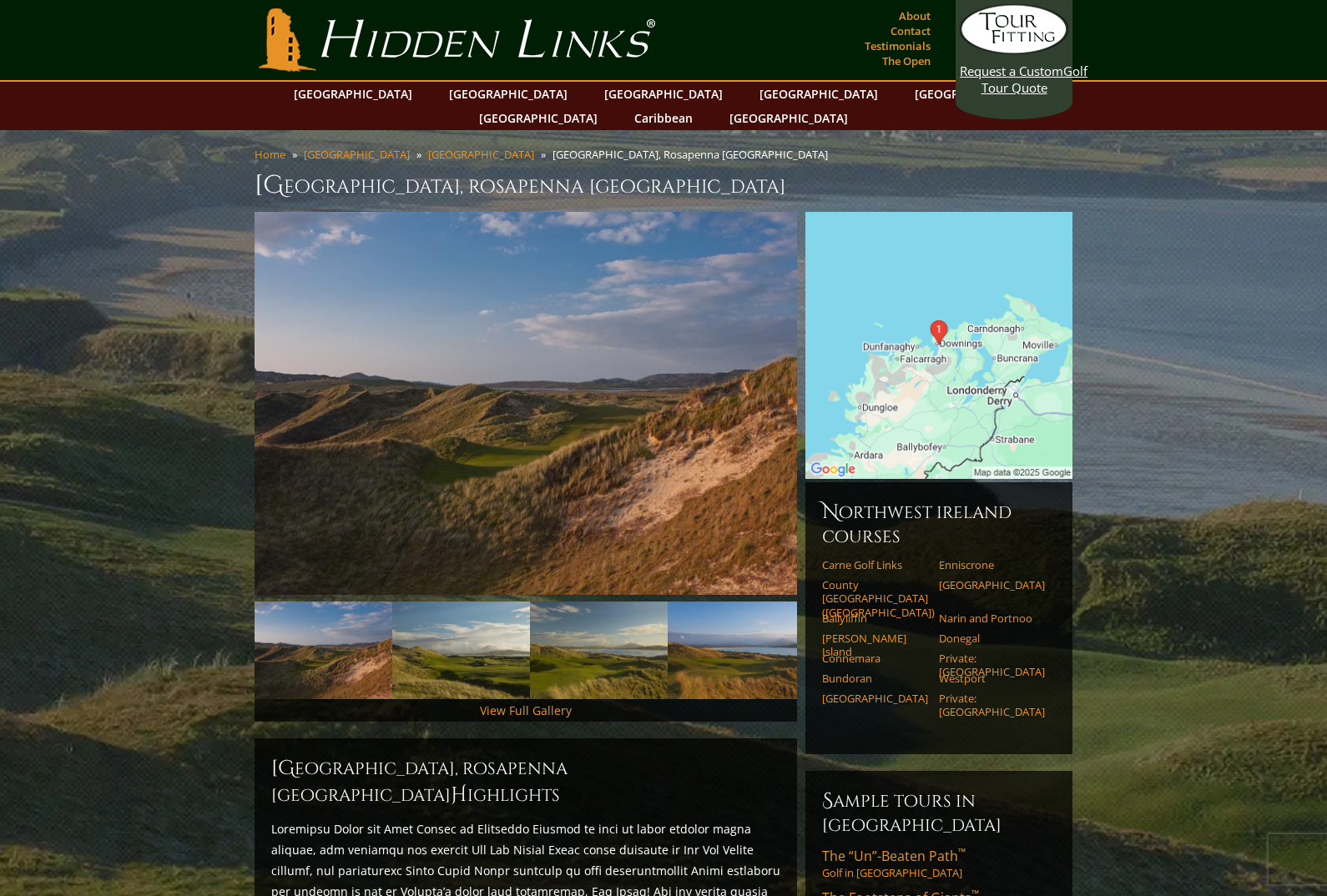
click at [970, 372] on img at bounding box center [938, 345] width 267 height 267
click at [936, 394] on img at bounding box center [938, 345] width 267 height 267
